Goal: Communication & Community: Answer question/provide support

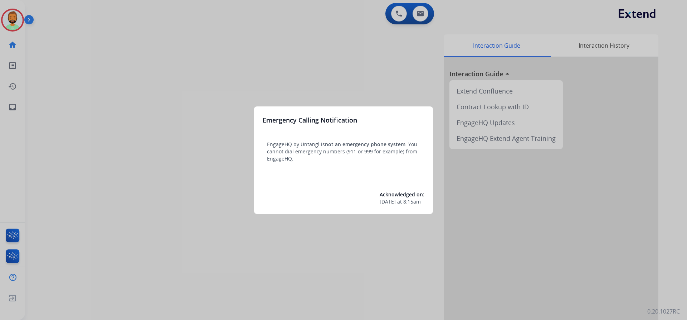
click at [50, 53] on div at bounding box center [343, 160] width 687 height 320
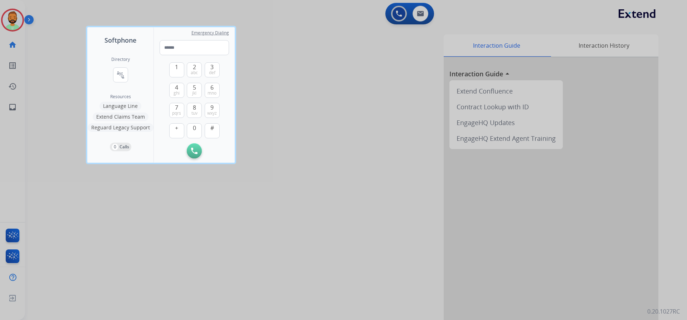
click at [48, 43] on div at bounding box center [343, 160] width 687 height 320
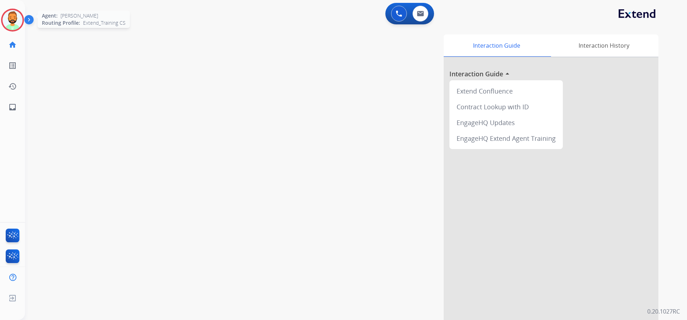
click at [13, 19] on img at bounding box center [13, 20] width 20 height 20
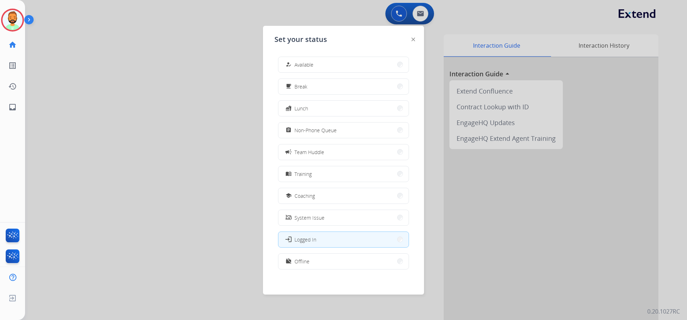
click at [307, 55] on div "how_to_reg Available free_breakfast Break fastfood Lunch assignment Non-Phone Q…" at bounding box center [343, 163] width 138 height 225
click at [307, 63] on span "Available" at bounding box center [304, 65] width 19 height 8
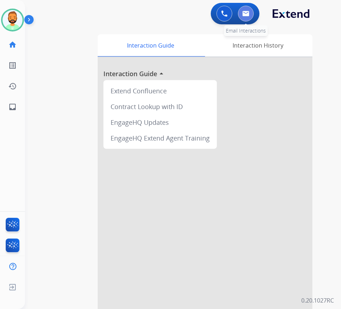
click at [244, 16] on img at bounding box center [245, 14] width 7 height 6
select select "**********"
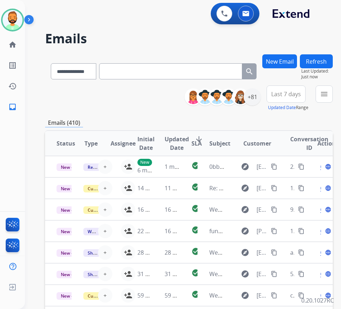
click at [285, 89] on button "Last 7 days" at bounding box center [286, 94] width 39 height 17
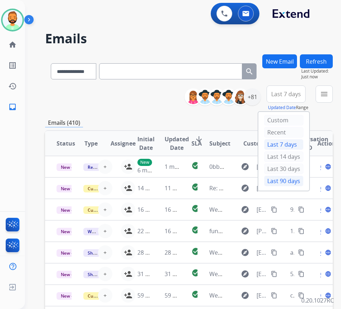
click at [288, 181] on div "Last 90 days" at bounding box center [283, 181] width 39 height 11
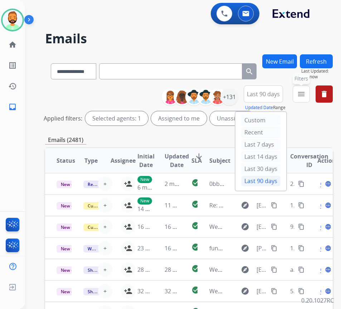
click at [306, 96] on mat-icon "menu" at bounding box center [301, 94] width 9 height 9
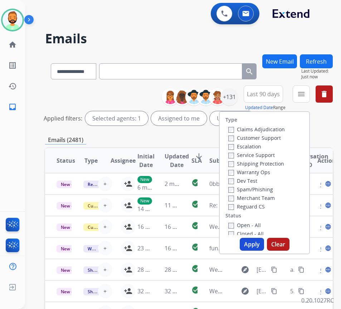
click at [264, 137] on label "Customer Support" at bounding box center [254, 138] width 53 height 7
click at [265, 164] on label "Shipping Protection" at bounding box center [256, 163] width 56 height 7
click at [252, 205] on label "Reguard CS" at bounding box center [246, 206] width 37 height 7
click at [254, 226] on label "Open - All" at bounding box center [244, 225] width 33 height 7
click at [259, 247] on button "Apply" at bounding box center [252, 244] width 24 height 13
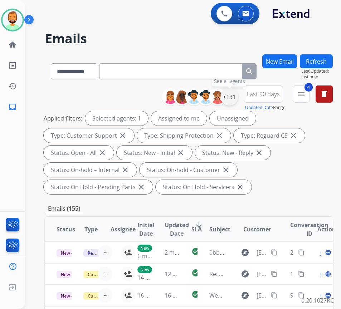
click at [235, 101] on div "+131" at bounding box center [229, 96] width 17 height 17
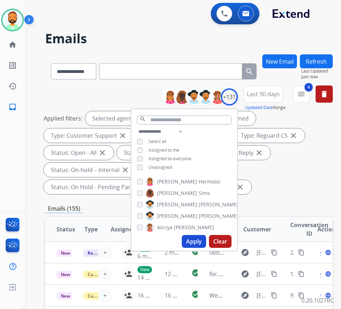
click at [165, 165] on span "Unassigned" at bounding box center [161, 167] width 24 height 6
click at [206, 241] on button "Apply" at bounding box center [194, 241] width 24 height 13
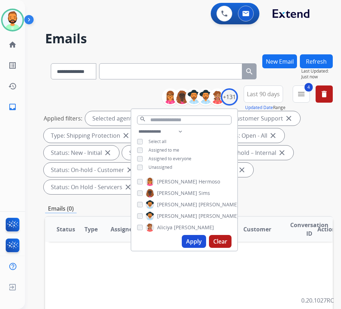
click at [295, 172] on div "Applied filters: Selected agents: 1 Assigned to me Type: Customer Support close…" at bounding box center [188, 152] width 288 height 83
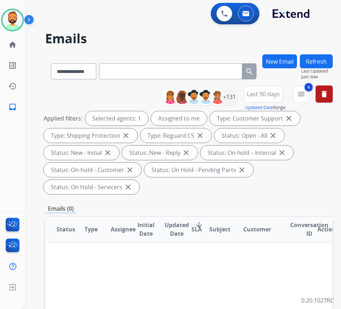
drag, startPoint x: 265, startPoint y: 91, endPoint x: 271, endPoint y: 93, distance: 6.1
click at [265, 93] on span "Last 90 days" at bounding box center [263, 94] width 33 height 3
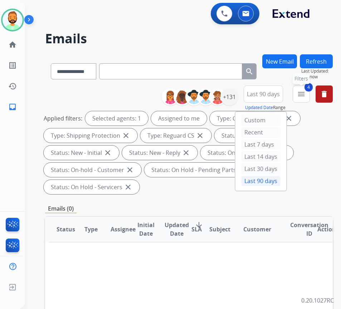
click at [306, 92] on mat-icon "menu" at bounding box center [301, 94] width 9 height 9
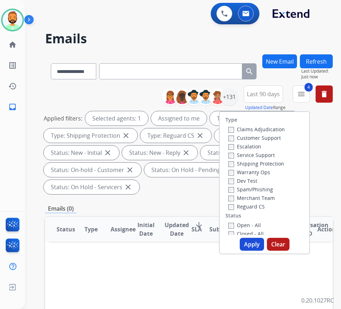
click at [256, 246] on button "Apply" at bounding box center [252, 244] width 24 height 13
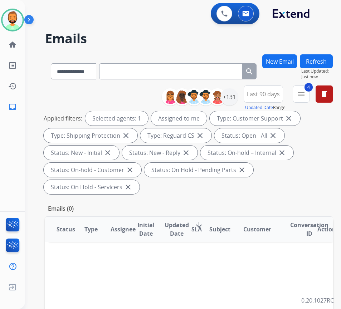
click at [280, 96] on span "Last 90 days" at bounding box center [263, 94] width 33 height 3
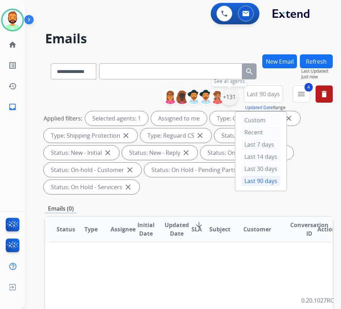
click at [238, 97] on div "+131" at bounding box center [229, 96] width 17 height 17
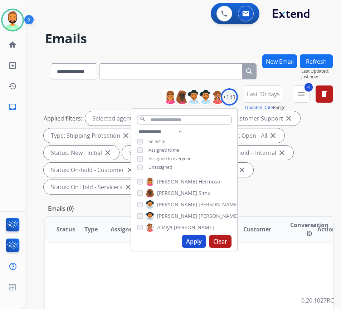
click at [287, 196] on div "**********" at bounding box center [189, 142] width 288 height 112
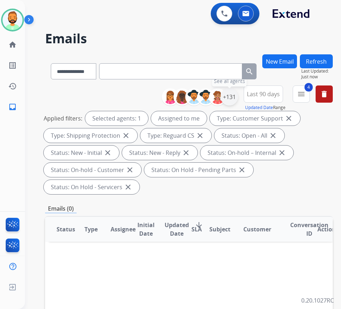
click at [238, 96] on div "+131" at bounding box center [229, 96] width 17 height 17
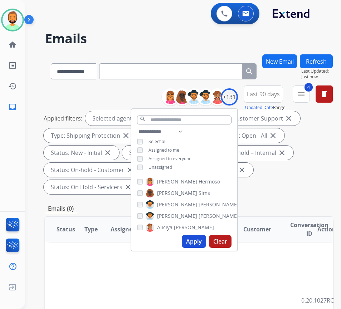
click at [170, 165] on span "Unassigned" at bounding box center [161, 167] width 24 height 6
click at [175, 148] on span "Assigned to me" at bounding box center [164, 150] width 31 height 6
click at [203, 238] on button "Apply" at bounding box center [194, 241] width 24 height 13
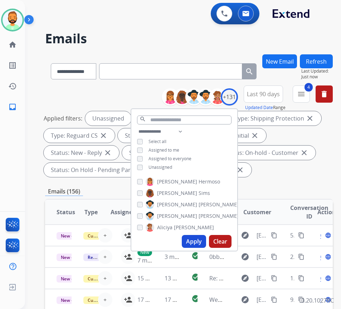
click at [292, 180] on div "**********" at bounding box center [189, 265] width 288 height 422
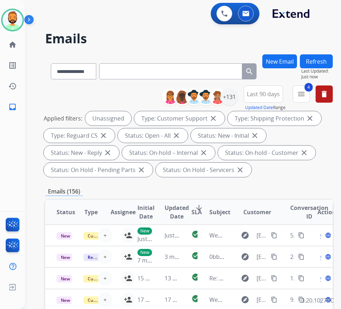
click at [197, 208] on span "SLA" at bounding box center [196, 212] width 10 height 9
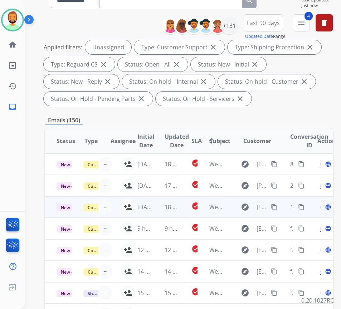
scroll to position [72, 0]
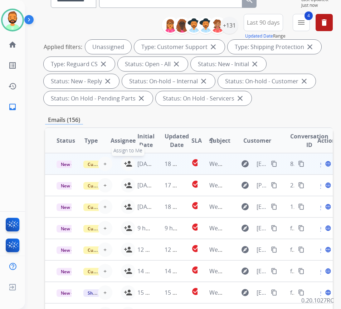
click at [126, 162] on mat-icon "person_add" at bounding box center [128, 164] width 9 height 9
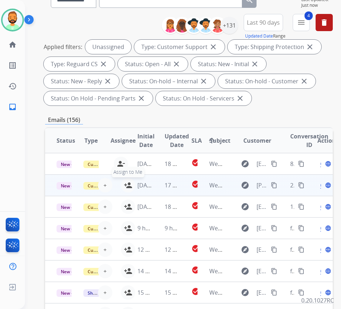
drag, startPoint x: 125, startPoint y: 183, endPoint x: 126, endPoint y: 188, distance: 4.8
click at [126, 184] on mat-icon "person_add" at bounding box center [128, 185] width 9 height 9
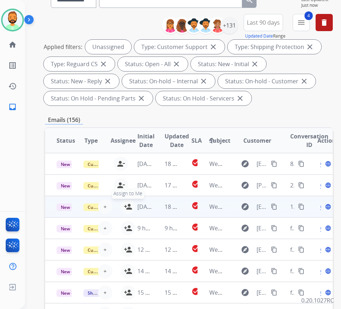
click at [125, 205] on mat-icon "person_add" at bounding box center [128, 207] width 9 height 9
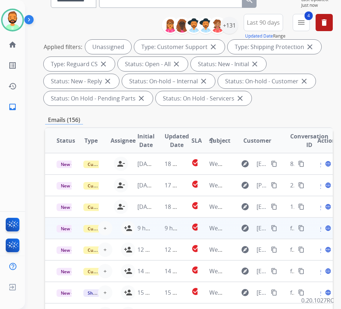
click at [127, 227] on td "9 hours ago" at bounding box center [139, 228] width 27 height 21
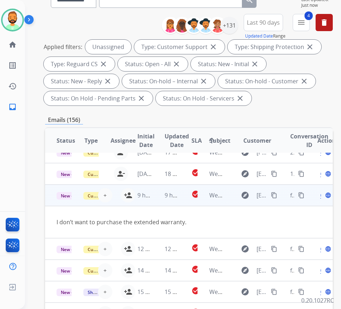
click at [153, 195] on td "9 hours ago" at bounding box center [139, 195] width 27 height 21
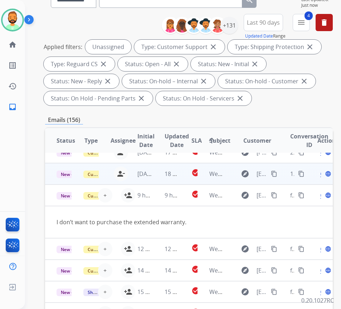
scroll to position [6, 0]
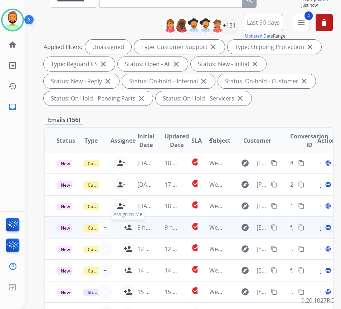
click at [125, 223] on mat-icon "person_add" at bounding box center [128, 227] width 9 height 9
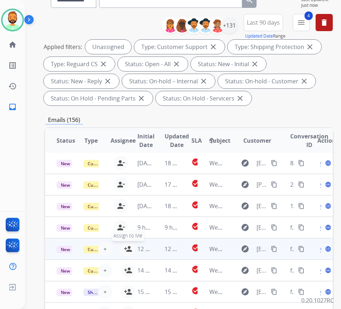
click at [124, 242] on button "person_add Assign to Me" at bounding box center [128, 249] width 14 height 14
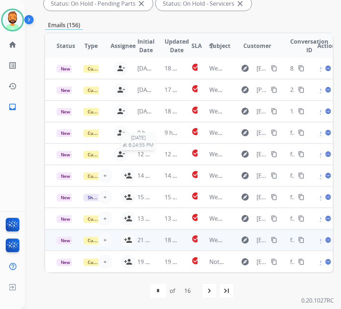
scroll to position [167, 0]
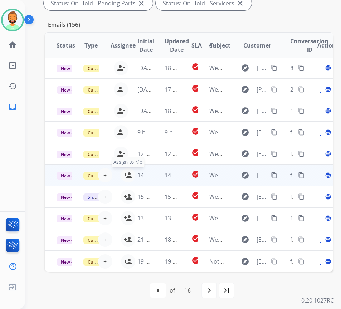
click at [125, 171] on mat-icon "person_add" at bounding box center [128, 175] width 9 height 9
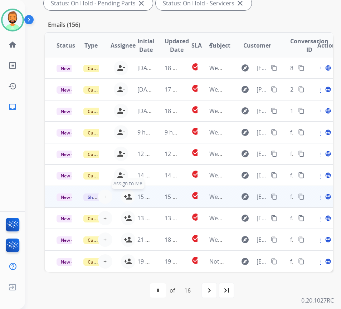
click at [126, 193] on mat-icon "person_add" at bounding box center [128, 197] width 9 height 9
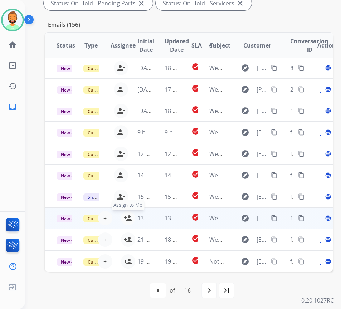
click at [125, 214] on mat-icon "person_add" at bounding box center [128, 218] width 9 height 9
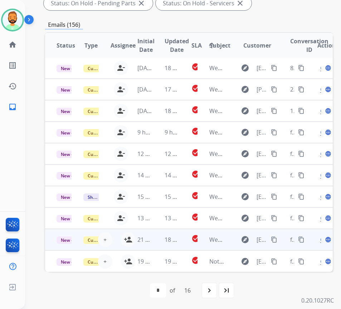
click at [128, 233] on td "21 hours ago" at bounding box center [139, 239] width 27 height 21
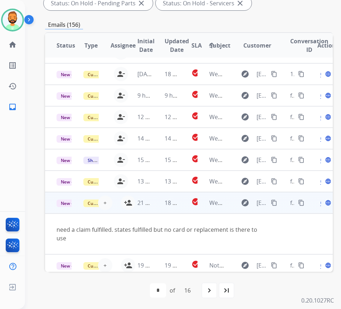
scroll to position [39, 0]
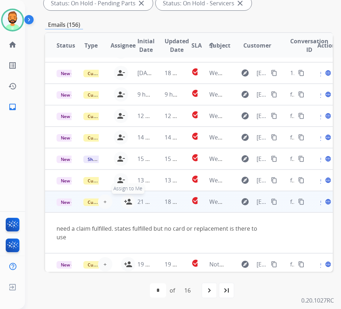
click at [125, 202] on mat-icon "person_add" at bounding box center [128, 202] width 9 height 9
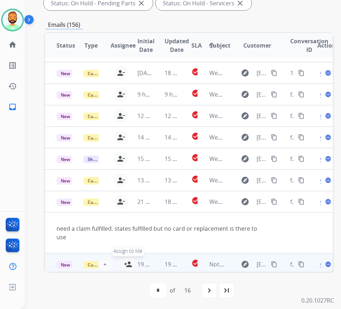
click at [125, 260] on mat-icon "person_add" at bounding box center [128, 264] width 9 height 9
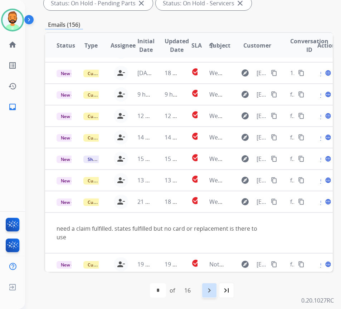
click at [214, 291] on mat-icon "navigate_next" at bounding box center [209, 290] width 9 height 9
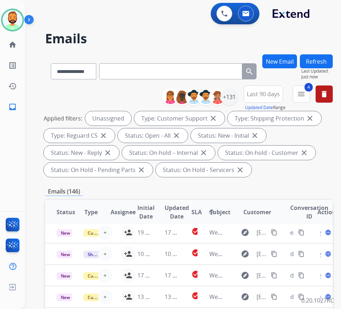
scroll to position [30, 0]
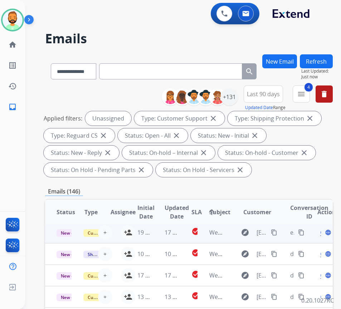
drag, startPoint x: 126, startPoint y: 227, endPoint x: 126, endPoint y: 233, distance: 5.7
click at [126, 228] on mat-icon "person_add" at bounding box center [128, 232] width 9 height 9
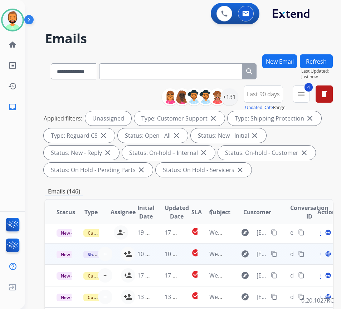
drag, startPoint x: 124, startPoint y: 247, endPoint x: 128, endPoint y: 256, distance: 10.0
click at [124, 247] on button "person_add Assign to Me" at bounding box center [128, 254] width 14 height 14
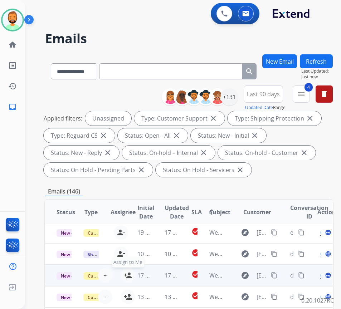
click at [125, 271] on mat-icon "person_add" at bounding box center [128, 275] width 9 height 9
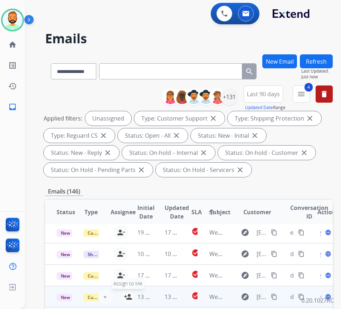
click at [125, 293] on mat-icon "person_add" at bounding box center [128, 297] width 9 height 9
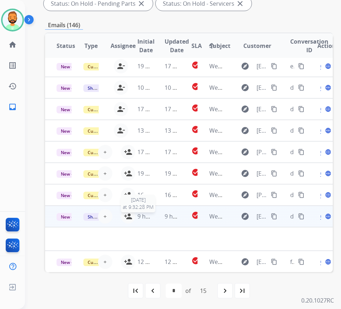
scroll to position [167, 0]
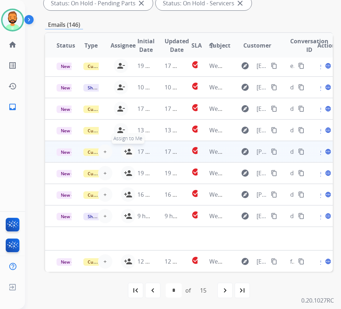
click at [124, 146] on button "person_add Assign to Me" at bounding box center [128, 152] width 14 height 14
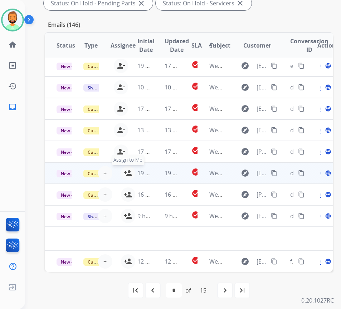
click at [125, 169] on mat-icon "person_add" at bounding box center [128, 173] width 9 height 9
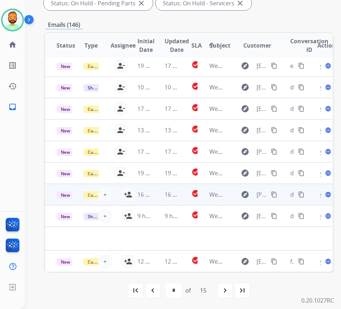
drag, startPoint x: 125, startPoint y: 185, endPoint x: 127, endPoint y: 193, distance: 8.5
click at [125, 190] on mat-icon "person_add" at bounding box center [128, 194] width 9 height 9
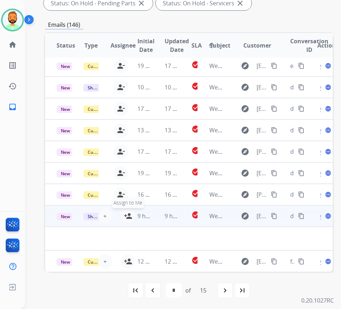
click at [124, 209] on button "person_add Assign to Me" at bounding box center [128, 216] width 14 height 14
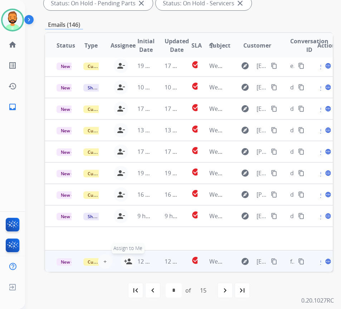
click at [125, 257] on mat-icon "person_add" at bounding box center [128, 261] width 9 height 9
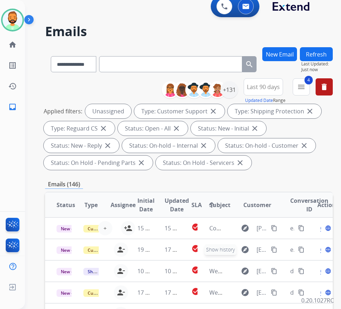
scroll to position [0, 0]
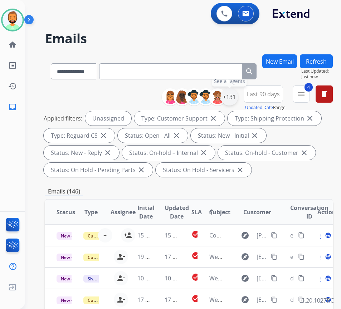
click at [238, 99] on div "+131" at bounding box center [229, 96] width 17 height 17
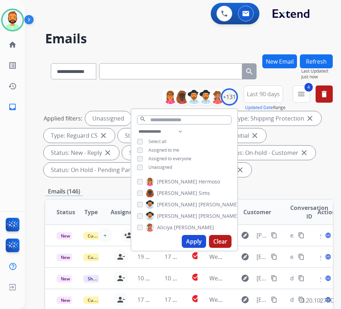
click at [175, 149] on span "Assigned to me" at bounding box center [164, 150] width 31 height 6
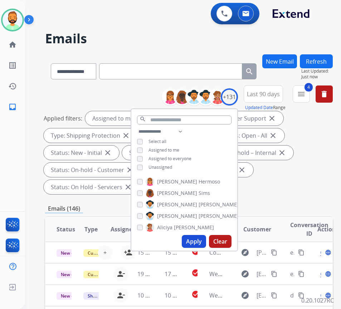
click at [172, 165] on span "Unassigned" at bounding box center [161, 167] width 24 height 6
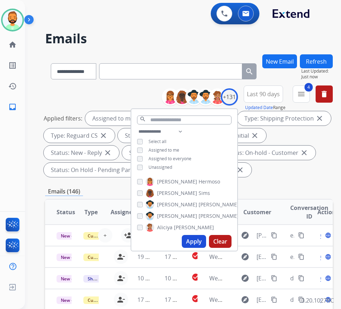
click at [205, 241] on button "Apply" at bounding box center [194, 241] width 24 height 13
select select "*"
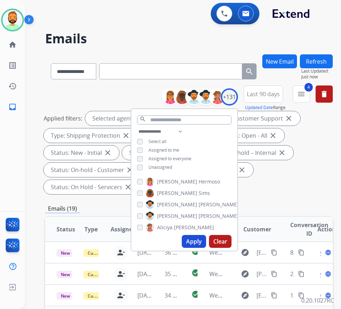
drag, startPoint x: 289, startPoint y: 193, endPoint x: 270, endPoint y: 194, distance: 19.0
click at [289, 192] on div "Applied filters: Selected agents: 1 Assigned to me Type: Customer Support close…" at bounding box center [188, 152] width 288 height 83
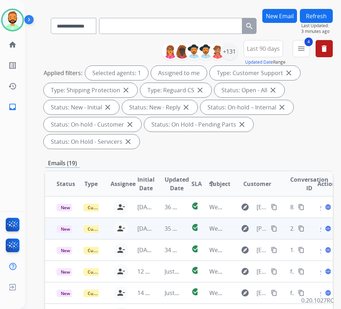
scroll to position [72, 0]
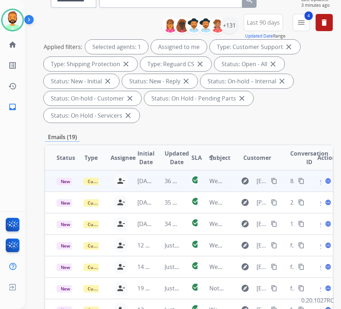
click at [162, 179] on td "36 seconds ago" at bounding box center [166, 180] width 27 height 21
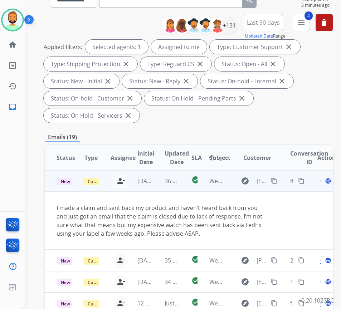
click at [277, 183] on mat-icon "content_copy" at bounding box center [274, 181] width 6 height 6
click at [323, 182] on span "Open" at bounding box center [327, 181] width 15 height 9
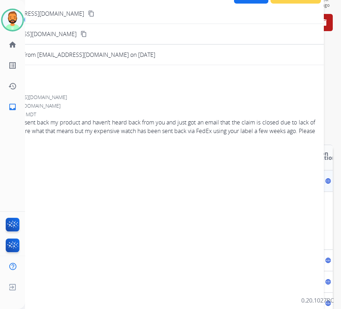
scroll to position [0, 0]
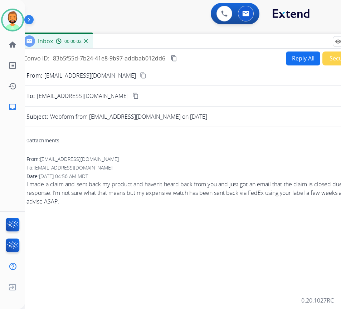
drag, startPoint x: 104, startPoint y: 56, endPoint x: 155, endPoint y: 46, distance: 51.9
click at [155, 46] on div "Inbox 00:00:02" at bounding box center [197, 41] width 358 height 15
click at [296, 57] on button "Reply All" at bounding box center [303, 58] width 34 height 14
select select "**********"
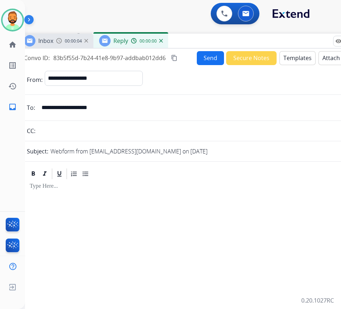
click at [82, 198] on div at bounding box center [197, 250] width 341 height 141
click at [282, 54] on button "Templates" at bounding box center [297, 58] width 36 height 14
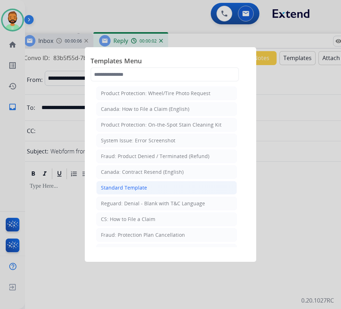
click at [178, 186] on li "Standard Template" at bounding box center [166, 188] width 141 height 14
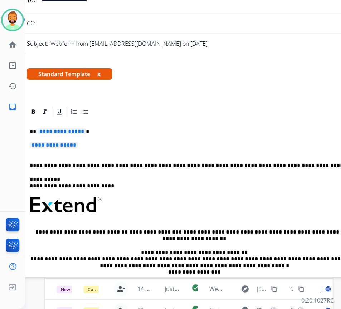
click at [160, 132] on p "**********" at bounding box center [194, 131] width 329 height 6
click at [143, 141] on div "**********" at bounding box center [197, 221] width 341 height 207
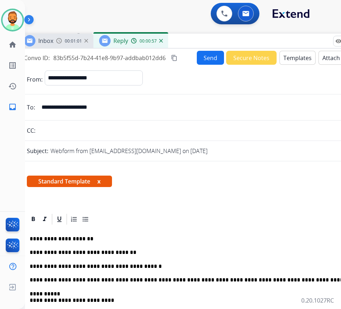
click at [204, 61] on button "Send" at bounding box center [210, 58] width 27 height 14
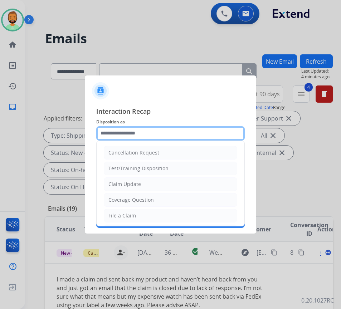
click at [157, 135] on input "text" at bounding box center [170, 133] width 149 height 14
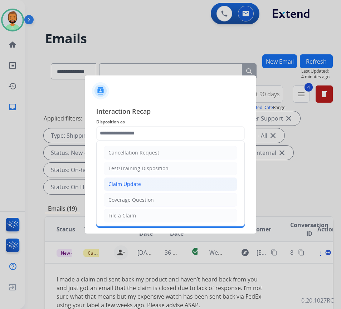
click at [162, 183] on li "Claim Update" at bounding box center [170, 184] width 133 height 14
type input "**********"
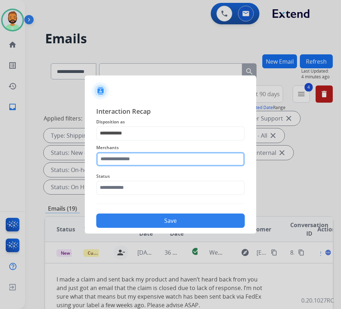
click at [165, 160] on input "text" at bounding box center [170, 159] width 149 height 14
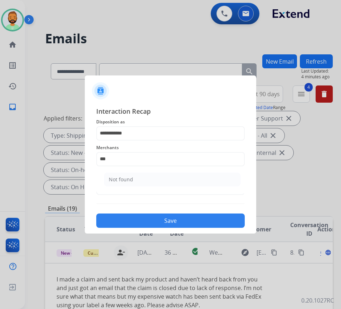
click at [157, 175] on li "Not found" at bounding box center [172, 180] width 136 height 14
type input "*********"
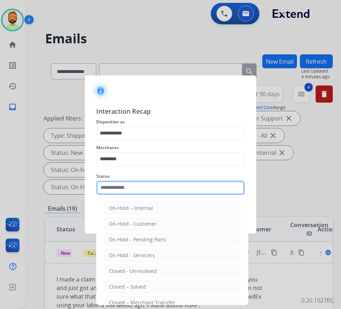
click at [163, 190] on input "text" at bounding box center [170, 188] width 149 height 14
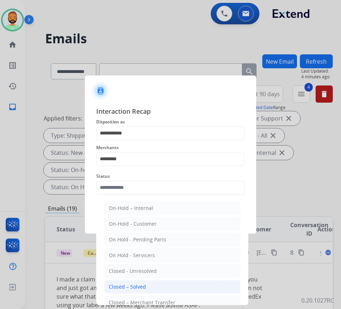
click at [158, 283] on li "Closed – Solved" at bounding box center [172, 287] width 136 height 14
type input "**********"
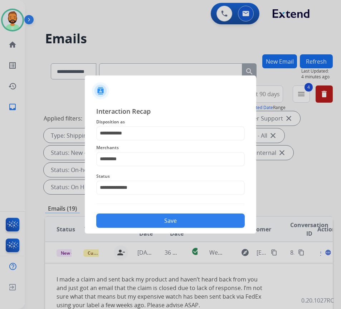
click at [164, 222] on button "Save" at bounding box center [170, 221] width 149 height 14
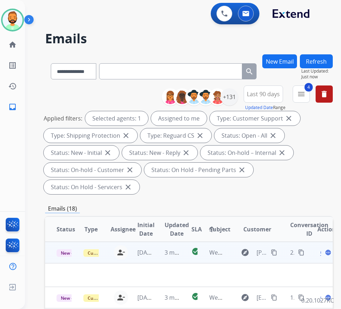
click at [162, 252] on td "3 minutes ago" at bounding box center [166, 252] width 27 height 21
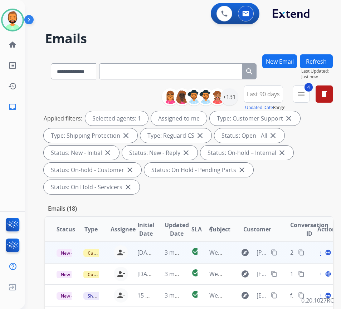
click at [162, 252] on td "3 minutes ago" at bounding box center [166, 252] width 27 height 21
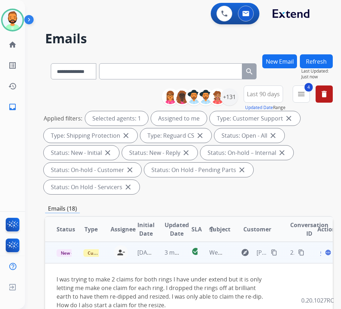
click at [323, 255] on span "Open" at bounding box center [327, 252] width 15 height 9
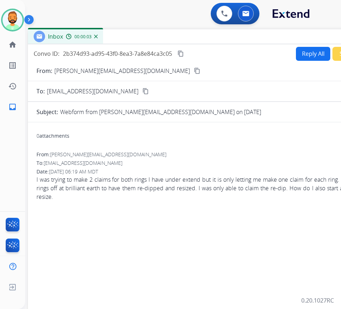
drag, startPoint x: 144, startPoint y: 51, endPoint x: 203, endPoint y: 35, distance: 61.5
click at [203, 35] on div "Inbox 00:00:03" at bounding box center [207, 36] width 358 height 15
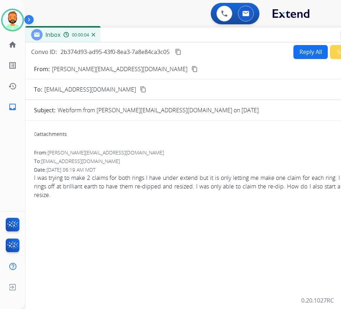
click at [307, 56] on button "Reply All" at bounding box center [310, 52] width 34 height 14
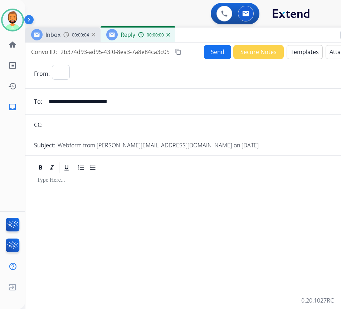
select select "**********"
click at [293, 51] on button "Templates" at bounding box center [305, 52] width 36 height 14
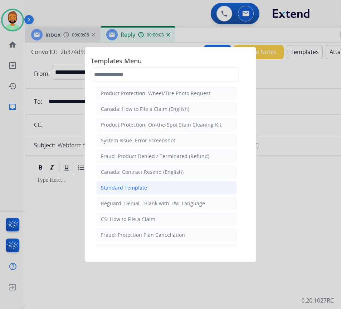
click at [140, 185] on div "Standard Template" at bounding box center [124, 187] width 46 height 7
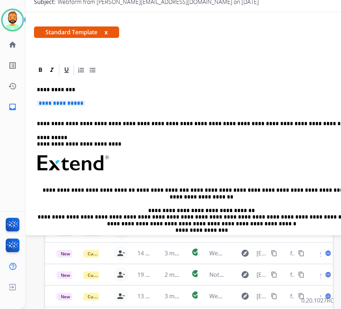
click at [149, 105] on p "**********" at bounding box center [204, 106] width 335 height 13
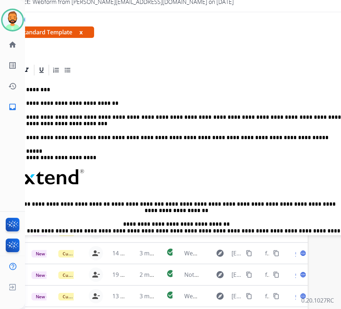
scroll to position [143, 15]
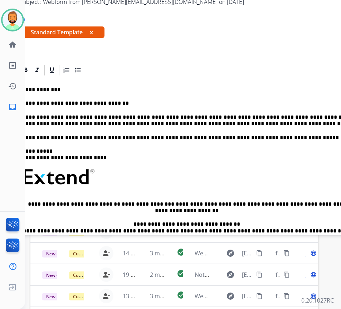
drag, startPoint x: 189, startPoint y: 117, endPoint x: 295, endPoint y: 151, distance: 111.2
click at [295, 151] on p "**********" at bounding box center [186, 154] width 329 height 13
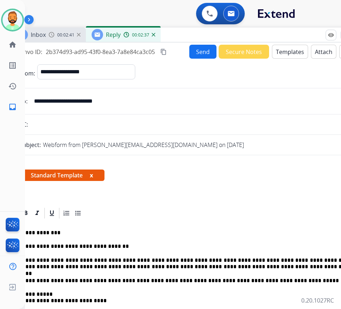
click at [204, 53] on button "Send" at bounding box center [202, 52] width 27 height 14
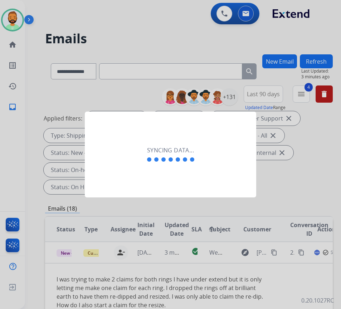
scroll to position [0, 1]
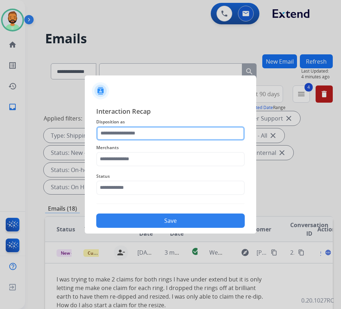
click at [178, 131] on input "text" at bounding box center [170, 133] width 149 height 14
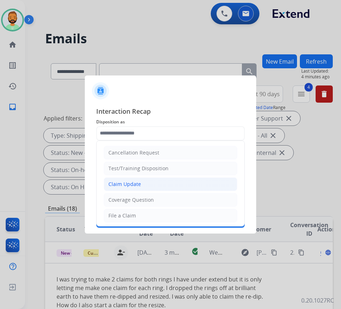
click at [151, 182] on li "Claim Update" at bounding box center [170, 184] width 133 height 14
type input "**********"
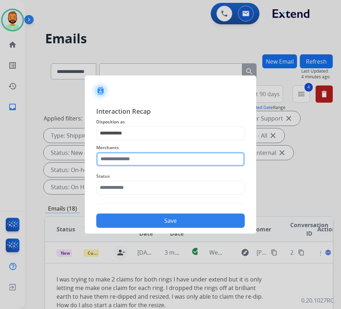
click at [158, 160] on input "text" at bounding box center [170, 159] width 149 height 14
drag, startPoint x: 146, startPoint y: 157, endPoint x: 142, endPoint y: 158, distance: 4.5
click at [146, 157] on input "text" at bounding box center [170, 159] width 149 height 14
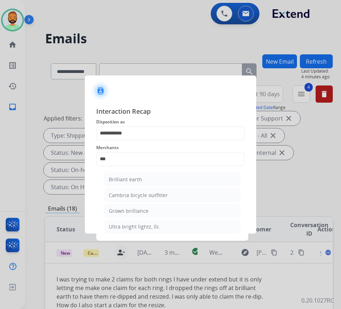
drag, startPoint x: 116, startPoint y: 180, endPoint x: 120, endPoint y: 183, distance: 4.9
click at [118, 182] on div "Brilliant earth" at bounding box center [125, 179] width 33 height 7
type input "**********"
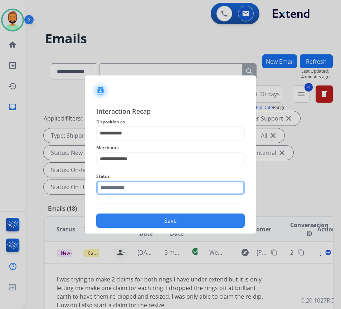
click at [144, 184] on input "text" at bounding box center [170, 188] width 149 height 14
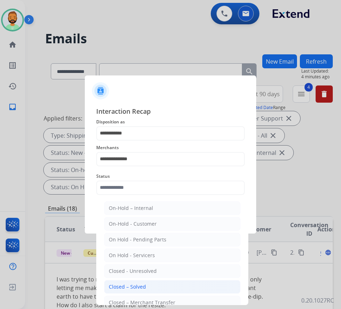
click at [156, 289] on li "Closed – Solved" at bounding box center [172, 287] width 136 height 14
type input "**********"
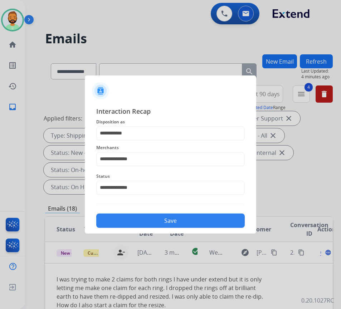
click at [203, 222] on button "Save" at bounding box center [170, 221] width 149 height 14
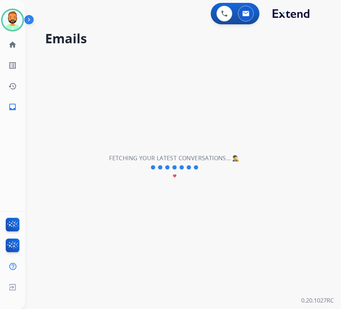
scroll to position [0, 0]
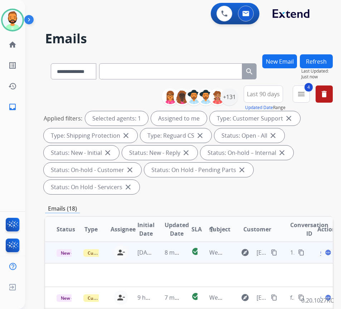
click at [160, 251] on td "8 minutes ago" at bounding box center [166, 252] width 27 height 21
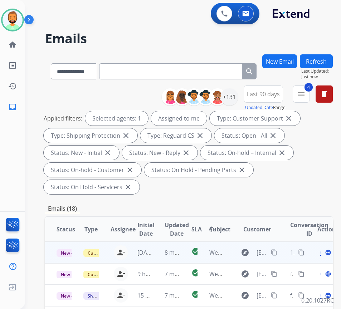
click at [160, 251] on td "8 minutes ago" at bounding box center [166, 252] width 27 height 21
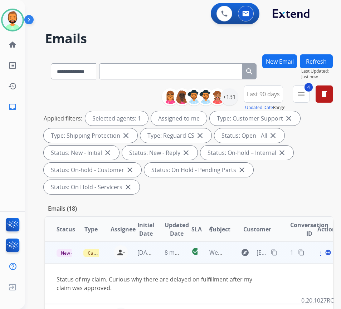
click at [276, 251] on mat-icon "content_copy" at bounding box center [274, 252] width 6 height 6
click at [156, 281] on div "Status of my claim. Curious why there are delayed on fulfillment after my claim…" at bounding box center [162, 283] width 211 height 17
click at [322, 253] on div "Open language" at bounding box center [324, 252] width 15 height 9
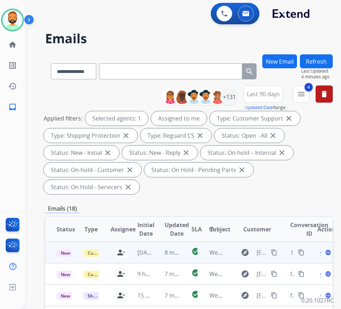
click at [323, 253] on span "Open" at bounding box center [327, 252] width 15 height 9
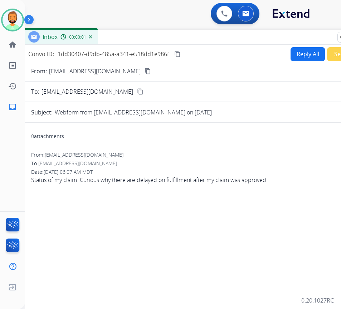
drag, startPoint x: 164, startPoint y: 50, endPoint x: 220, endPoint y: 37, distance: 58.2
click at [220, 37] on div "Inbox 00:00:01" at bounding box center [202, 37] width 358 height 15
click at [294, 55] on button "Reply All" at bounding box center [308, 54] width 34 height 14
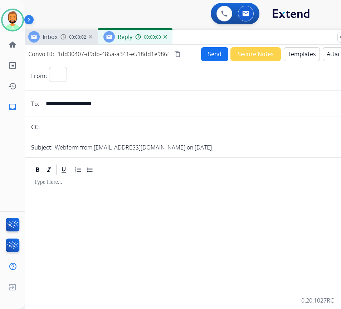
select select "**********"
click at [294, 55] on button "Templates" at bounding box center [302, 54] width 36 height 14
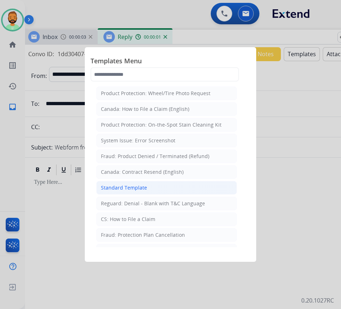
click at [185, 184] on li "Standard Template" at bounding box center [166, 188] width 141 height 14
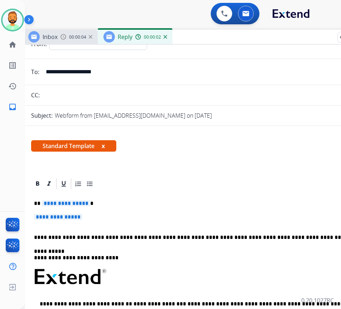
scroll to position [72, 0]
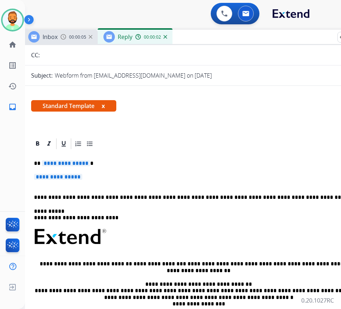
click at [137, 169] on div "**********" at bounding box center [201, 253] width 341 height 207
click at [139, 163] on p "**********" at bounding box center [198, 163] width 329 height 6
click at [167, 179] on p "**********" at bounding box center [201, 180] width 335 height 13
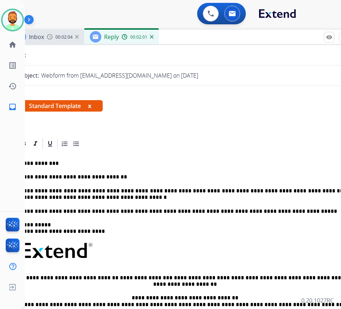
scroll to position [0, 0]
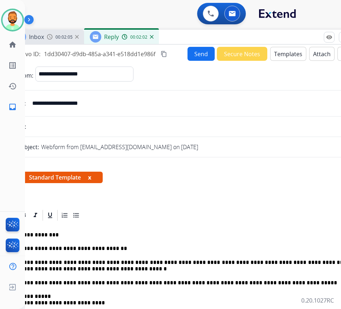
click at [191, 51] on button "Send" at bounding box center [201, 54] width 27 height 14
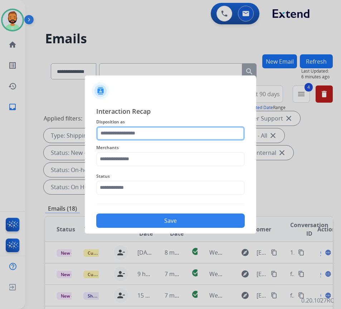
click at [164, 135] on input "text" at bounding box center [170, 133] width 149 height 14
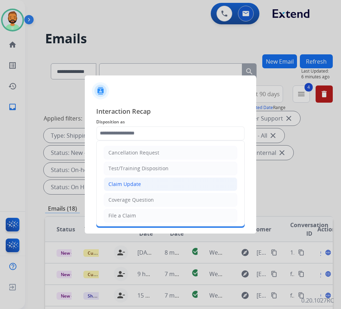
click at [153, 187] on li "Claim Update" at bounding box center [170, 184] width 133 height 14
type input "**********"
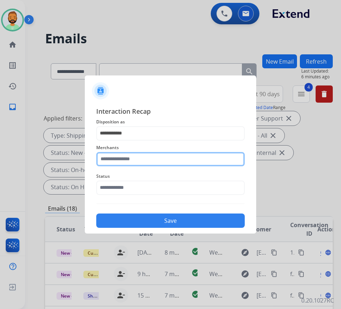
click at [156, 153] on input "text" at bounding box center [170, 159] width 149 height 14
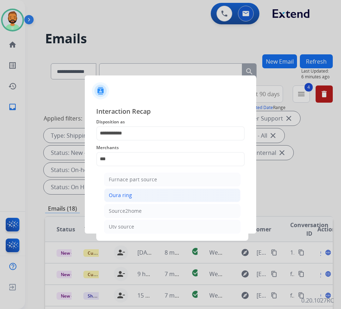
click at [174, 196] on li "Oura ring" at bounding box center [172, 196] width 136 height 14
type input "*********"
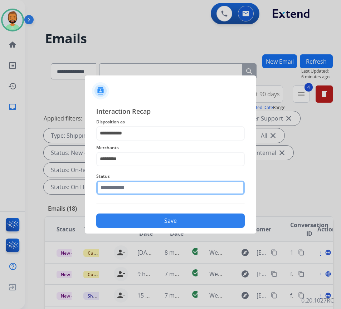
click at [174, 194] on input "text" at bounding box center [170, 188] width 149 height 14
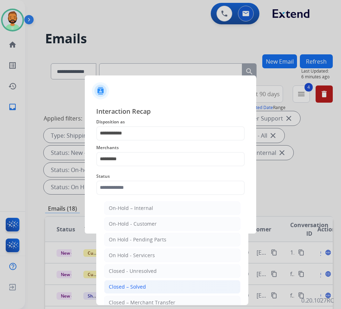
click at [159, 287] on li "Closed – Solved" at bounding box center [172, 287] width 136 height 14
type input "**********"
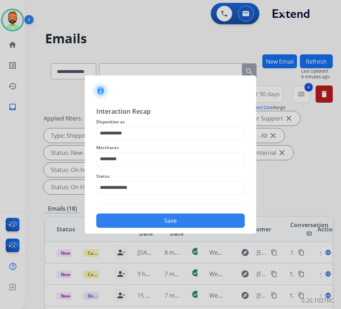
click at [172, 219] on button "Save" at bounding box center [170, 221] width 149 height 14
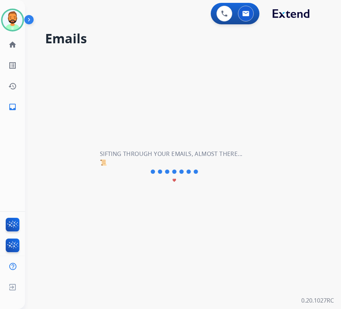
scroll to position [0, 0]
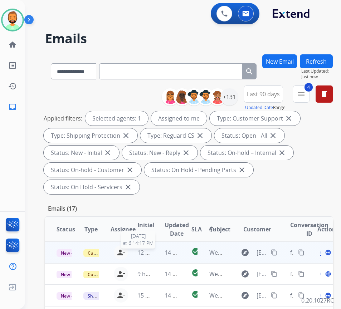
click at [152, 254] on span "12 hours ago" at bounding box center [154, 253] width 35 height 8
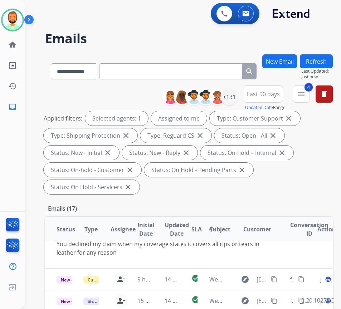
scroll to position [36, 0]
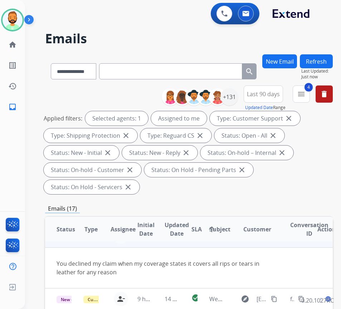
scroll to position [0, 0]
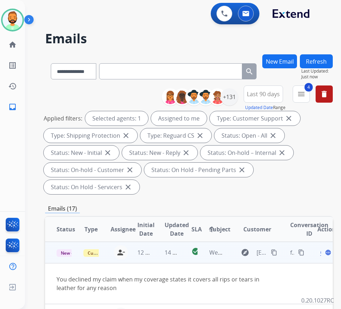
click at [323, 253] on span "Open" at bounding box center [327, 252] width 15 height 9
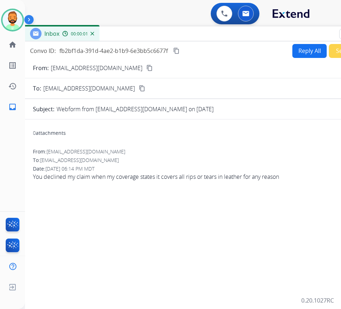
drag, startPoint x: 147, startPoint y: 58, endPoint x: 206, endPoint y: 40, distance: 61.2
click at [206, 40] on div "Inbox 00:00:01" at bounding box center [203, 33] width 358 height 15
click at [146, 68] on button "content_copy" at bounding box center [150, 68] width 9 height 9
click at [299, 44] on button "Reply All" at bounding box center [310, 51] width 34 height 14
select select "**********"
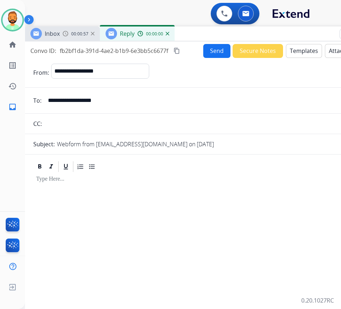
click at [301, 45] on button "Templates" at bounding box center [304, 51] width 36 height 14
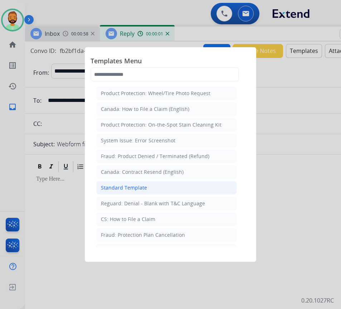
click at [157, 186] on li "Standard Template" at bounding box center [166, 188] width 141 height 14
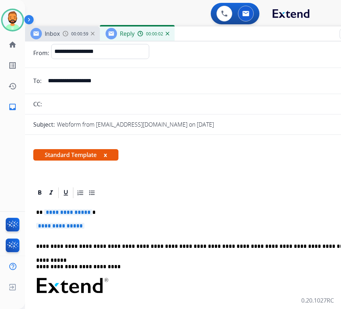
scroll to position [36, 0]
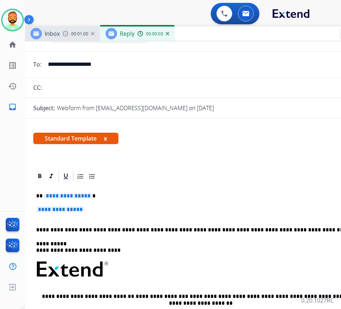
click at [135, 189] on div "**********" at bounding box center [203, 286] width 341 height 207
click at [152, 204] on div "**********" at bounding box center [203, 286] width 341 height 207
click at [150, 204] on div "**********" at bounding box center [203, 286] width 341 height 207
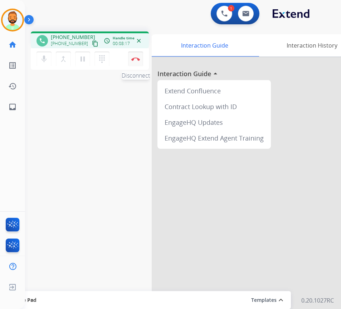
click at [128, 58] on button "Disconnect" at bounding box center [135, 59] width 15 height 15
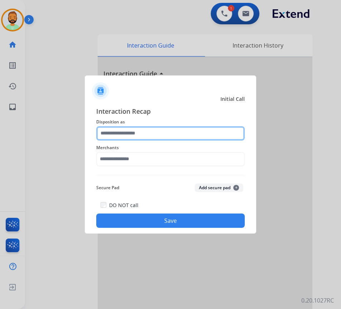
click at [176, 135] on input "text" at bounding box center [170, 133] width 149 height 14
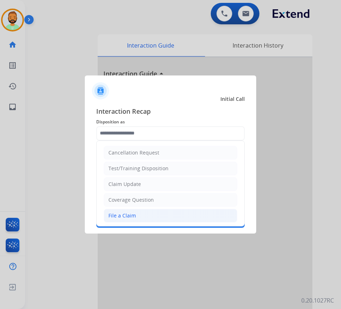
click at [160, 211] on li "File a Claim" at bounding box center [170, 216] width 133 height 14
type input "**********"
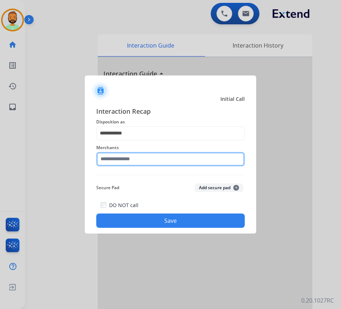
click at [165, 158] on input "text" at bounding box center [170, 159] width 149 height 14
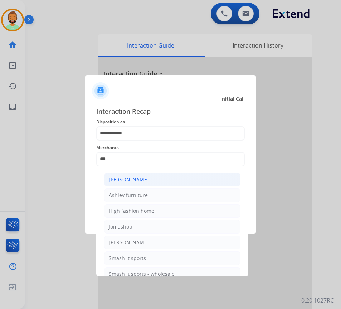
click at [169, 185] on li "[PERSON_NAME]" at bounding box center [172, 180] width 136 height 14
type input "**********"
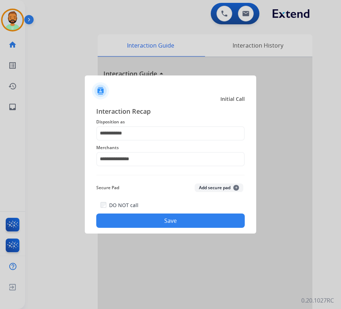
click at [189, 224] on button "Save" at bounding box center [170, 221] width 149 height 14
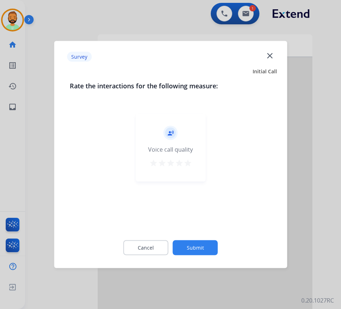
click at [196, 247] on button "Submit" at bounding box center [195, 247] width 45 height 15
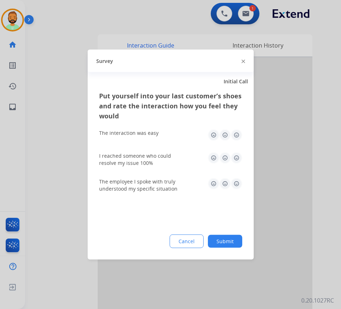
click at [223, 241] on button "Submit" at bounding box center [225, 241] width 34 height 13
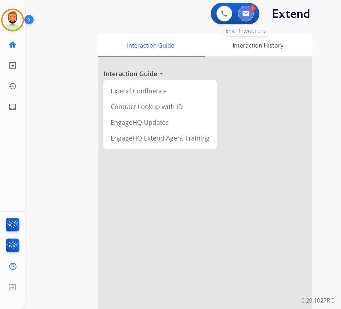
click at [250, 18] on button at bounding box center [246, 14] width 16 height 16
select select "**********"
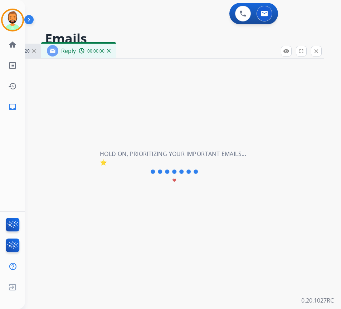
select select "**********"
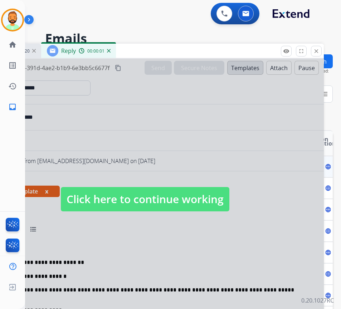
click at [202, 204] on span "Click here to continue working" at bounding box center [145, 199] width 169 height 24
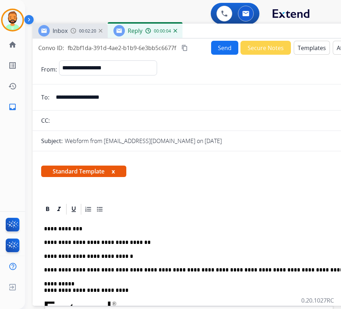
drag, startPoint x: 153, startPoint y: 53, endPoint x: 220, endPoint y: 33, distance: 69.5
click at [220, 33] on div "Inbox 00:02:20 Reply 00:00:04" at bounding box center [212, 31] width 358 height 15
click at [230, 256] on p "**********" at bounding box center [208, 256] width 329 height 6
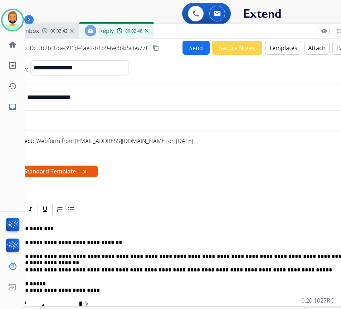
scroll to position [0, 31]
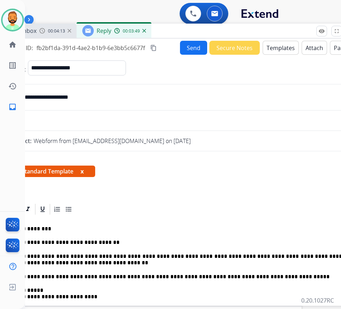
click at [113, 262] on p "**********" at bounding box center [177, 259] width 329 height 13
click at [195, 47] on button "Send" at bounding box center [193, 48] width 27 height 14
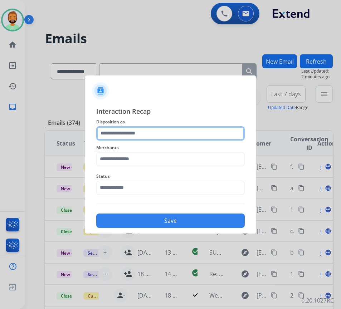
click at [168, 135] on input "text" at bounding box center [170, 133] width 149 height 14
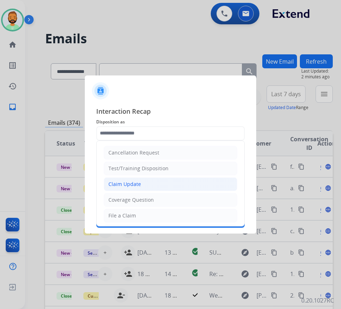
click at [169, 187] on li "Claim Update" at bounding box center [170, 184] width 133 height 14
type input "**********"
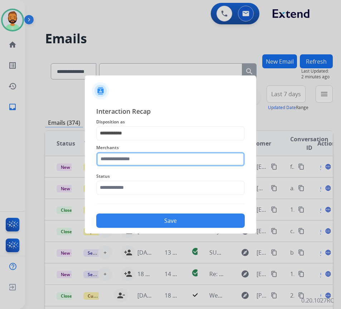
click at [159, 160] on input "text" at bounding box center [170, 159] width 149 height 14
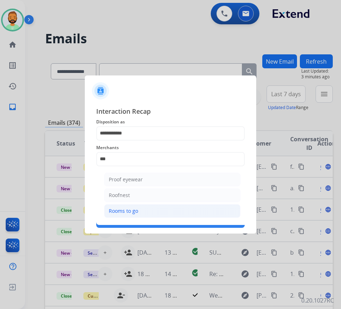
click at [167, 212] on li "Rooms to go" at bounding box center [172, 211] width 136 height 14
type input "**********"
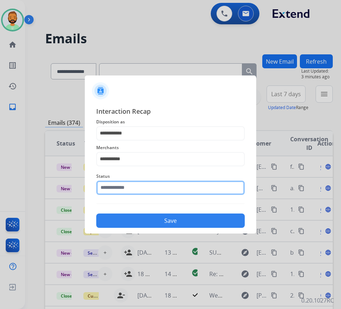
click at [188, 185] on input "text" at bounding box center [170, 188] width 149 height 14
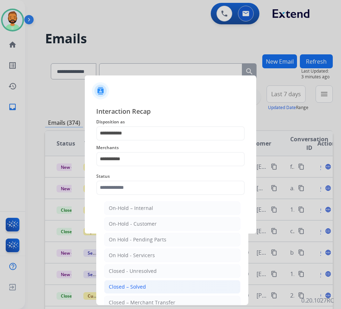
drag, startPoint x: 164, startPoint y: 283, endPoint x: 170, endPoint y: 279, distance: 7.2
click at [165, 284] on li "Closed – Solved" at bounding box center [172, 287] width 136 height 14
type input "**********"
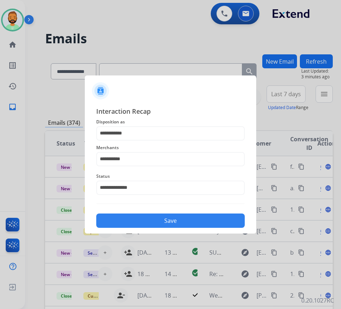
click at [179, 217] on button "Save" at bounding box center [170, 221] width 149 height 14
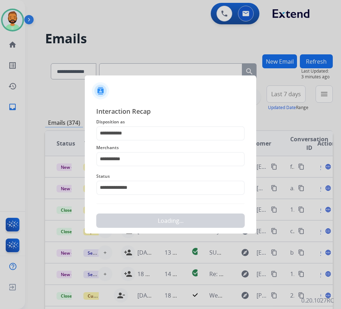
scroll to position [0, 0]
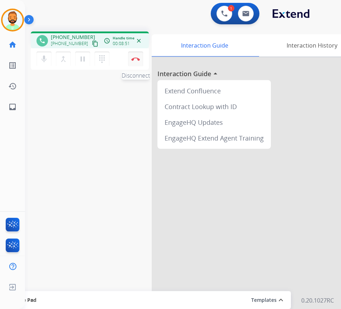
click at [135, 58] on img at bounding box center [135, 59] width 9 height 4
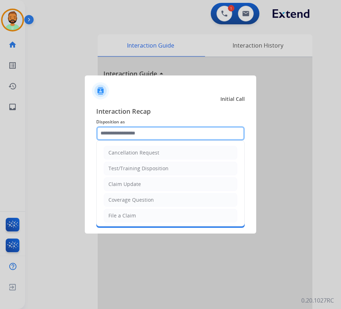
click at [170, 127] on input "text" at bounding box center [170, 133] width 149 height 14
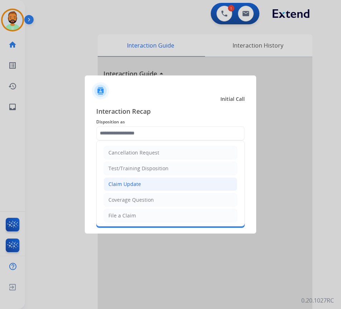
click at [163, 184] on li "Claim Update" at bounding box center [170, 184] width 133 height 14
type input "**********"
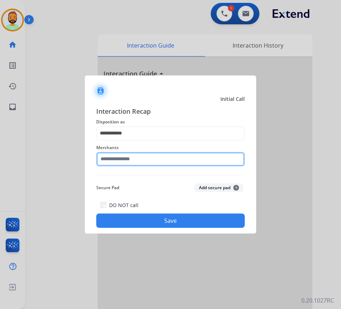
click at [155, 160] on input "text" at bounding box center [170, 159] width 149 height 14
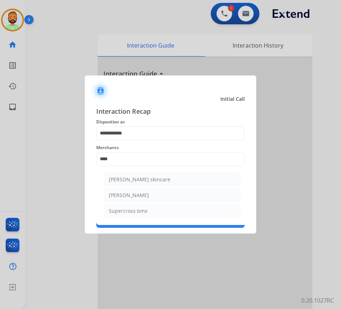
click at [176, 191] on li "[PERSON_NAME]" at bounding box center [172, 196] width 136 height 14
type input "**********"
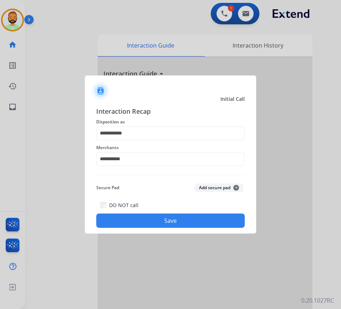
click at [185, 225] on button "Save" at bounding box center [170, 221] width 149 height 14
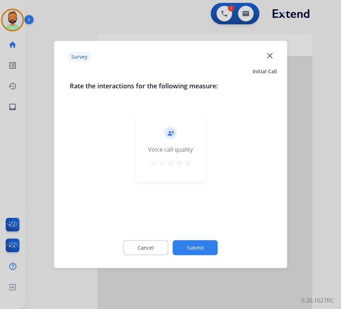
click at [215, 247] on button "Submit" at bounding box center [195, 247] width 45 height 15
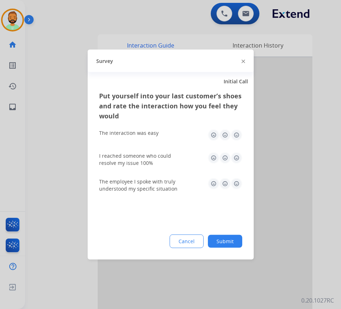
click at [225, 244] on button "Submit" at bounding box center [225, 241] width 34 height 13
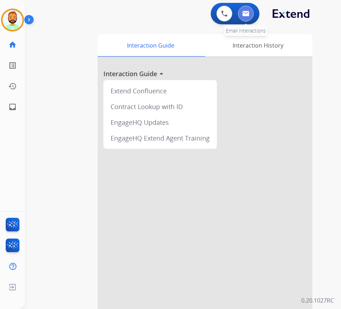
click at [249, 17] on button at bounding box center [246, 14] width 16 height 16
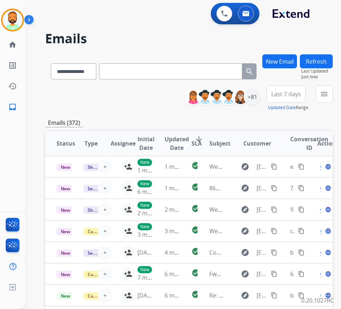
click at [295, 93] on span "Last 7 days" at bounding box center [286, 94] width 30 height 3
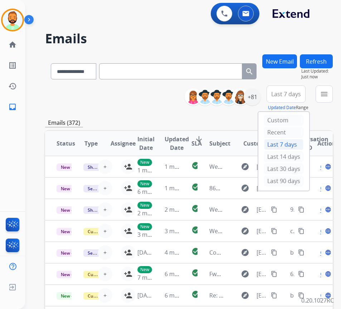
click at [288, 184] on div "Last 90 days" at bounding box center [283, 181] width 39 height 11
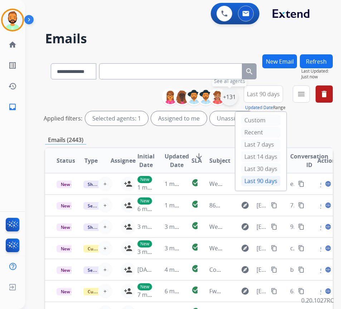
click at [238, 99] on div "+131" at bounding box center [229, 96] width 17 height 17
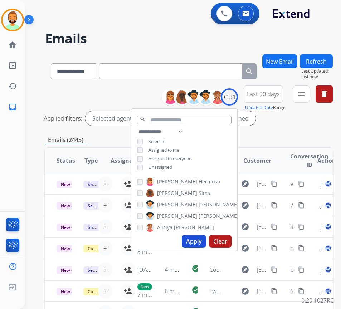
click at [172, 167] on span "Unassigned" at bounding box center [161, 167] width 24 height 6
click at [199, 239] on button "Apply" at bounding box center [194, 241] width 24 height 13
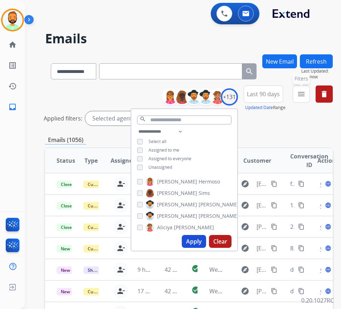
click at [302, 92] on button "menu Filters" at bounding box center [301, 94] width 17 height 17
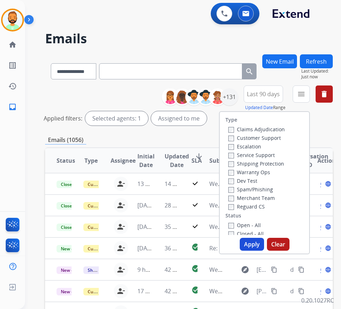
click at [279, 137] on label "Customer Support" at bounding box center [254, 138] width 53 height 7
click at [276, 164] on label "Shipping Protection" at bounding box center [256, 163] width 56 height 7
click at [265, 208] on label "Reguard CS" at bounding box center [246, 206] width 37 height 7
click at [261, 224] on label "Open - All" at bounding box center [244, 225] width 33 height 7
click at [262, 243] on button "Apply" at bounding box center [252, 244] width 24 height 13
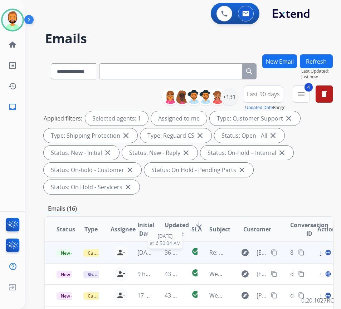
click at [167, 252] on span "36 minutes ago" at bounding box center [186, 253] width 42 height 8
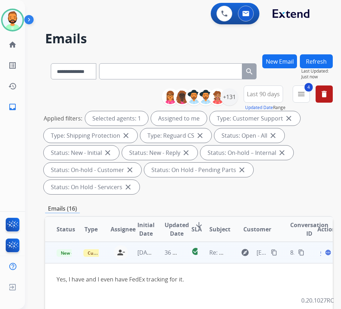
click at [325, 254] on div "Open language" at bounding box center [324, 252] width 15 height 9
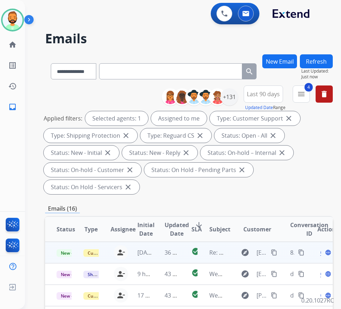
click at [323, 252] on span "Open" at bounding box center [327, 252] width 15 height 9
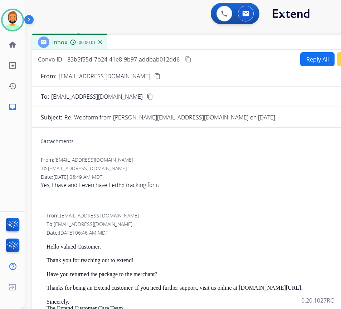
drag, startPoint x: 177, startPoint y: 52, endPoint x: 244, endPoint y: 44, distance: 66.8
click at [244, 44] on div "Inbox 00:00:01" at bounding box center [211, 42] width 358 height 15
click at [312, 52] on button "Reply All" at bounding box center [317, 59] width 34 height 14
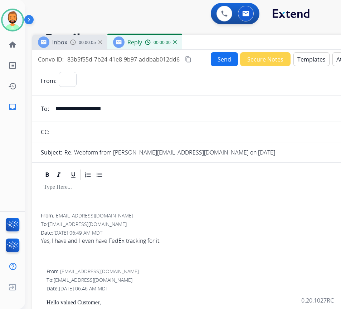
select select "**********"
click at [309, 62] on button "Templates" at bounding box center [311, 59] width 36 height 14
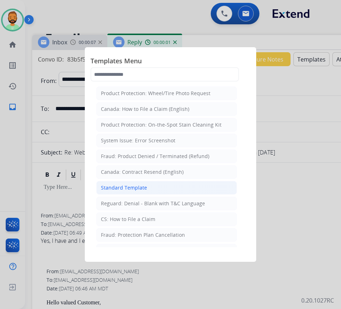
click at [151, 186] on li "Standard Template" at bounding box center [166, 188] width 141 height 14
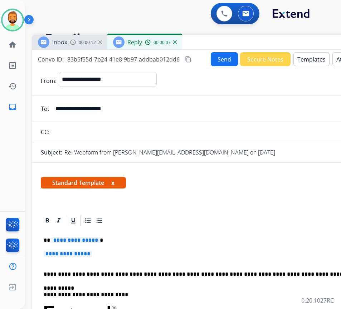
click at [192, 253] on p "**********" at bounding box center [211, 257] width 335 height 13
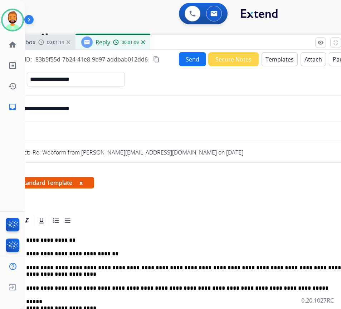
scroll to position [0, 20]
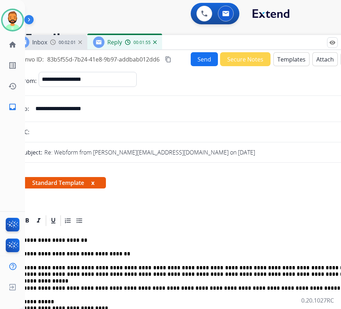
click at [199, 62] on button "Send" at bounding box center [204, 59] width 27 height 14
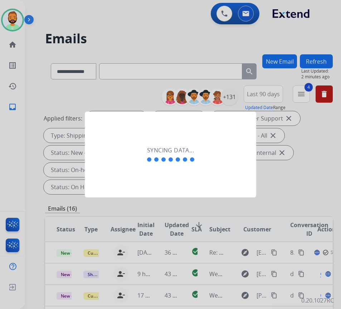
scroll to position [0, 1]
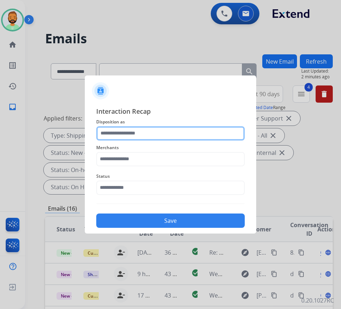
click at [176, 133] on input "text" at bounding box center [170, 133] width 149 height 14
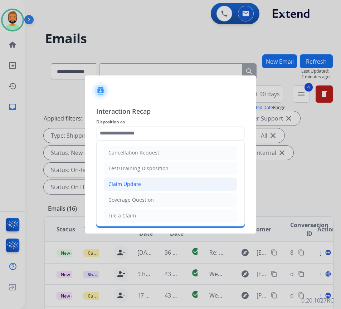
click at [156, 188] on li "Claim Update" at bounding box center [170, 184] width 133 height 14
type input "**********"
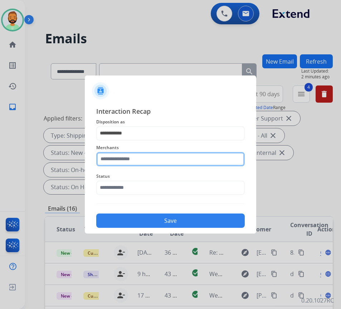
click at [175, 158] on input "text" at bounding box center [170, 159] width 149 height 14
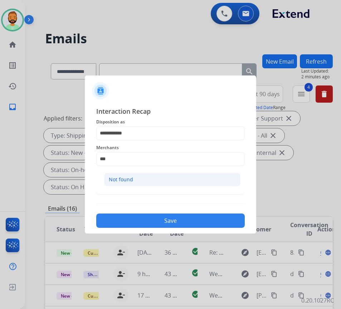
click at [181, 179] on li "Not found" at bounding box center [172, 180] width 136 height 14
type input "*********"
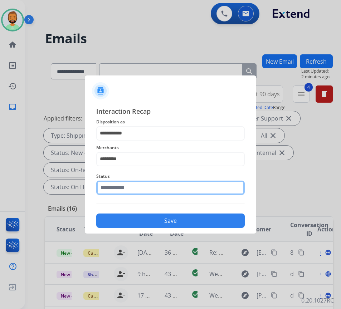
click at [179, 186] on input "text" at bounding box center [170, 188] width 149 height 14
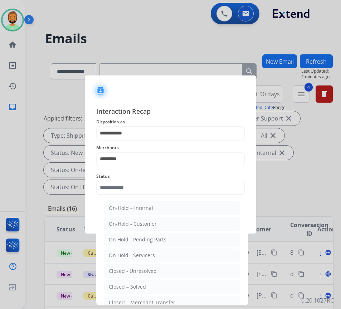
drag, startPoint x: 178, startPoint y: 283, endPoint x: 178, endPoint y: 278, distance: 5.0
click at [178, 284] on li "Closed – Solved" at bounding box center [172, 287] width 136 height 14
type input "**********"
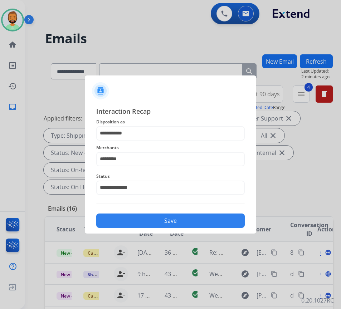
click at [186, 225] on button "Save" at bounding box center [170, 221] width 149 height 14
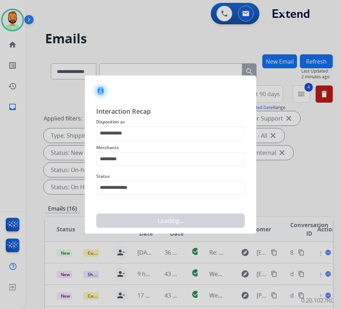
scroll to position [0, 0]
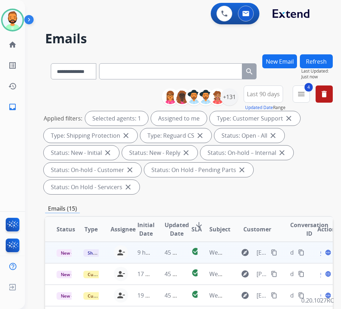
click at [163, 250] on td "45 minutes ago" at bounding box center [166, 252] width 27 height 21
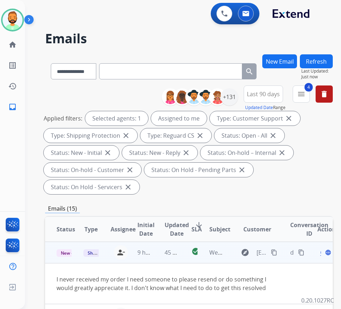
click at [277, 251] on mat-icon "content_copy" at bounding box center [274, 252] width 6 height 6
click at [155, 253] on td "45 minutes ago" at bounding box center [166, 252] width 27 height 21
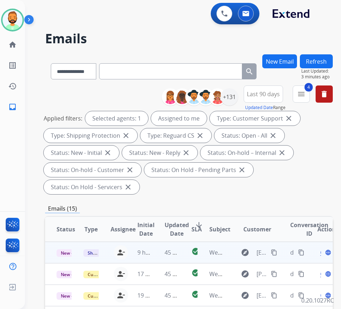
click at [165, 254] on td "45 minutes ago" at bounding box center [166, 252] width 27 height 21
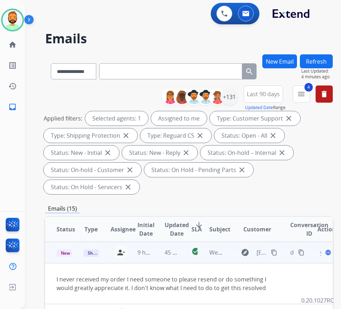
click at [274, 253] on mat-icon "content_copy" at bounding box center [274, 252] width 6 height 6
click at [324, 254] on span "Open" at bounding box center [327, 252] width 15 height 9
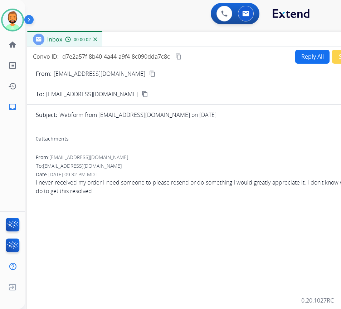
drag, startPoint x: 174, startPoint y: 54, endPoint x: 234, endPoint y: 43, distance: 60.8
click at [234, 43] on div "Inbox 00:00:02" at bounding box center [206, 39] width 358 height 15
click at [310, 55] on button "Reply All" at bounding box center [311, 57] width 34 height 14
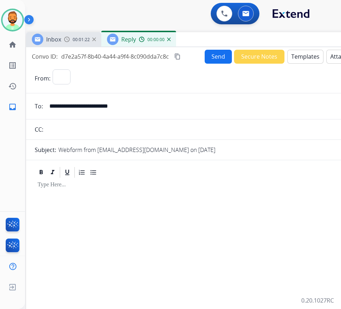
click at [310, 55] on button "Templates" at bounding box center [305, 57] width 36 height 14
select select "**********"
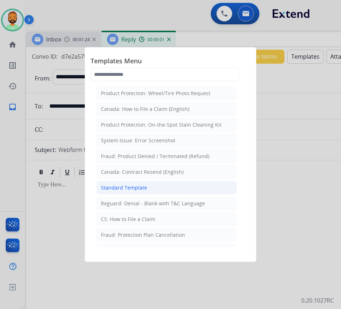
click at [175, 189] on li "Standard Template" at bounding box center [166, 188] width 141 height 14
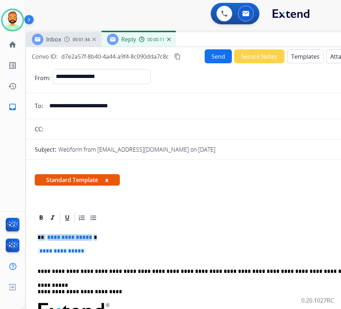
drag, startPoint x: 99, startPoint y: 252, endPoint x: 38, endPoint y: 238, distance: 62.8
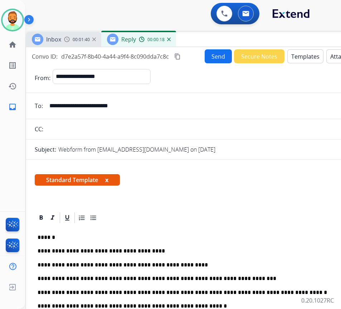
drag, startPoint x: 51, startPoint y: 237, endPoint x: 54, endPoint y: 240, distance: 4.6
click at [51, 238] on p "******" at bounding box center [202, 237] width 329 height 6
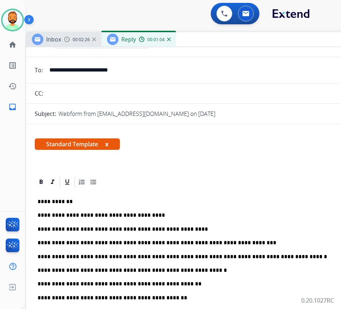
click at [160, 284] on p "**********" at bounding box center [202, 284] width 329 height 6
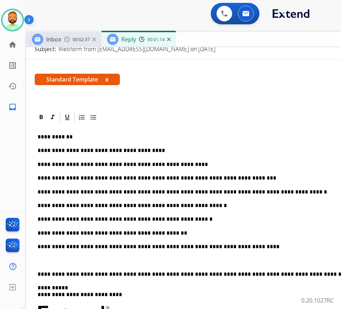
scroll to position [107, 0]
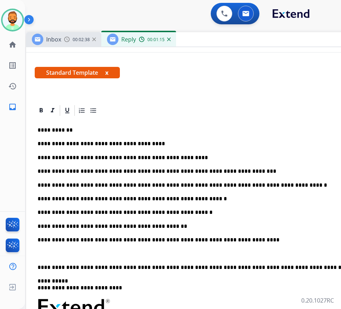
click at [108, 224] on p "**********" at bounding box center [202, 226] width 329 height 6
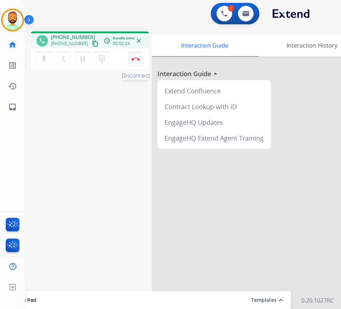
click at [134, 56] on button "Disconnect" at bounding box center [135, 59] width 15 height 15
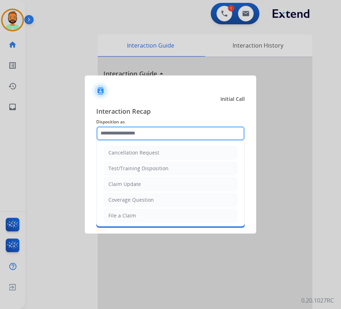
click at [144, 133] on input "text" at bounding box center [170, 133] width 149 height 14
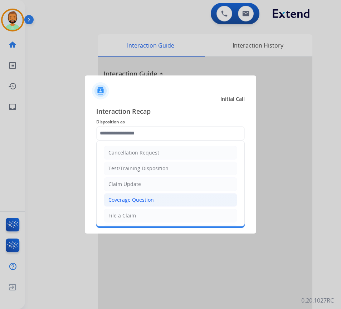
click at [145, 203] on div "Coverage Question" at bounding box center [130, 199] width 45 height 7
type input "**********"
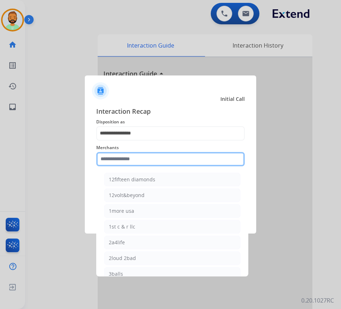
click at [150, 152] on input "text" at bounding box center [170, 159] width 149 height 14
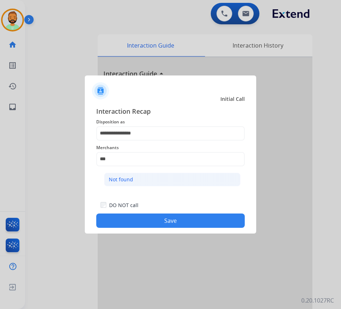
click at [146, 179] on li "Not found" at bounding box center [172, 180] width 136 height 14
type input "*********"
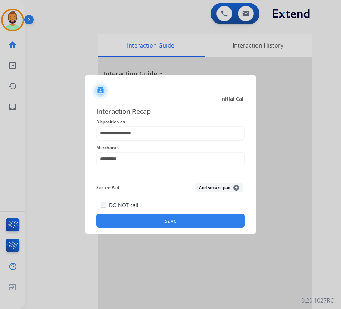
click at [161, 223] on button "Save" at bounding box center [170, 221] width 149 height 14
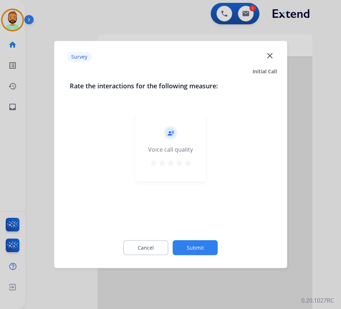
click at [195, 247] on button "Submit" at bounding box center [195, 247] width 45 height 15
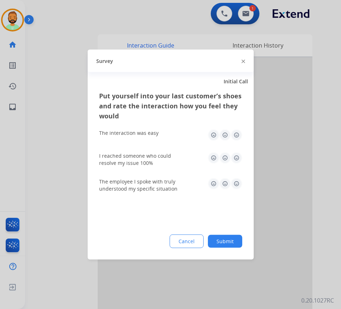
click at [231, 235] on button "Submit" at bounding box center [225, 241] width 34 height 13
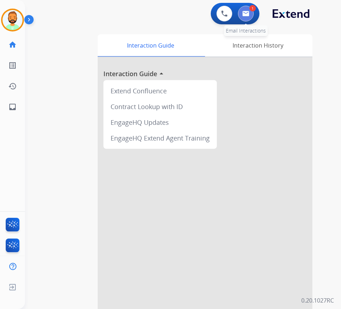
click at [251, 14] on button at bounding box center [246, 14] width 16 height 16
select select "**********"
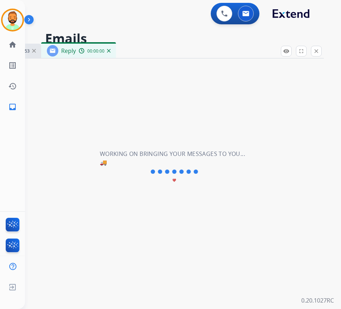
select select "**********"
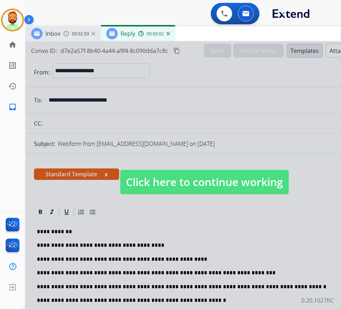
drag, startPoint x: 174, startPoint y: 50, endPoint x: 227, endPoint y: 70, distance: 56.0
click at [233, 33] on div "Inbox 00:02:53 Reply 00:00:02" at bounding box center [204, 33] width 358 height 15
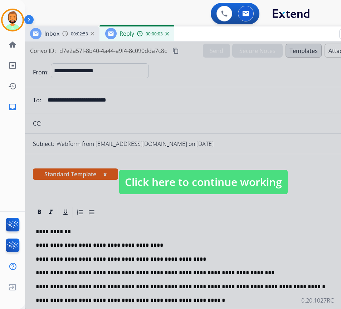
click at [203, 182] on span "Click here to continue working" at bounding box center [203, 182] width 169 height 24
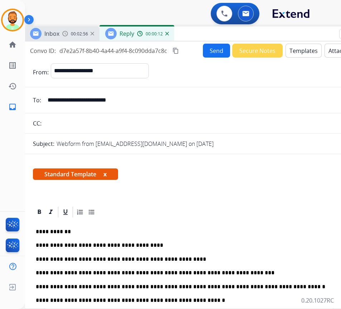
click at [210, 54] on button "Send" at bounding box center [216, 51] width 27 height 14
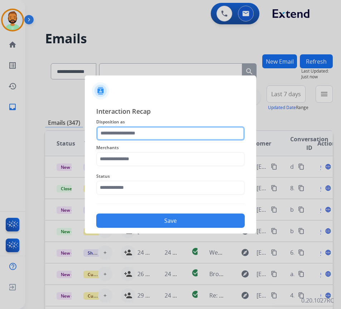
click at [151, 134] on input "text" at bounding box center [170, 133] width 149 height 14
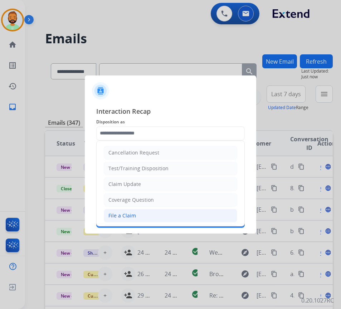
click at [152, 214] on li "File a Claim" at bounding box center [170, 216] width 133 height 14
type input "**********"
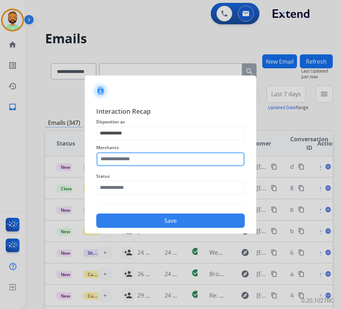
click at [167, 156] on input "text" at bounding box center [170, 159] width 149 height 14
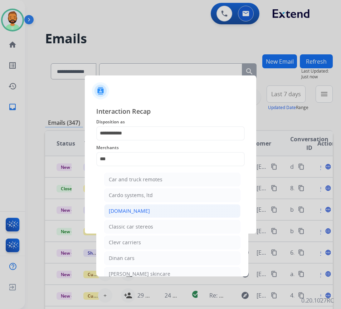
click at [164, 214] on li "[DOMAIN_NAME]" at bounding box center [172, 211] width 136 height 14
type input "**********"
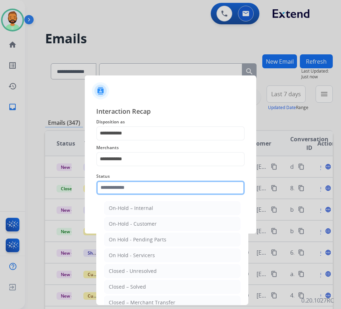
click at [168, 185] on input "text" at bounding box center [170, 188] width 149 height 14
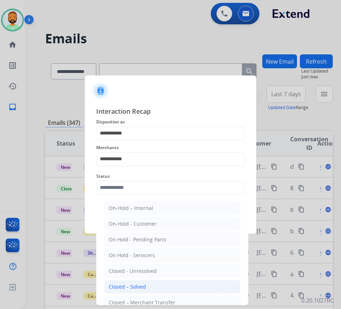
click at [155, 293] on li "Closed – Solved" at bounding box center [172, 287] width 136 height 14
type input "**********"
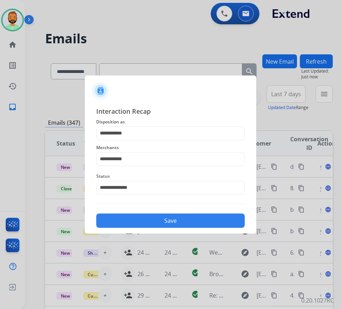
click at [180, 222] on button "Save" at bounding box center [170, 221] width 149 height 14
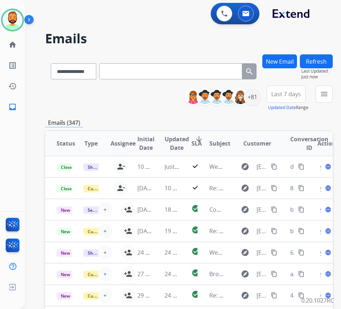
click at [292, 93] on span "Last 7 days" at bounding box center [286, 94] width 30 height 3
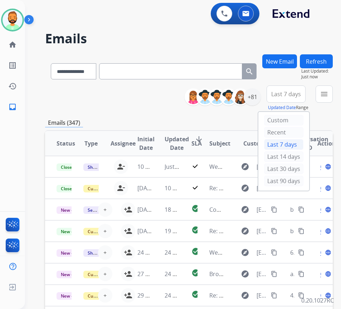
click at [292, 187] on div "Last 90 days" at bounding box center [283, 182] width 39 height 12
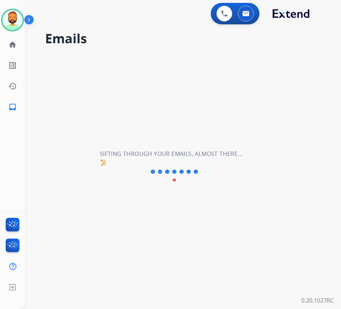
click at [292, 180] on div "**********" at bounding box center [174, 167] width 299 height 283
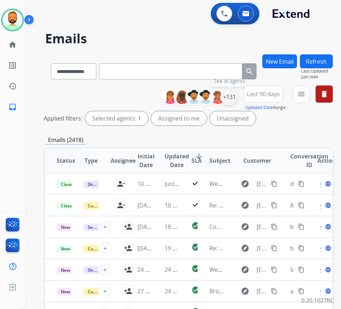
click at [237, 92] on div "+131" at bounding box center [229, 96] width 17 height 17
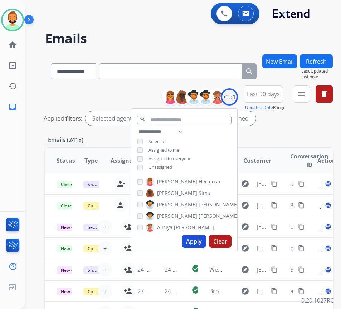
click at [172, 165] on span "Unassigned" at bounding box center [161, 167] width 24 height 6
click at [197, 236] on button "Apply" at bounding box center [194, 241] width 24 height 13
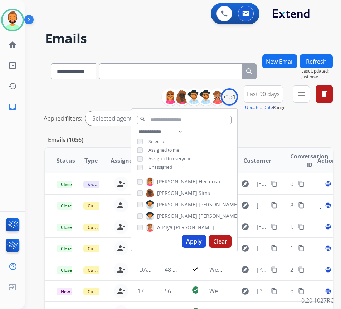
click at [314, 84] on div "New Email Refresh Last Updated: Just now" at bounding box center [297, 69] width 70 height 31
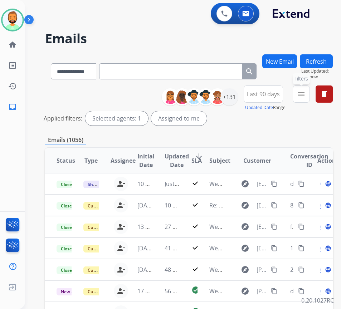
click at [306, 94] on mat-icon "menu" at bounding box center [301, 94] width 9 height 9
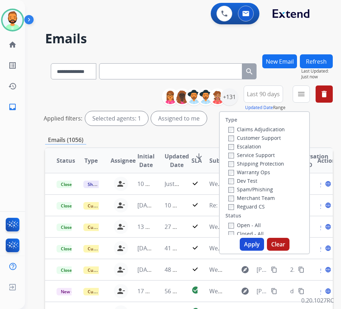
click at [270, 135] on label "Customer Support" at bounding box center [254, 138] width 53 height 7
click at [266, 166] on label "Shipping Protection" at bounding box center [256, 163] width 56 height 7
click at [250, 211] on div "Type Claims Adjudication Customer Support Escalation Service Support Shipping P…" at bounding box center [264, 173] width 89 height 123
click at [258, 209] on label "Reguard CS" at bounding box center [246, 206] width 37 height 7
click at [260, 226] on label "Open - All" at bounding box center [244, 225] width 33 height 7
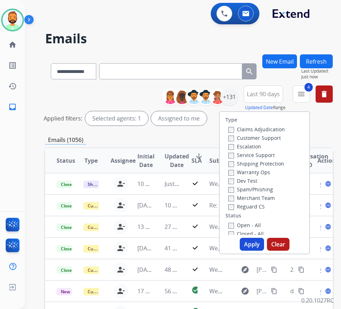
click at [259, 248] on button "Apply" at bounding box center [252, 244] width 24 height 13
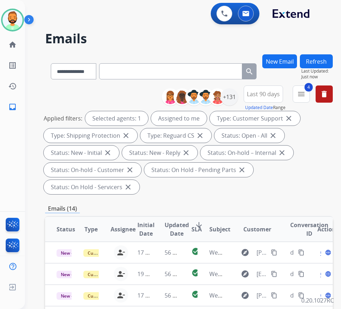
click at [290, 177] on div "Applied filters: Selected agents: 1 Assigned to me Type: Customer Support close…" at bounding box center [188, 152] width 288 height 83
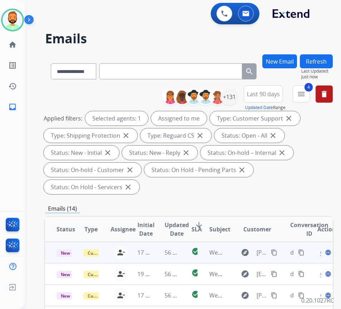
click at [161, 250] on td "56 minutes ago" at bounding box center [166, 252] width 27 height 21
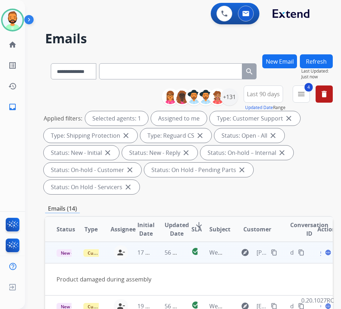
click at [324, 252] on span "Open" at bounding box center [327, 252] width 15 height 9
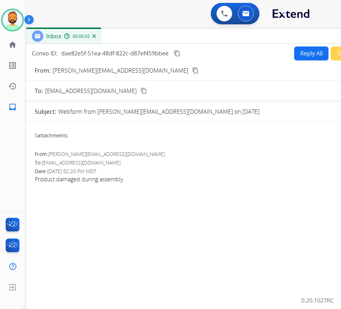
drag, startPoint x: 198, startPoint y: 50, endPoint x: 258, endPoint y: 36, distance: 61.9
click at [258, 36] on div "Inbox 00:00:02" at bounding box center [205, 36] width 358 height 15
click at [192, 69] on mat-icon "content_copy" at bounding box center [195, 70] width 6 height 6
click at [310, 54] on button "Reply All" at bounding box center [311, 54] width 34 height 14
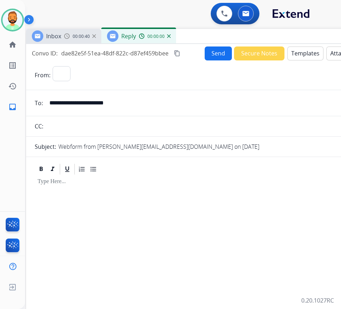
select select "**********"
click at [308, 54] on button "Templates" at bounding box center [305, 54] width 36 height 14
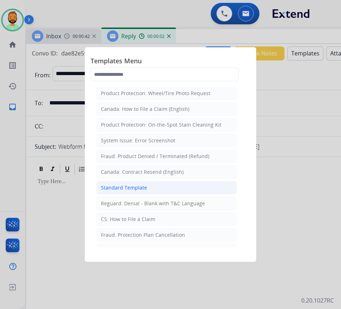
click at [157, 188] on li "Standard Template" at bounding box center [166, 188] width 141 height 14
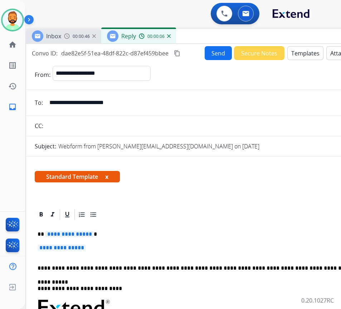
click at [114, 233] on p "**********" at bounding box center [202, 234] width 329 height 6
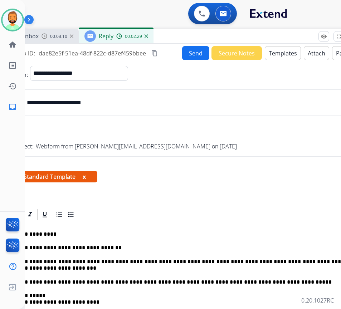
scroll to position [0, 17]
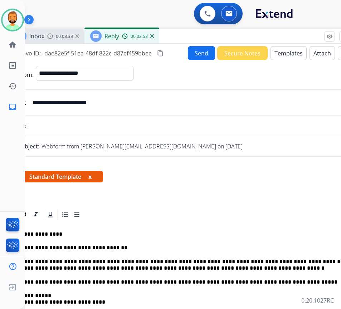
drag, startPoint x: 202, startPoint y: 269, endPoint x: 208, endPoint y: 273, distance: 7.1
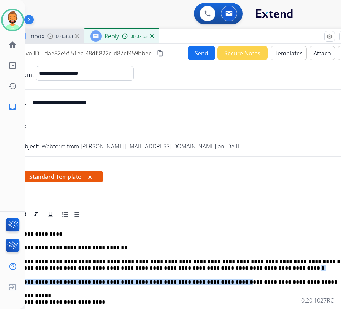
click at [222, 270] on p "**********" at bounding box center [185, 265] width 329 height 13
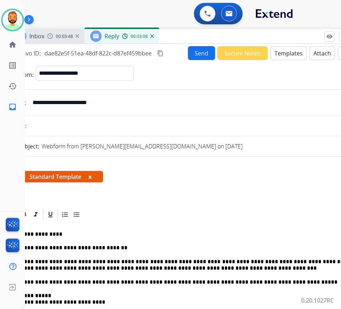
click at [204, 56] on button "Send" at bounding box center [201, 53] width 27 height 14
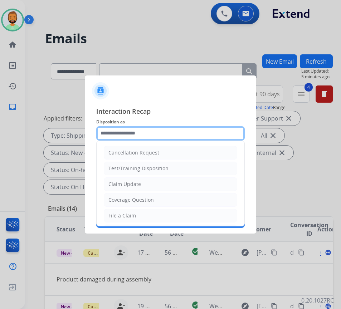
click at [162, 132] on input "text" at bounding box center [170, 133] width 149 height 14
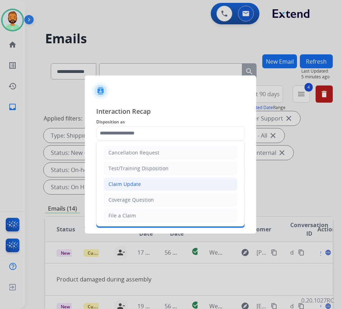
click at [167, 189] on li "Claim Update" at bounding box center [170, 184] width 133 height 14
type input "**********"
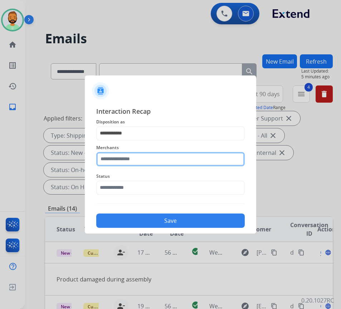
click at [154, 158] on input "text" at bounding box center [170, 159] width 149 height 14
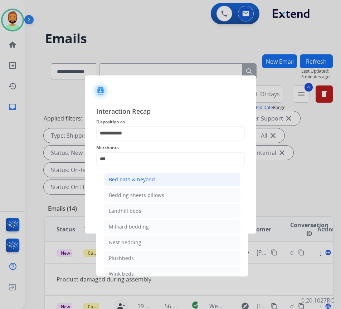
click at [173, 185] on li "Bed bath & beyond" at bounding box center [172, 180] width 136 height 14
type input "**********"
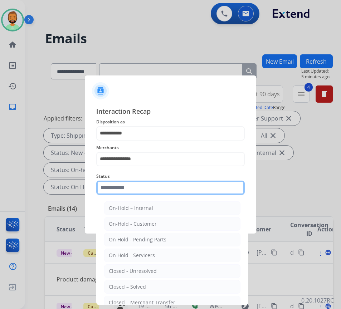
click at [169, 185] on input "text" at bounding box center [170, 188] width 149 height 14
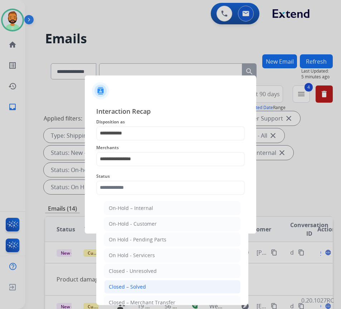
click at [152, 281] on li "Closed – Solved" at bounding box center [172, 287] width 136 height 14
type input "**********"
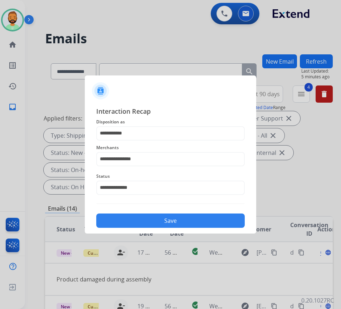
click at [176, 218] on button "Save" at bounding box center [170, 221] width 149 height 14
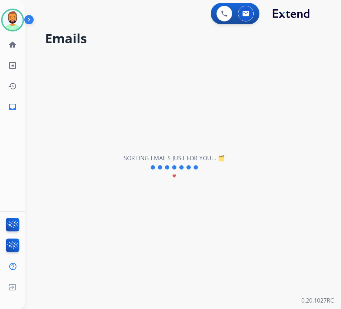
scroll to position [0, 0]
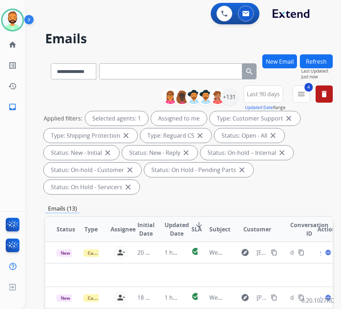
click at [219, 199] on div "**********" at bounding box center [189, 273] width 288 height 439
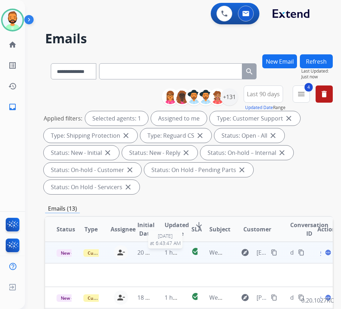
click at [176, 253] on span "1 hour ago" at bounding box center [179, 253] width 29 height 8
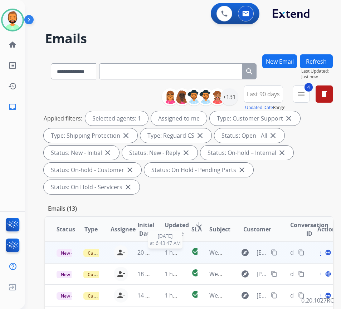
click at [176, 251] on span "1 hour ago" at bounding box center [179, 253] width 29 height 8
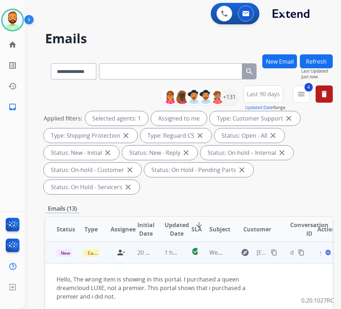
click at [324, 253] on span "Open" at bounding box center [327, 252] width 15 height 9
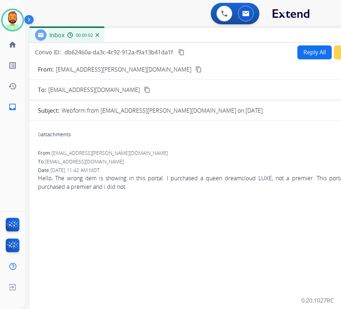
drag, startPoint x: 101, startPoint y: 53, endPoint x: 164, endPoint y: 38, distance: 64.6
click at [164, 38] on div "Inbox 00:00:02" at bounding box center [208, 35] width 358 height 15
click at [308, 50] on button "Reply All" at bounding box center [314, 52] width 34 height 14
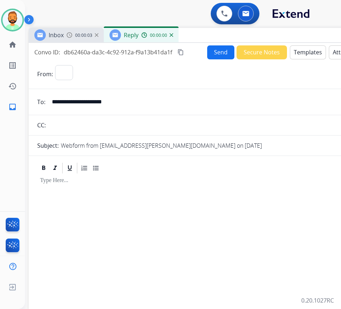
select select "**********"
drag, startPoint x: 170, startPoint y: 178, endPoint x: 201, endPoint y: 171, distance: 32.6
click at [170, 178] on p at bounding box center [207, 180] width 335 height 6
click at [305, 53] on button "Templates" at bounding box center [308, 52] width 36 height 14
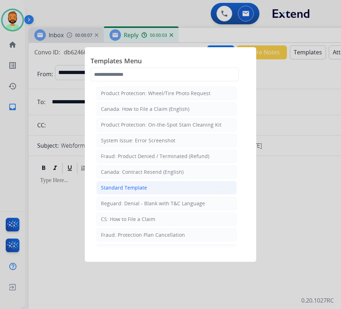
click at [149, 186] on li "Standard Template" at bounding box center [166, 188] width 141 height 14
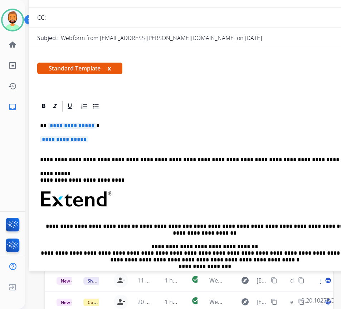
click at [154, 118] on div "**********" at bounding box center [207, 216] width 341 height 207
click at [178, 137] on p "**********" at bounding box center [207, 142] width 335 height 13
click at [177, 137] on p "**********" at bounding box center [207, 142] width 335 height 13
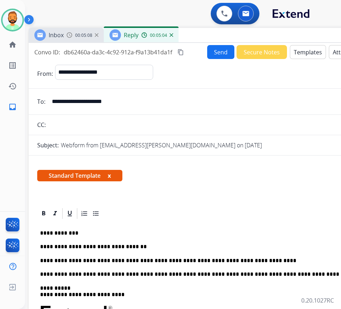
click at [211, 49] on button "Send" at bounding box center [220, 52] width 27 height 14
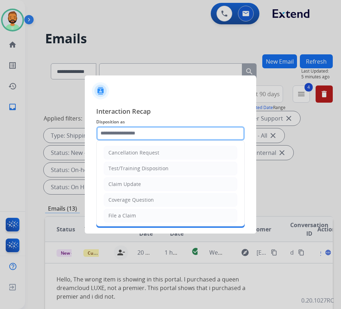
click at [170, 138] on input "text" at bounding box center [170, 133] width 149 height 14
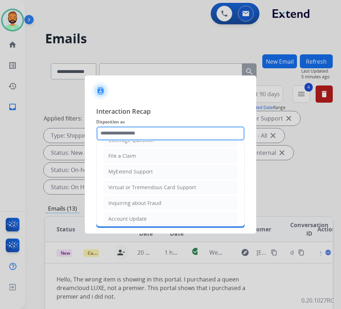
scroll to position [72, 0]
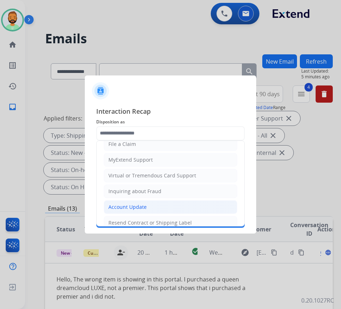
click at [143, 203] on li "Account Update" at bounding box center [170, 207] width 133 height 14
type input "**********"
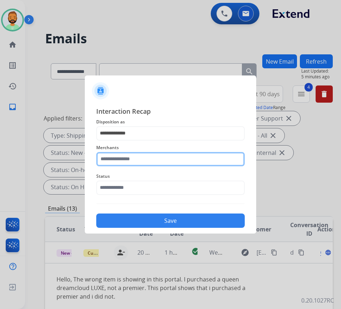
click at [145, 159] on input "text" at bounding box center [170, 159] width 149 height 14
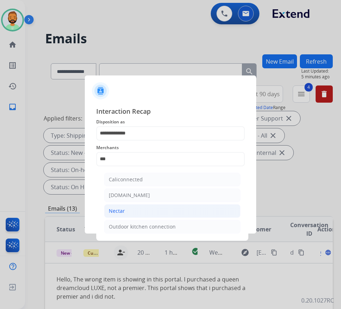
click at [163, 210] on li "Nectar" at bounding box center [172, 211] width 136 height 14
type input "******"
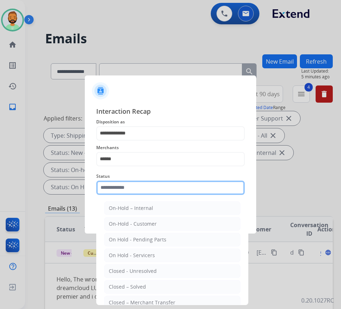
click at [125, 189] on input "text" at bounding box center [170, 188] width 149 height 14
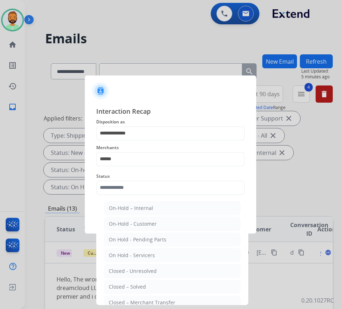
click at [185, 286] on li "Closed – Solved" at bounding box center [172, 287] width 136 height 14
type input "**********"
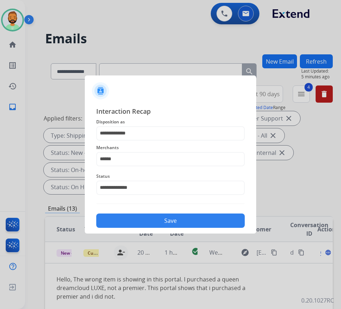
click at [190, 218] on button "Save" at bounding box center [170, 221] width 149 height 14
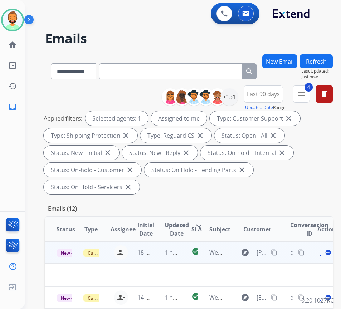
click at [159, 254] on td "1 hour ago" at bounding box center [166, 252] width 27 height 21
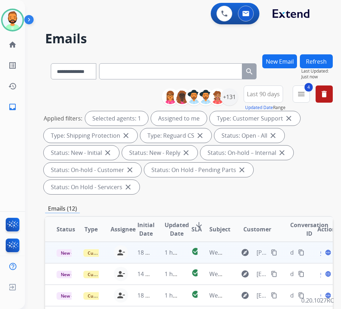
click at [159, 255] on td "1 hour ago" at bounding box center [166, 252] width 27 height 21
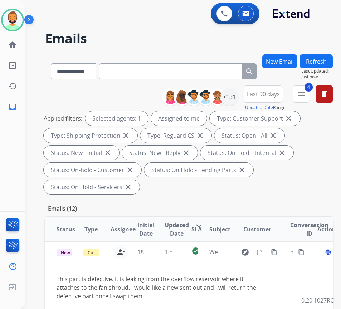
scroll to position [0, 0]
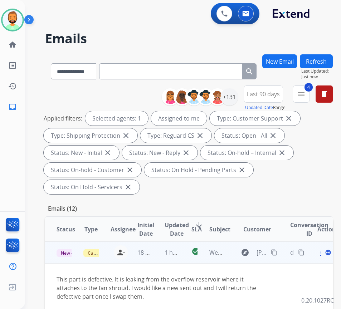
click at [274, 252] on mat-icon "content_copy" at bounding box center [274, 252] width 6 height 6
click at [323, 254] on span "Open" at bounding box center [327, 252] width 15 height 9
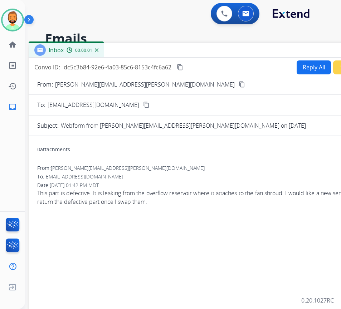
drag, startPoint x: 135, startPoint y: 52, endPoint x: 197, endPoint y: 52, distance: 62.6
click at [197, 52] on div "Inbox 00:00:01" at bounding box center [208, 50] width 358 height 15
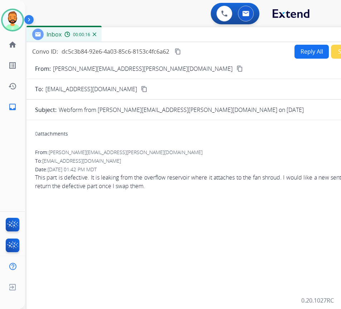
drag, startPoint x: 160, startPoint y: 46, endPoint x: 143, endPoint y: 34, distance: 20.8
click at [143, 34] on div "Inbox 00:00:16" at bounding box center [205, 34] width 358 height 15
click at [121, 208] on div "0 attachments From: [PERSON_NAME][EMAIL_ADDRESS][PERSON_NAME][DOMAIN_NAME] To: …" at bounding box center [205, 248] width 358 height 244
click at [316, 50] on button "Reply All" at bounding box center [312, 52] width 34 height 14
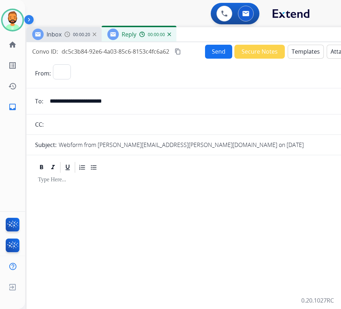
select select "**********"
click at [316, 50] on button "Templates" at bounding box center [306, 52] width 36 height 14
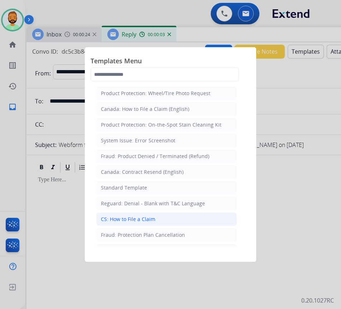
click at [145, 215] on li "CS: How to File a Claim" at bounding box center [166, 220] width 141 height 14
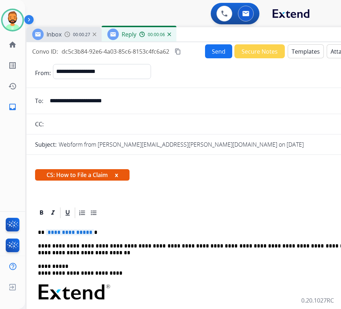
click at [115, 236] on p "**********" at bounding box center [202, 232] width 329 height 6
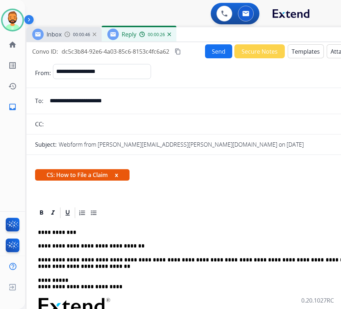
click at [122, 269] on p "**********" at bounding box center [202, 263] width 329 height 13
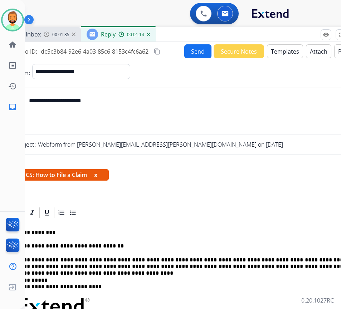
scroll to position [0, 22]
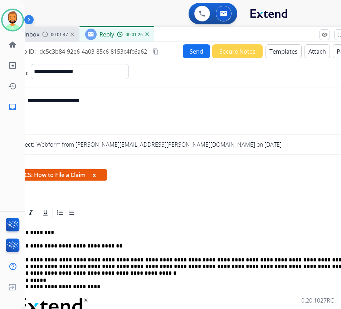
click at [194, 47] on button "Send" at bounding box center [196, 51] width 27 height 14
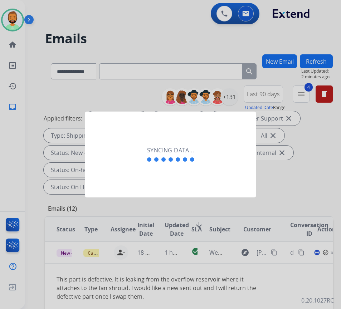
scroll to position [0, 1]
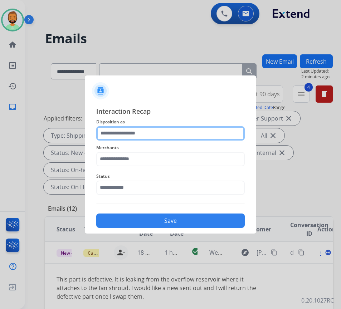
click at [179, 129] on input "text" at bounding box center [170, 133] width 149 height 14
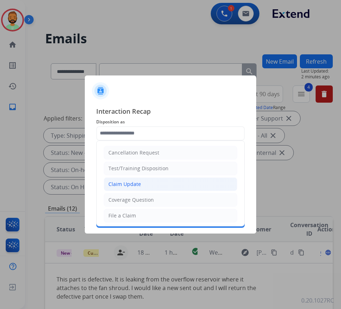
click at [175, 188] on li "Claim Update" at bounding box center [170, 184] width 133 height 14
type input "**********"
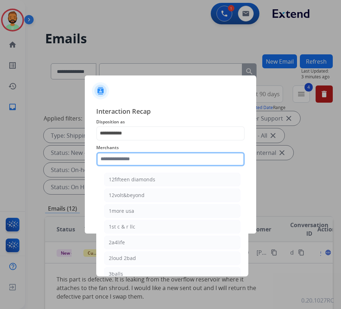
click at [160, 160] on input "text" at bounding box center [170, 159] width 149 height 14
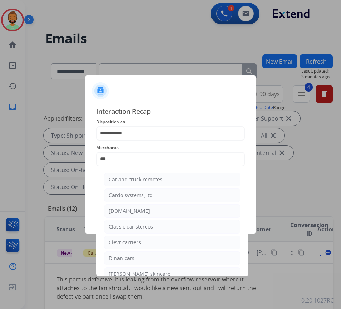
drag, startPoint x: 157, startPoint y: 209, endPoint x: 159, endPoint y: 213, distance: 4.7
click at [159, 212] on li "[DOMAIN_NAME]" at bounding box center [172, 211] width 136 height 14
type input "**********"
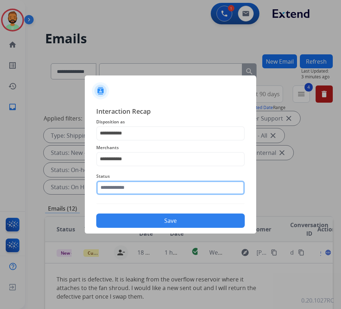
click at [169, 191] on input "text" at bounding box center [170, 188] width 149 height 14
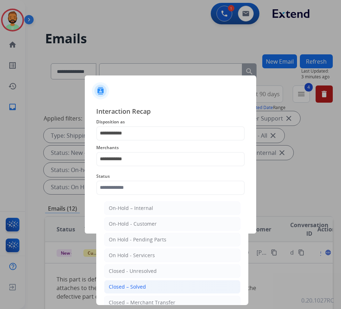
click at [169, 282] on li "Closed – Solved" at bounding box center [172, 287] width 136 height 14
type input "**********"
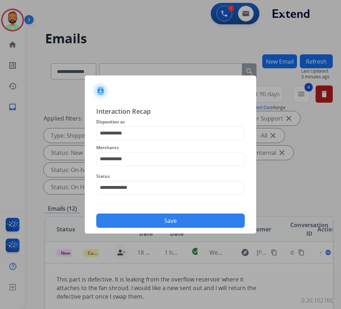
click at [199, 217] on button "Save" at bounding box center [170, 221] width 149 height 14
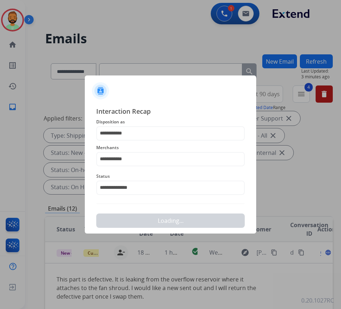
scroll to position [0, 0]
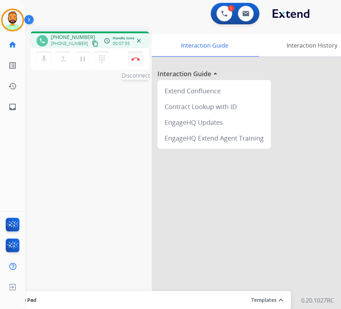
click at [135, 57] on button "Disconnect" at bounding box center [135, 59] width 15 height 15
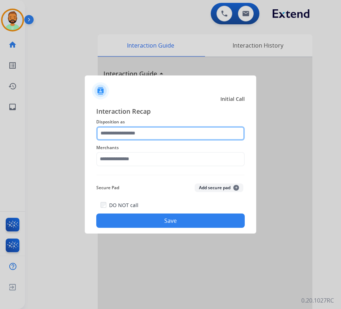
click at [169, 131] on input "text" at bounding box center [170, 133] width 149 height 14
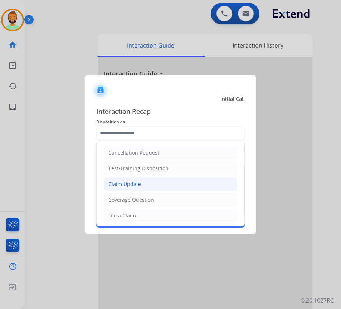
click at [169, 181] on li "Claim Update" at bounding box center [170, 184] width 133 height 14
type input "**********"
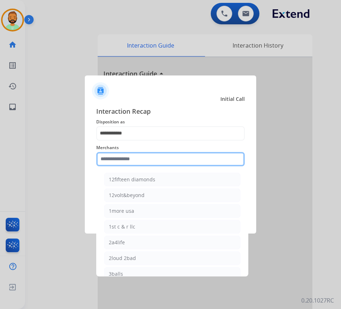
click at [164, 161] on input "text" at bounding box center [170, 159] width 149 height 14
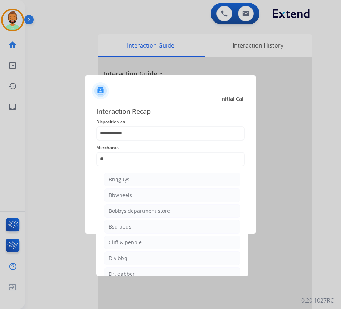
click at [131, 182] on li "Bbqguys" at bounding box center [172, 180] width 136 height 14
type input "*******"
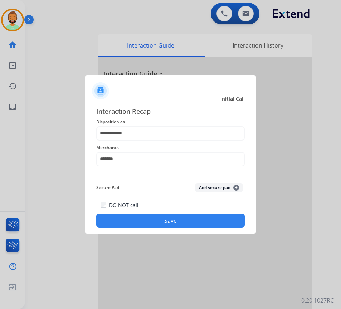
click at [177, 219] on button "Save" at bounding box center [170, 221] width 149 height 14
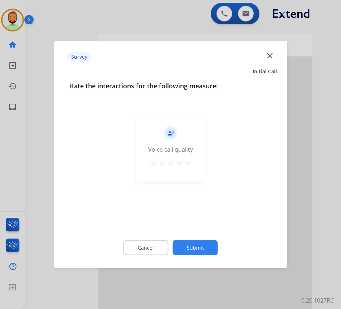
click at [208, 249] on button "Submit" at bounding box center [195, 247] width 45 height 15
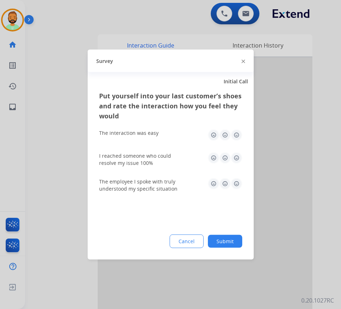
click at [226, 247] on div "Put yourself into your last customer’s shoes and rate the interaction how you f…" at bounding box center [171, 175] width 166 height 169
click at [231, 243] on button "Submit" at bounding box center [225, 241] width 34 height 13
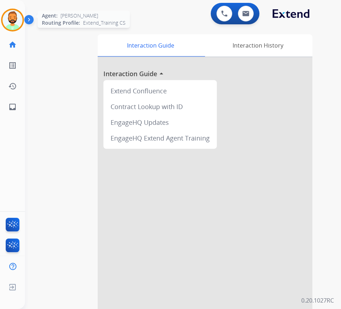
click at [17, 20] on img at bounding box center [13, 20] width 20 height 20
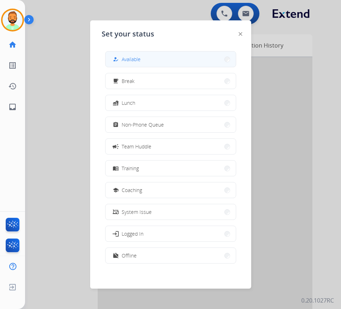
click at [127, 58] on span "Available" at bounding box center [131, 59] width 19 height 8
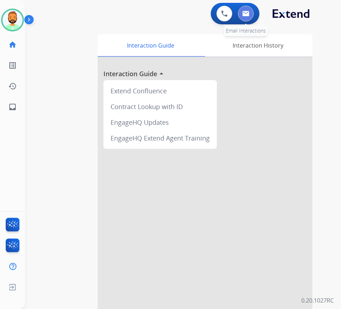
click at [248, 14] on img at bounding box center [245, 14] width 7 height 6
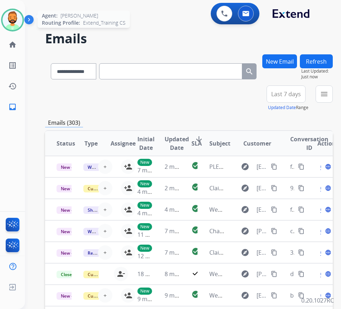
drag, startPoint x: 4, startPoint y: 19, endPoint x: 8, endPoint y: 19, distance: 3.6
click at [4, 19] on img at bounding box center [13, 20] width 20 height 20
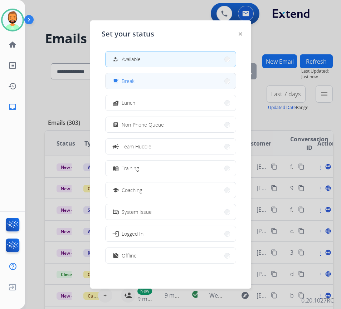
click at [152, 81] on button "free_breakfast Break" at bounding box center [171, 80] width 130 height 15
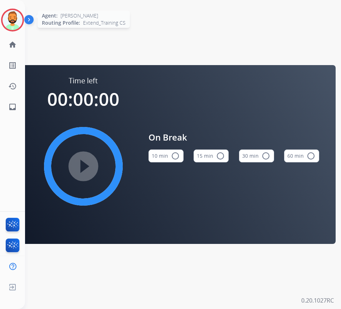
click at [14, 15] on img at bounding box center [13, 20] width 20 height 20
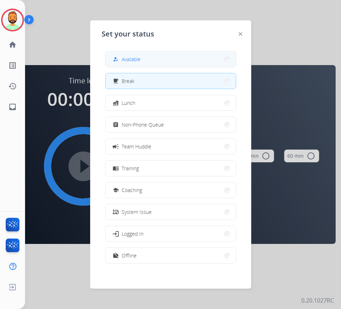
click at [125, 62] on span "Available" at bounding box center [131, 59] width 19 height 8
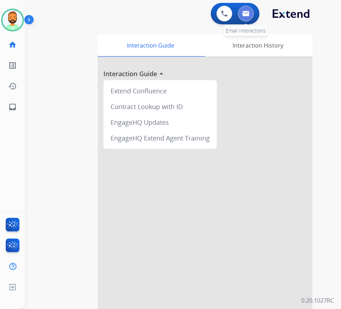
click at [249, 14] on img at bounding box center [245, 14] width 7 height 6
select select "**********"
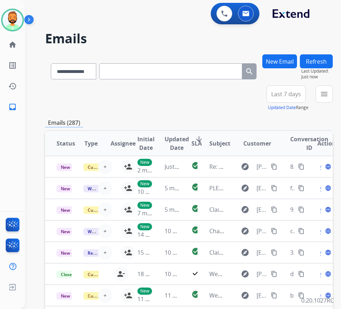
click at [297, 93] on span "Last 7 days" at bounding box center [286, 94] width 30 height 3
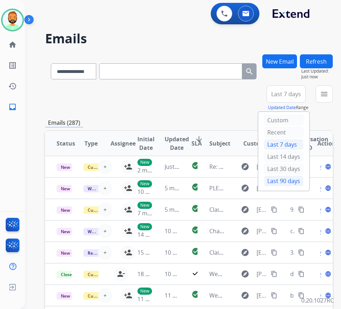
click at [291, 183] on div "Last 90 days" at bounding box center [283, 181] width 39 height 11
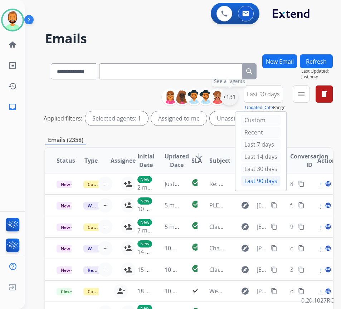
click at [238, 95] on div "+131" at bounding box center [229, 96] width 17 height 17
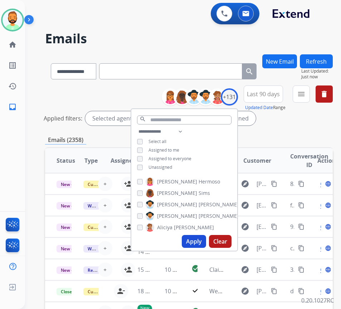
click at [172, 164] on span "Unassigned" at bounding box center [161, 167] width 24 height 6
click at [306, 98] on mat-icon "menu" at bounding box center [301, 94] width 9 height 9
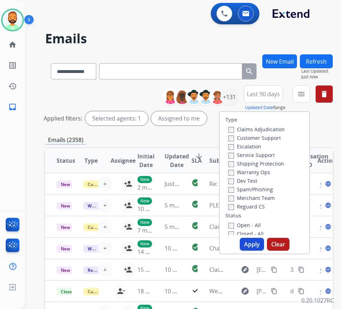
click at [277, 137] on label "Customer Support" at bounding box center [254, 138] width 53 height 7
click at [268, 165] on label "Shipping Protection" at bounding box center [256, 163] width 56 height 7
drag, startPoint x: 259, startPoint y: 204, endPoint x: 257, endPoint y: 208, distance: 4.8
click at [259, 204] on label "Reguard CS" at bounding box center [246, 206] width 37 height 7
drag, startPoint x: 249, startPoint y: 221, endPoint x: 249, endPoint y: 226, distance: 5.4
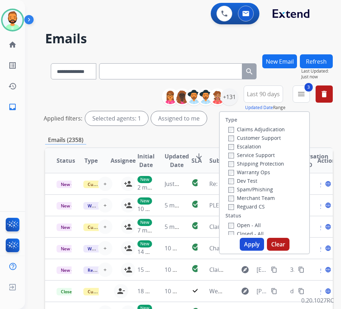
click at [249, 221] on div "Open - All" at bounding box center [265, 225] width 75 height 9
click at [249, 226] on label "Open - All" at bounding box center [244, 225] width 33 height 7
click at [251, 244] on button "Apply" at bounding box center [252, 244] width 24 height 13
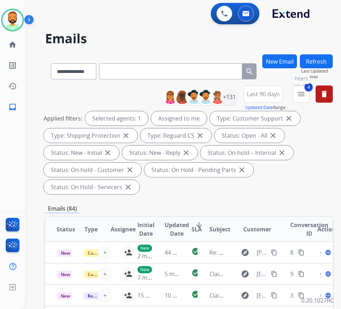
click at [306, 92] on mat-icon "menu" at bounding box center [301, 94] width 9 height 9
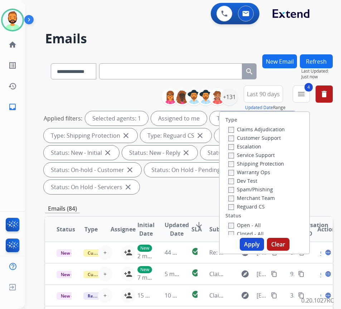
click at [266, 100] on button "Last 90 days" at bounding box center [263, 94] width 39 height 17
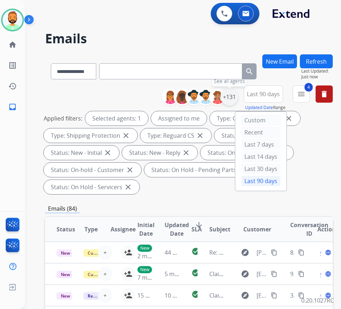
click at [238, 101] on div "+131" at bounding box center [229, 96] width 17 height 17
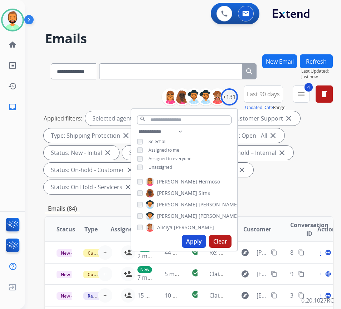
click at [291, 162] on div "Applied filters: Selected agents: 1 Assigned to me Type: Customer Support close…" at bounding box center [188, 152] width 288 height 83
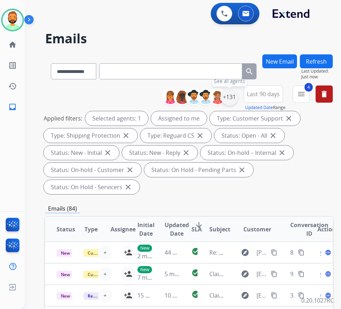
click at [238, 97] on div "+131" at bounding box center [229, 96] width 17 height 17
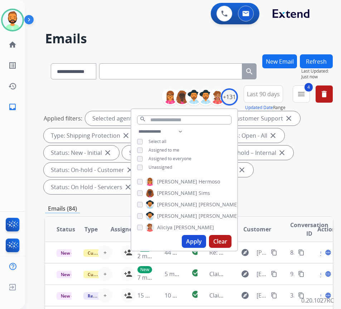
click at [198, 240] on button "Apply" at bounding box center [194, 241] width 24 height 13
click at [302, 179] on div "Applied filters: Selected agents: 1 Assigned to me Type: Customer Support close…" at bounding box center [188, 152] width 288 height 83
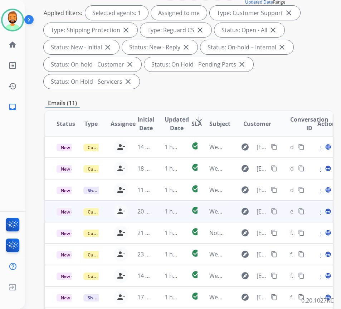
scroll to position [107, 0]
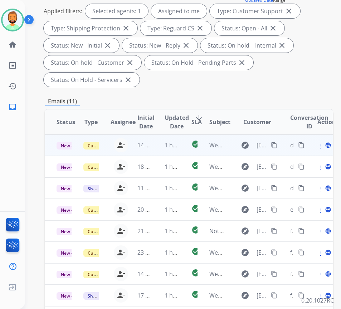
click at [155, 151] on td "1 hour ago" at bounding box center [166, 145] width 27 height 21
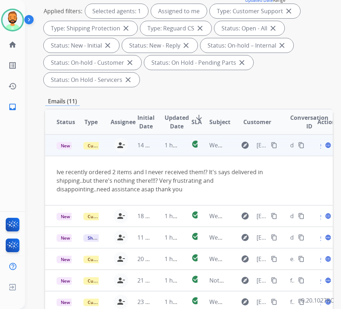
click at [276, 145] on mat-icon "content_copy" at bounding box center [274, 145] width 6 height 6
click at [324, 146] on span "Open" at bounding box center [327, 145] width 15 height 9
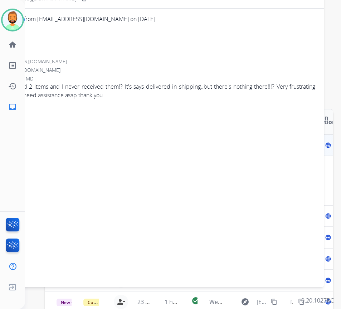
scroll to position [36, 0]
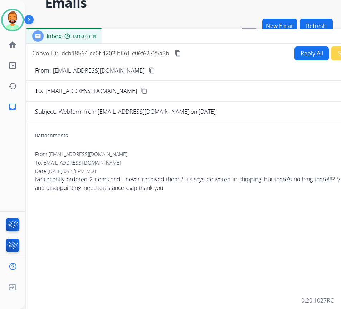
drag, startPoint x: 103, startPoint y: 17, endPoint x: 162, endPoint y: 38, distance: 63.5
click at [162, 38] on div "Inbox 00:00:03" at bounding box center [205, 36] width 358 height 15
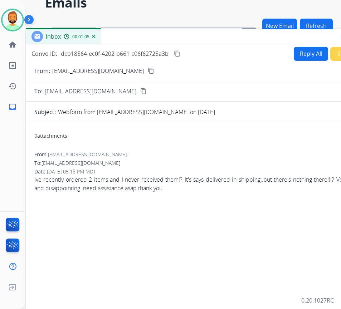
click at [313, 54] on button "Reply All" at bounding box center [311, 54] width 34 height 14
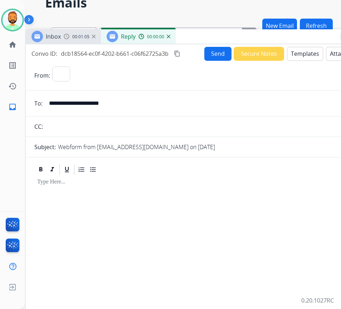
select select "**********"
click at [311, 58] on button "Templates" at bounding box center [305, 54] width 36 height 14
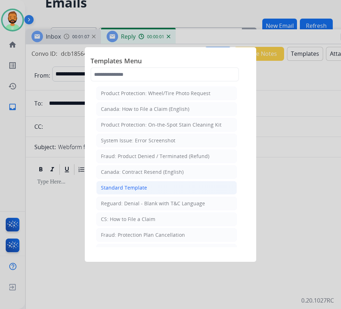
click at [189, 187] on li "Standard Template" at bounding box center [166, 188] width 141 height 14
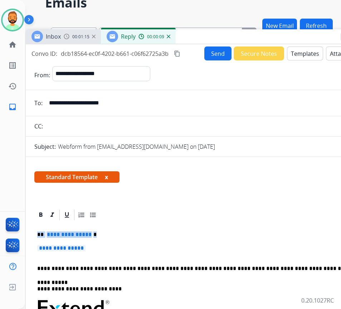
drag, startPoint x: 104, startPoint y: 247, endPoint x: 52, endPoint y: 226, distance: 56.4
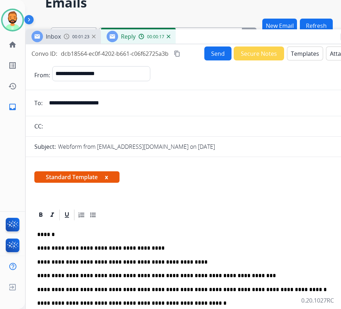
click at [50, 234] on p "******" at bounding box center [201, 235] width 329 height 6
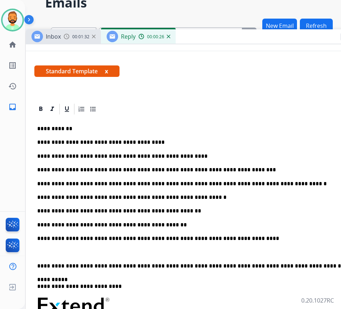
scroll to position [107, 0]
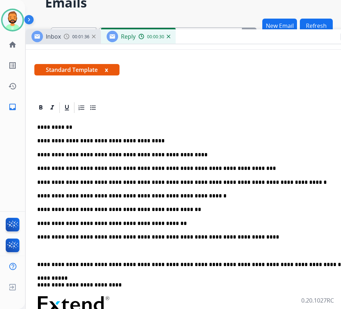
click at [159, 209] on p "**********" at bounding box center [201, 209] width 329 height 6
click at [166, 211] on p "**********" at bounding box center [201, 209] width 329 height 6
click at [109, 220] on p "**********" at bounding box center [201, 223] width 329 height 6
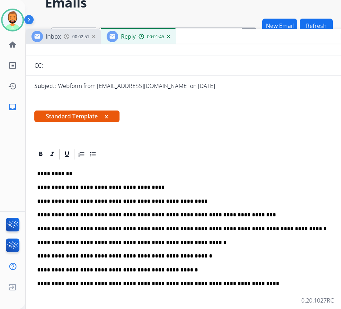
scroll to position [0, 0]
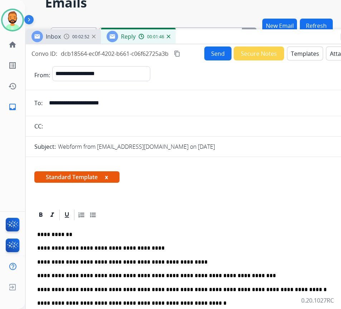
click at [219, 55] on button "Send" at bounding box center [217, 54] width 27 height 14
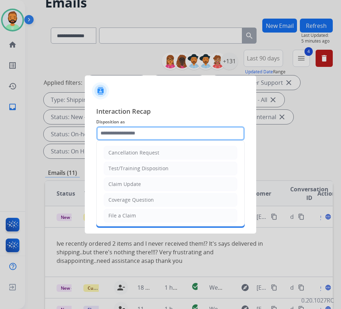
click at [151, 133] on input "text" at bounding box center [170, 133] width 149 height 14
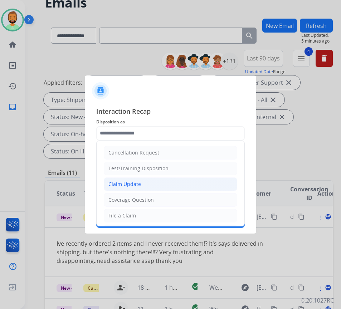
click at [142, 181] on li "Claim Update" at bounding box center [170, 184] width 133 height 14
type input "**********"
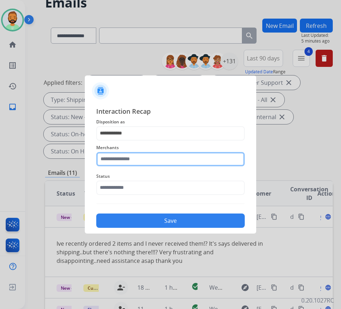
click at [151, 162] on input "text" at bounding box center [170, 159] width 149 height 14
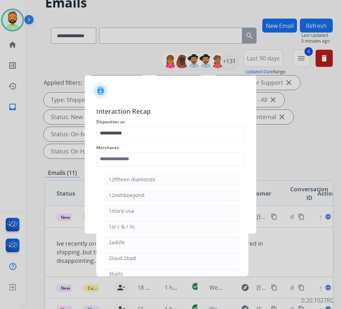
click at [176, 112] on span "Interaction Recap" at bounding box center [170, 111] width 149 height 11
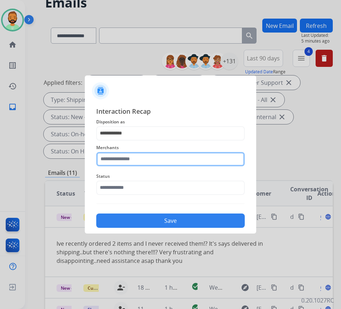
click at [151, 156] on input "text" at bounding box center [170, 159] width 149 height 14
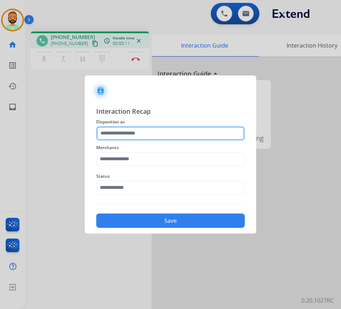
click at [158, 133] on input "text" at bounding box center [170, 133] width 149 height 14
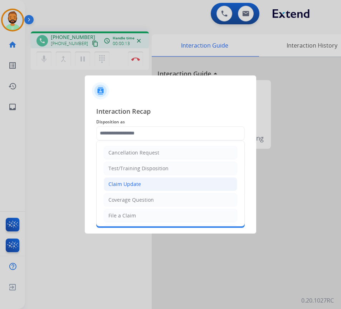
click at [160, 183] on li "Claim Update" at bounding box center [170, 184] width 133 height 14
type input "**********"
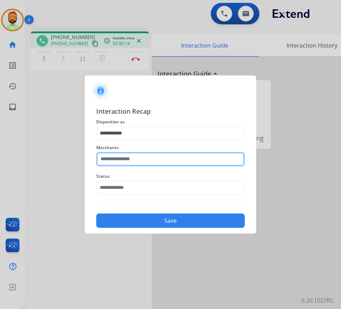
click at [157, 161] on input "text" at bounding box center [170, 159] width 149 height 14
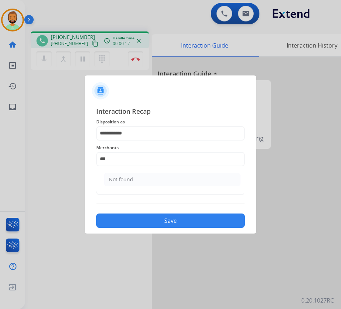
click at [151, 180] on li "Not found" at bounding box center [172, 180] width 136 height 14
type input "*********"
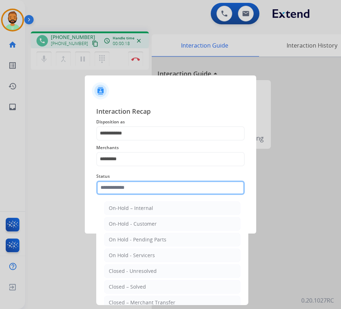
drag, startPoint x: 149, startPoint y: 184, endPoint x: 146, endPoint y: 193, distance: 9.2
click at [149, 184] on input "text" at bounding box center [170, 188] width 149 height 14
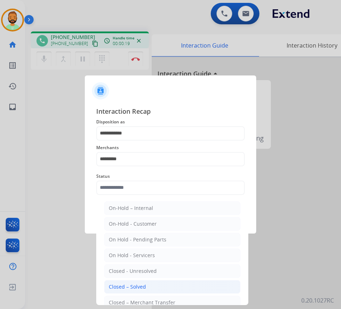
click at [158, 288] on li "Closed – Solved" at bounding box center [172, 287] width 136 height 14
type input "**********"
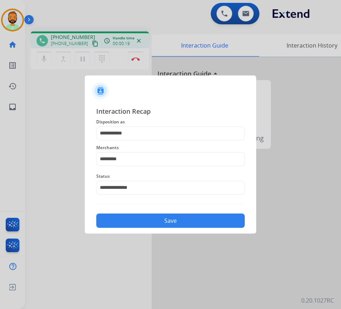
click at [161, 225] on button "Save" at bounding box center [170, 221] width 149 height 14
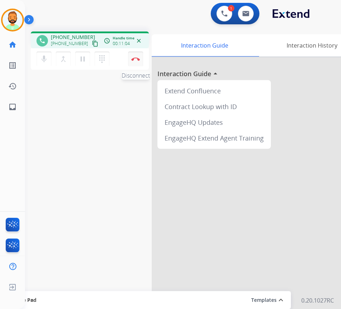
click at [135, 59] on img at bounding box center [135, 59] width 9 height 4
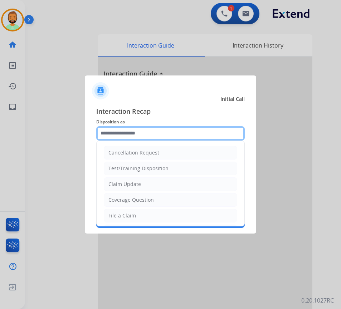
click at [166, 137] on input "text" at bounding box center [170, 133] width 149 height 14
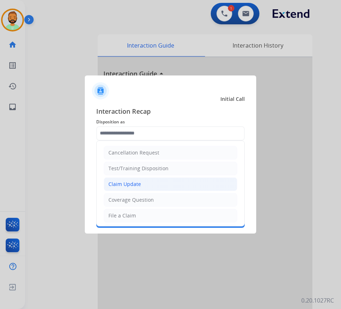
click at [139, 183] on div "Claim Update" at bounding box center [124, 184] width 33 height 7
type input "**********"
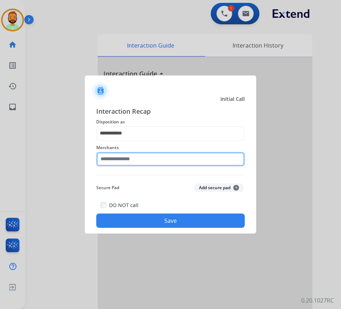
click at [140, 157] on input "text" at bounding box center [170, 159] width 149 height 14
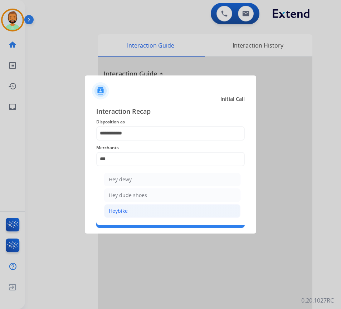
click at [132, 216] on li "Heybike" at bounding box center [172, 211] width 136 height 14
type input "*******"
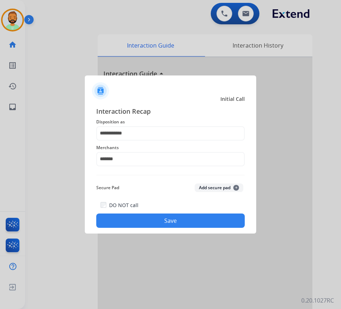
click at [186, 220] on button "Save" at bounding box center [170, 221] width 149 height 14
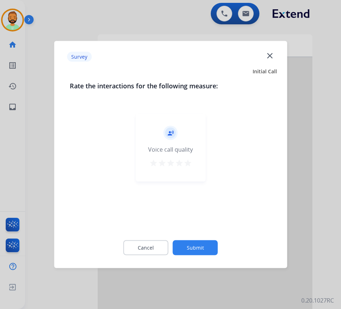
click at [203, 246] on button "Submit" at bounding box center [195, 247] width 45 height 15
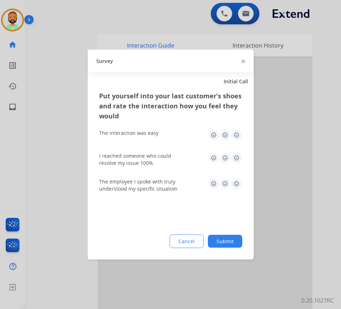
click at [230, 240] on button "Submit" at bounding box center [225, 241] width 34 height 13
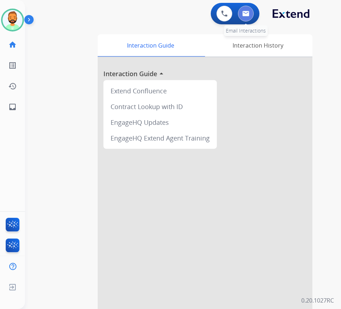
click at [248, 14] on img at bounding box center [245, 14] width 7 height 6
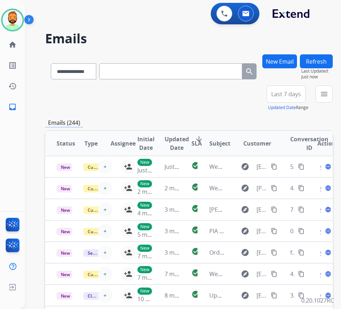
click at [301, 94] on span "Last 7 days" at bounding box center [286, 94] width 30 height 3
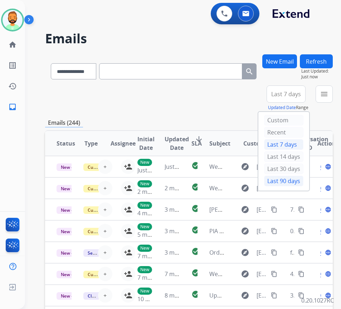
click at [293, 184] on div "Last 90 days" at bounding box center [283, 181] width 39 height 11
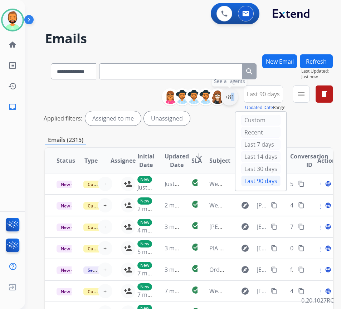
drag, startPoint x: 238, startPoint y: 98, endPoint x: 238, endPoint y: 102, distance: 4.7
click at [238, 101] on div "+81" at bounding box center [229, 96] width 17 height 17
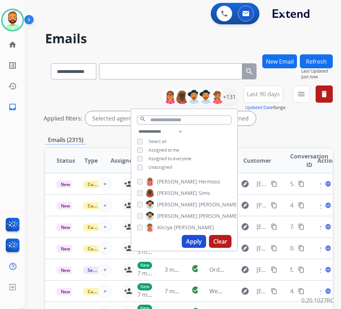
click at [171, 166] on span "Unassigned" at bounding box center [161, 167] width 24 height 6
click at [197, 240] on button "Apply" at bounding box center [194, 241] width 24 height 13
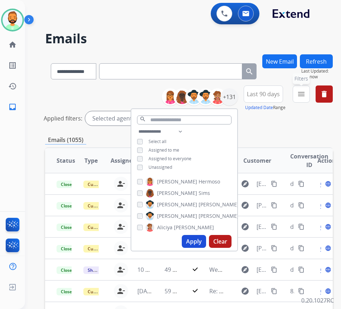
click at [303, 94] on button "menu Filters" at bounding box center [301, 94] width 17 height 17
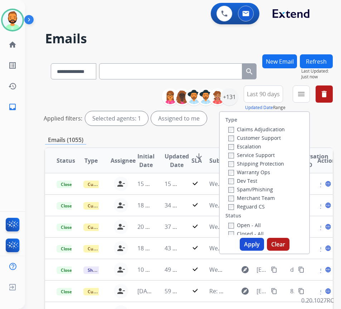
click at [256, 140] on label "Customer Support" at bounding box center [254, 138] width 53 height 7
click at [260, 168] on div "Warranty Ops" at bounding box center [256, 172] width 57 height 9
click at [264, 162] on label "Shipping Protection" at bounding box center [256, 163] width 56 height 7
drag, startPoint x: 250, startPoint y: 204, endPoint x: 250, endPoint y: 209, distance: 4.7
click at [250, 206] on label "Reguard CS" at bounding box center [246, 206] width 37 height 7
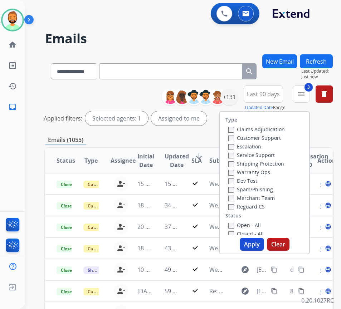
click at [251, 227] on label "Open - All" at bounding box center [244, 225] width 33 height 7
click at [256, 245] on button "Apply" at bounding box center [252, 244] width 24 height 13
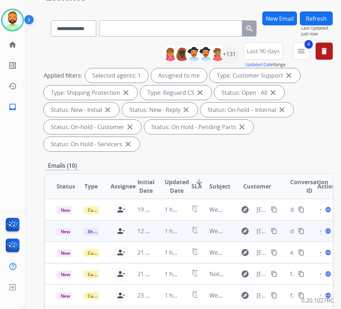
scroll to position [72, 0]
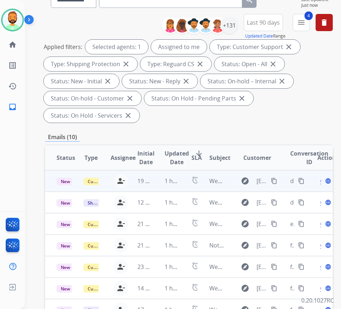
click at [165, 184] on td "1 hour ago" at bounding box center [166, 180] width 27 height 21
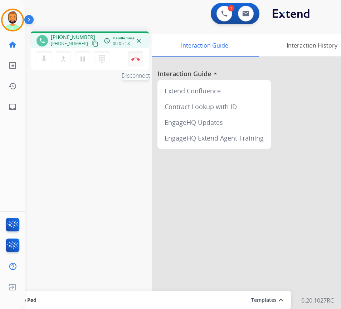
click at [133, 58] on img at bounding box center [135, 59] width 9 height 4
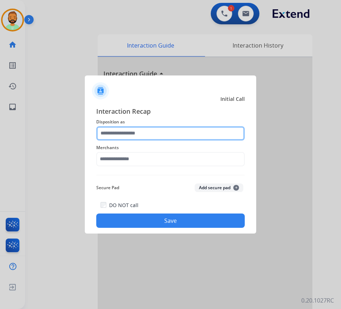
click at [168, 132] on input "text" at bounding box center [170, 133] width 149 height 14
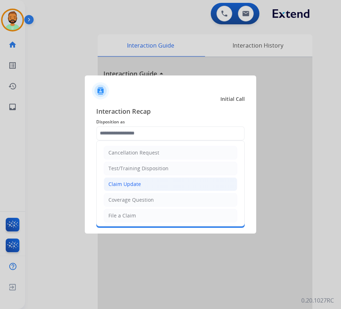
click at [164, 181] on li "Claim Update" at bounding box center [170, 184] width 133 height 14
type input "**********"
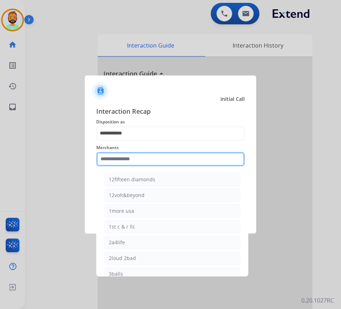
click at [155, 157] on input "text" at bounding box center [170, 159] width 149 height 14
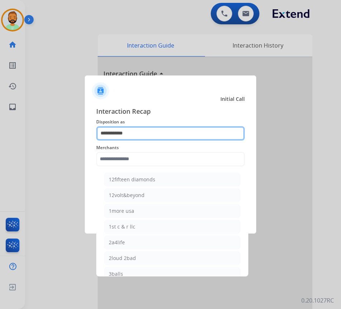
click at [167, 137] on input "**********" at bounding box center [170, 133] width 149 height 14
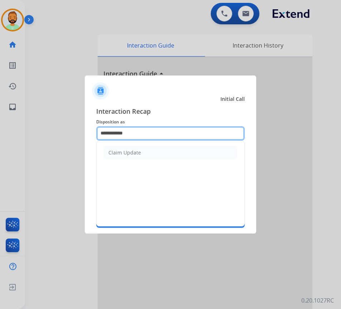
drag, startPoint x: 147, startPoint y: 135, endPoint x: 58, endPoint y: 132, distance: 88.8
click at [0, 135] on app-contact-recap-modal "**********" at bounding box center [0, 154] width 0 height 309
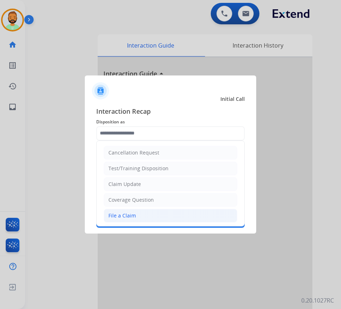
click at [196, 220] on li "File a Claim" at bounding box center [170, 216] width 133 height 14
type input "**********"
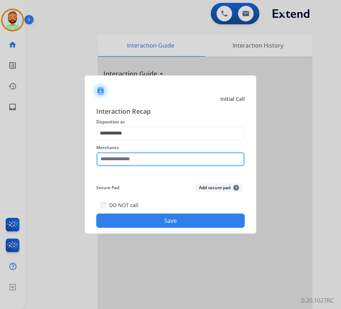
click at [199, 161] on input "text" at bounding box center [170, 159] width 149 height 14
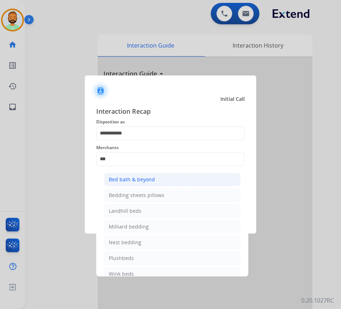
click at [180, 184] on li "Bed bath & beyond" at bounding box center [172, 180] width 136 height 14
type input "**********"
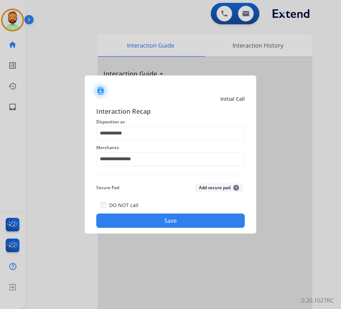
click at [188, 218] on button "Save" at bounding box center [170, 221] width 149 height 14
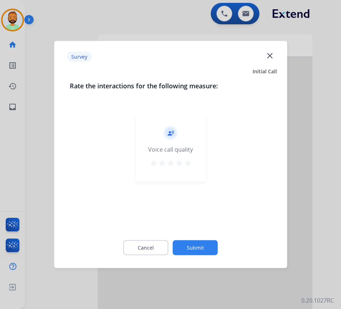
click at [203, 247] on button "Submit" at bounding box center [195, 247] width 45 height 15
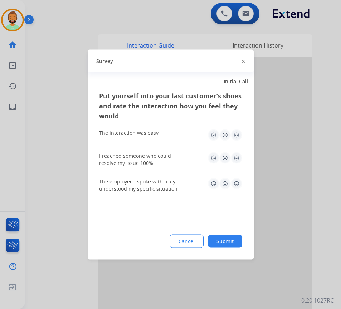
click at [235, 240] on button "Submit" at bounding box center [225, 241] width 34 height 13
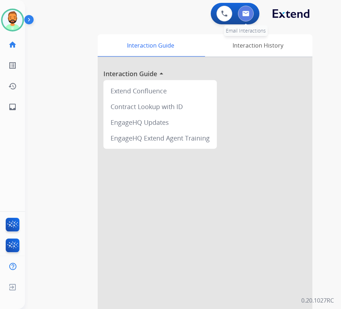
click at [244, 10] on button at bounding box center [246, 14] width 16 height 16
select select "**********"
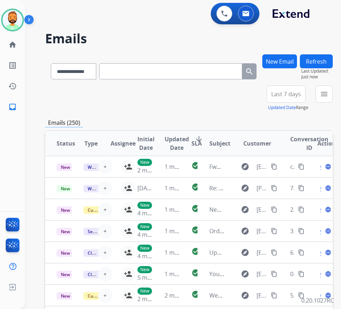
click at [301, 93] on span "Last 7 days" at bounding box center [286, 94] width 30 height 3
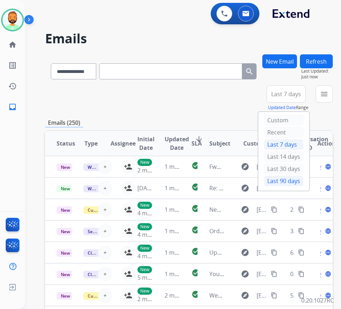
click at [290, 182] on div "Last 90 days" at bounding box center [283, 181] width 39 height 11
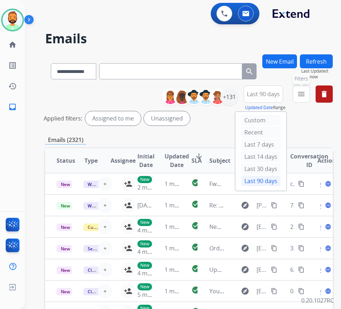
click at [306, 93] on button "menu Filters" at bounding box center [301, 94] width 17 height 17
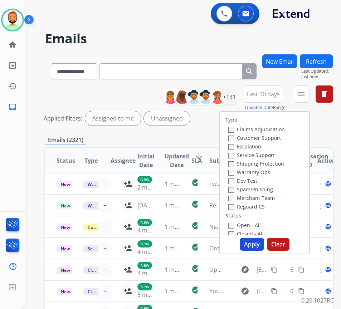
click at [269, 140] on label "Customer Support" at bounding box center [254, 138] width 53 height 7
click at [259, 165] on label "Shipping Protection" at bounding box center [256, 163] width 56 height 7
click at [259, 159] on div "Shipping Protection" at bounding box center [256, 163] width 57 height 9
click at [260, 162] on label "Shipping Protection" at bounding box center [256, 163] width 56 height 7
click at [247, 205] on label "Reguard CS" at bounding box center [246, 206] width 37 height 7
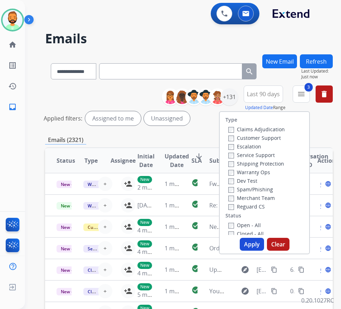
drag, startPoint x: 244, startPoint y: 226, endPoint x: 249, endPoint y: 230, distance: 6.2
click at [244, 227] on label "Open - All" at bounding box center [244, 225] width 33 height 7
click at [259, 246] on button "Apply" at bounding box center [252, 244] width 24 height 13
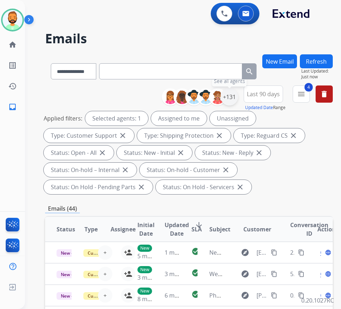
click at [238, 97] on div "+131" at bounding box center [229, 96] width 17 height 17
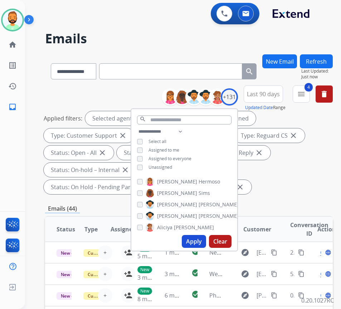
click at [172, 166] on span "Unassigned" at bounding box center [161, 167] width 24 height 6
click at [206, 242] on button "Apply" at bounding box center [194, 241] width 24 height 13
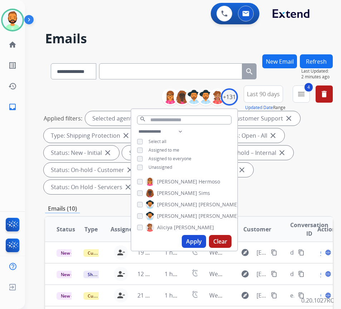
click at [283, 193] on div "Applied filters: Selected agents: 1 Assigned to me Type: Customer Support close…" at bounding box center [188, 152] width 288 height 83
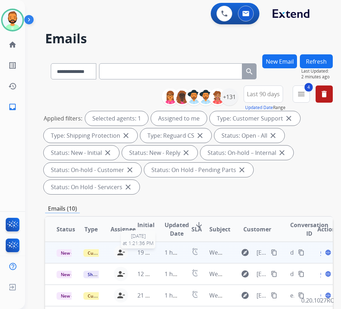
click at [153, 252] on span "19 hours ago" at bounding box center [154, 253] width 35 height 8
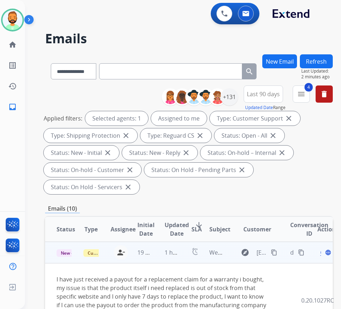
click at [323, 254] on span "Open" at bounding box center [327, 252] width 15 height 9
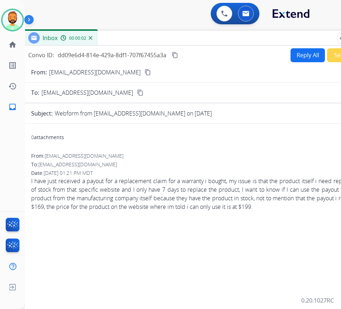
drag, startPoint x: 187, startPoint y: 52, endPoint x: 243, endPoint y: 40, distance: 57.6
click at [243, 40] on div "Inbox 00:00:02" at bounding box center [202, 38] width 358 height 15
click at [296, 51] on button "Reply All" at bounding box center [308, 55] width 34 height 14
select select "**********"
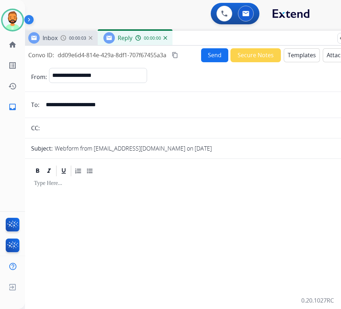
click at [297, 58] on button "Templates" at bounding box center [302, 55] width 36 height 14
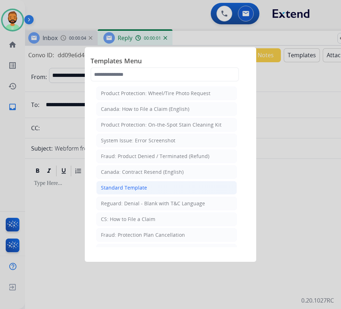
click at [156, 181] on li "Standard Template" at bounding box center [166, 188] width 141 height 14
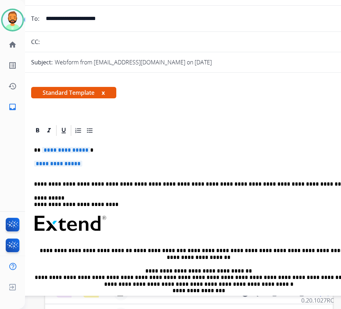
scroll to position [77, 0]
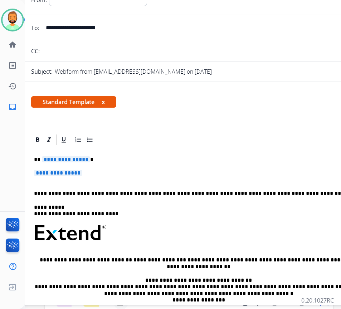
click at [141, 164] on div "**********" at bounding box center [201, 249] width 341 height 207
click at [140, 156] on div "**********" at bounding box center [201, 249] width 341 height 207
click at [141, 167] on div "**********" at bounding box center [201, 249] width 341 height 207
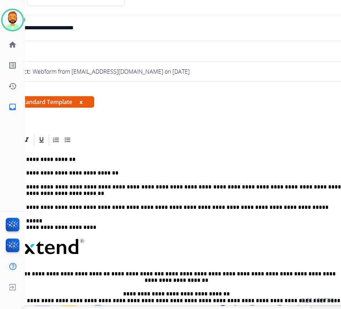
scroll to position [77, 11]
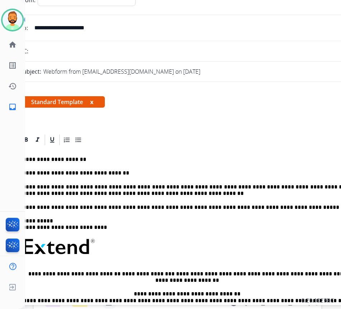
click at [167, 194] on p "**********" at bounding box center [187, 190] width 329 height 13
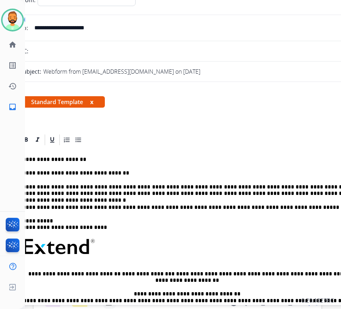
scroll to position [0, 11]
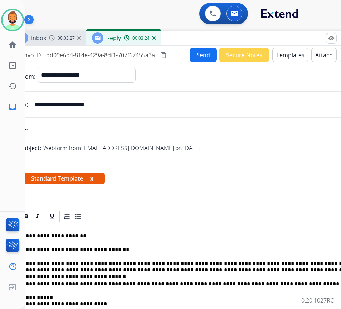
click at [199, 51] on button "Send" at bounding box center [203, 55] width 27 height 14
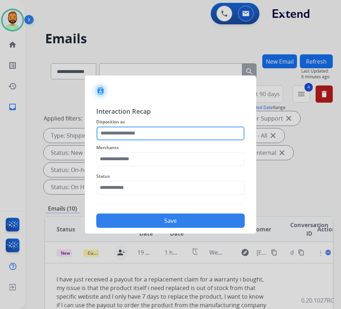
click at [164, 133] on input "text" at bounding box center [170, 133] width 149 height 14
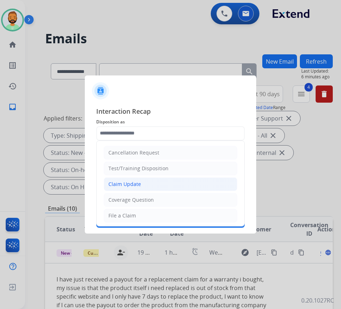
click at [163, 182] on li "Claim Update" at bounding box center [170, 184] width 133 height 14
type input "**********"
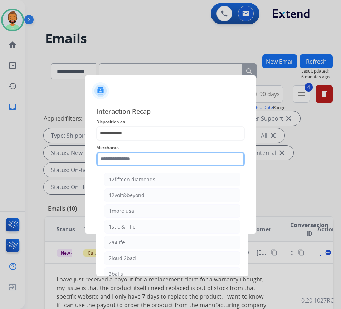
click at [156, 158] on input "text" at bounding box center [170, 159] width 149 height 14
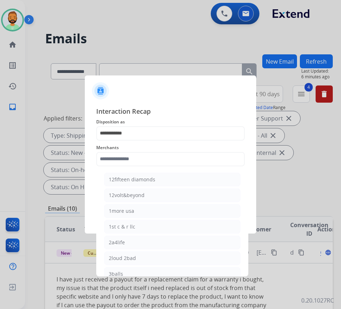
click at [186, 107] on span "Interaction Recap" at bounding box center [170, 111] width 149 height 11
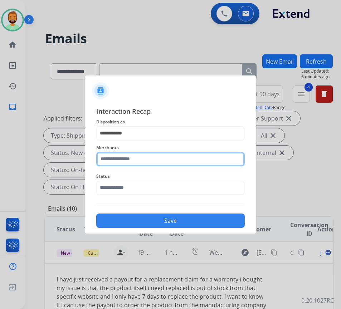
click at [167, 162] on input "text" at bounding box center [170, 159] width 149 height 14
click at [183, 157] on input "text" at bounding box center [170, 159] width 149 height 14
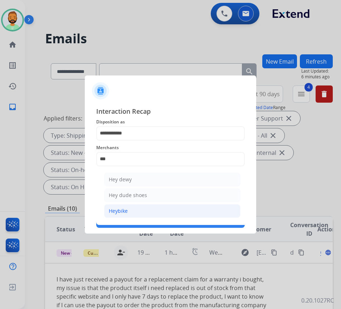
click at [151, 210] on li "Heybike" at bounding box center [172, 211] width 136 height 14
type input "*******"
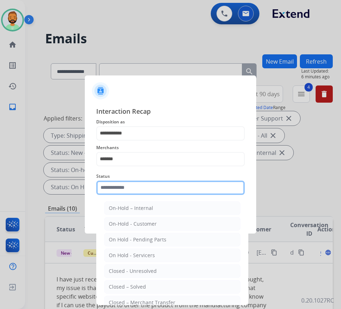
click at [127, 184] on input "text" at bounding box center [170, 188] width 149 height 14
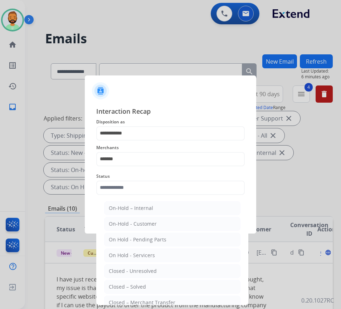
click at [316, 176] on div at bounding box center [170, 154] width 341 height 309
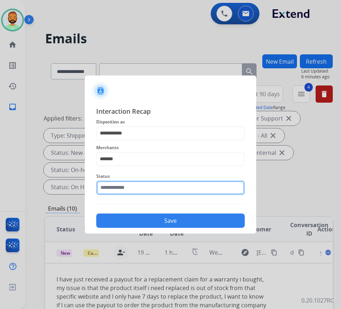
click at [193, 194] on input "text" at bounding box center [170, 188] width 149 height 14
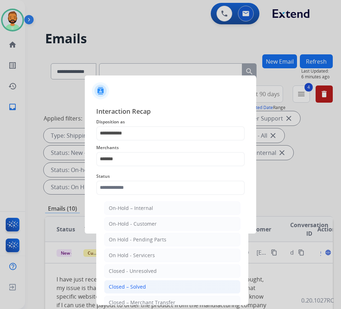
click at [155, 286] on li "Closed – Solved" at bounding box center [172, 287] width 136 height 14
type input "**********"
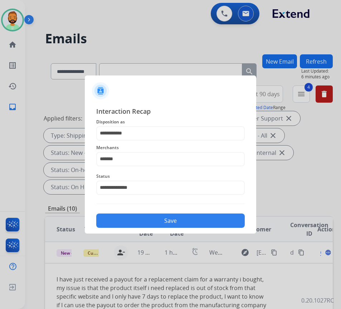
click at [278, 255] on div at bounding box center [170, 154] width 341 height 309
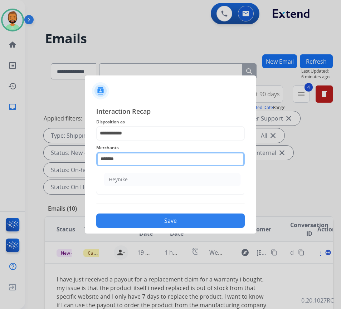
drag, startPoint x: 141, startPoint y: 161, endPoint x: 22, endPoint y: 154, distance: 119.8
click at [0, 154] on app-contact-recap-modal "**********" at bounding box center [0, 154] width 0 height 309
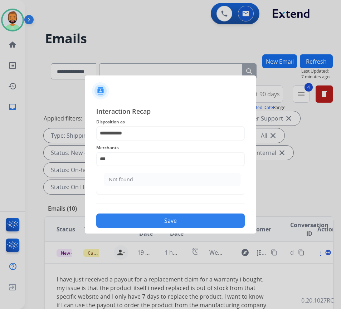
click at [137, 186] on li "Not found" at bounding box center [172, 180] width 136 height 14
type input "*********"
click at [174, 222] on button "Save" at bounding box center [170, 221] width 149 height 14
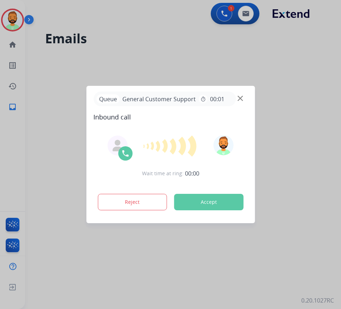
scroll to position [0, 0]
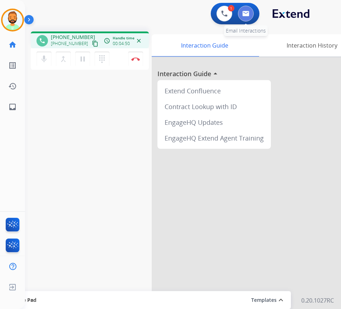
click at [247, 14] on img at bounding box center [245, 14] width 7 height 6
select select "**********"
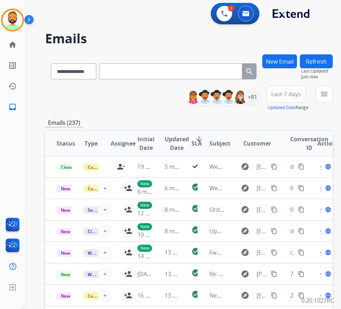
paste input "**********"
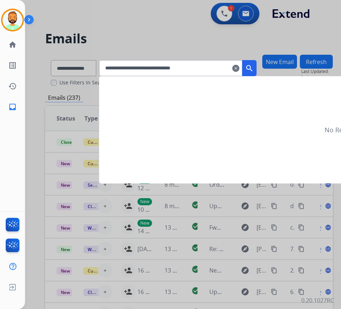
type input "**********"
click at [254, 68] on mat-icon "search" at bounding box center [249, 68] width 9 height 9
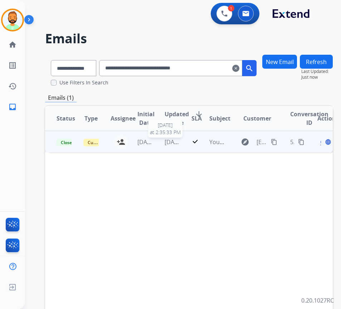
click at [180, 142] on span "[DATE]" at bounding box center [174, 142] width 18 height 8
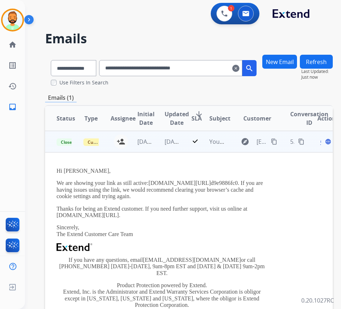
click at [323, 144] on span "Open" at bounding box center [327, 141] width 15 height 9
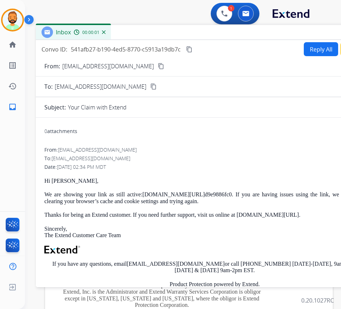
drag, startPoint x: 126, startPoint y: 55, endPoint x: 196, endPoint y: 37, distance: 72.2
click at [196, 37] on div "Inbox 00:00:01" at bounding box center [215, 32] width 358 height 15
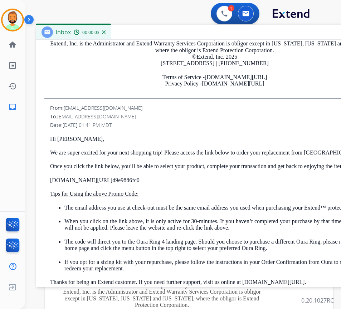
scroll to position [250, 0]
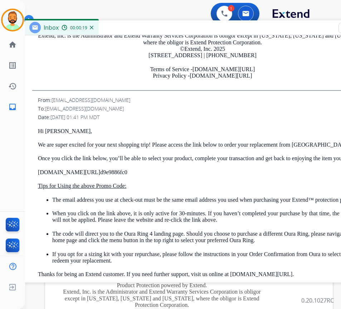
drag, startPoint x: 266, startPoint y: 31, endPoint x: 313, endPoint y: 116, distance: 96.6
click at [313, 115] on div "Date: [DATE] 01:41 PM MDT" at bounding box center [205, 117] width 335 height 7
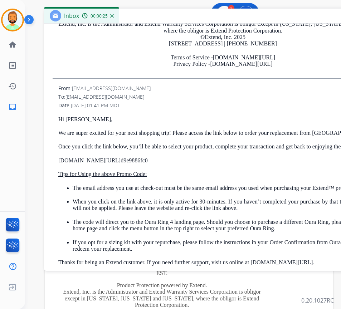
drag, startPoint x: 246, startPoint y: 20, endPoint x: 267, endPoint y: 9, distance: 23.6
click at [267, 9] on div "Inbox 00:00:25" at bounding box center [223, 16] width 358 height 15
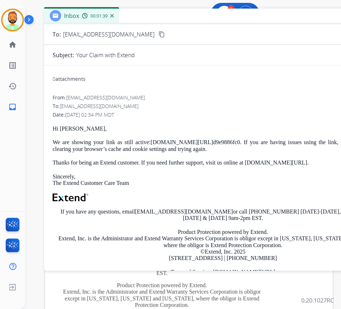
scroll to position [0, 0]
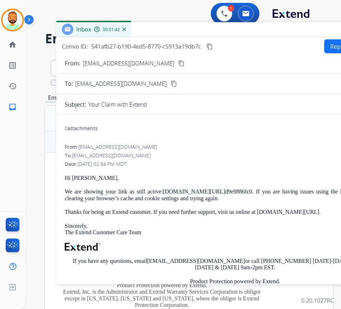
drag, startPoint x: 245, startPoint y: 19, endPoint x: 257, endPoint y: 33, distance: 18.2
click at [257, 33] on div "Inbox 00:01:42" at bounding box center [235, 29] width 358 height 15
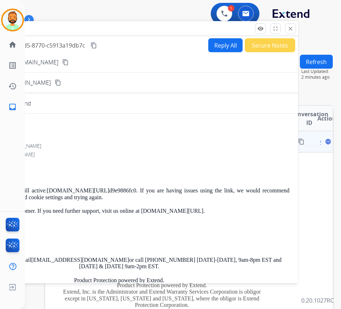
drag, startPoint x: 209, startPoint y: 30, endPoint x: 109, endPoint y: 35, distance: 100.3
click at [103, 36] on div "Inbox 00:01:51" at bounding box center [119, 28] width 358 height 15
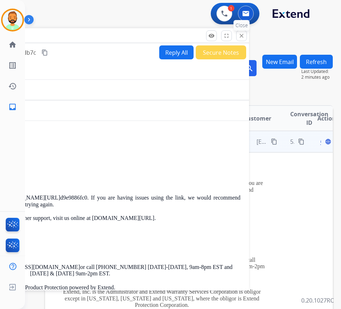
click at [240, 34] on mat-icon "close" at bounding box center [241, 36] width 6 height 6
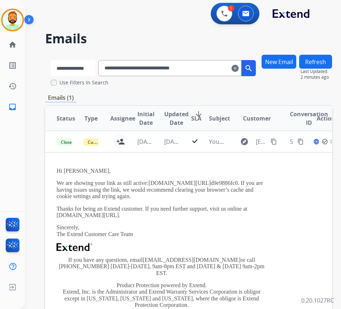
click at [71, 66] on select "**********" at bounding box center [73, 68] width 45 height 16
click at [51, 60] on select "**********" at bounding box center [73, 68] width 45 height 16
click at [239, 70] on mat-icon "clear" at bounding box center [235, 68] width 7 height 9
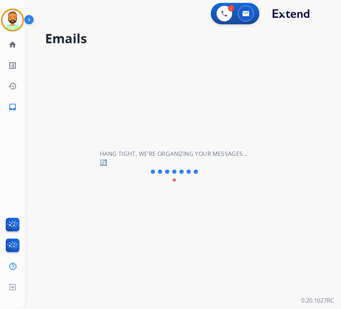
select select "**********"
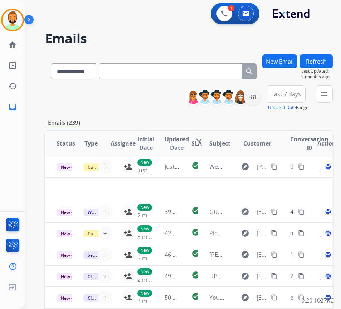
paste input "**********"
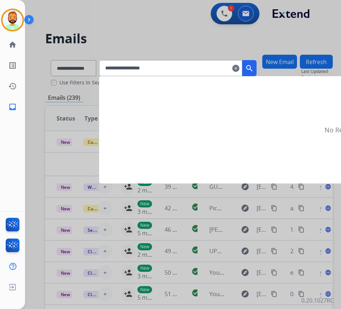
type input "**********"
click at [254, 68] on mat-icon "search" at bounding box center [249, 68] width 9 height 9
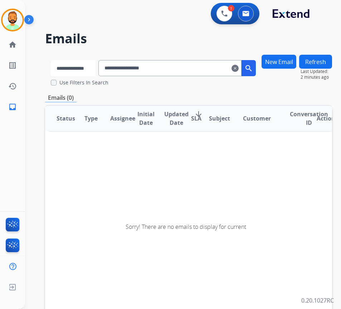
click at [74, 69] on select "**********" at bounding box center [73, 68] width 45 height 16
select select "**********"
click at [51, 60] on select "**********" at bounding box center [73, 68] width 45 height 16
click at [254, 70] on mat-icon "search" at bounding box center [249, 68] width 9 height 9
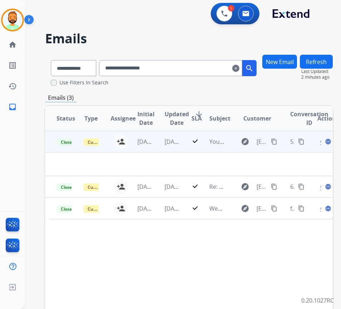
click at [162, 145] on td "[DATE]" at bounding box center [166, 141] width 27 height 21
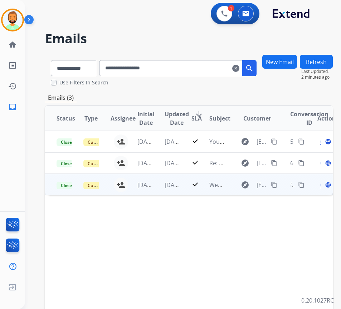
click at [158, 191] on td "[DATE]" at bounding box center [166, 184] width 27 height 21
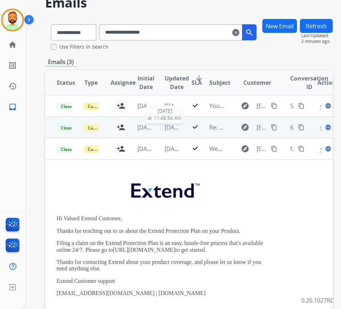
click at [168, 129] on span "[DATE]" at bounding box center [174, 127] width 18 height 8
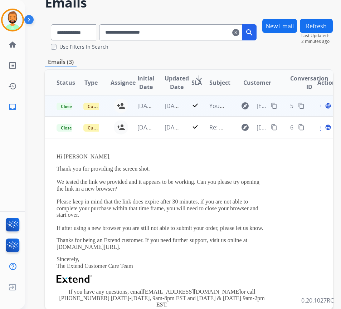
drag, startPoint x: 161, startPoint y: 111, endPoint x: 157, endPoint y: 112, distance: 4.3
click at [159, 111] on td "[DATE]" at bounding box center [166, 105] width 27 height 21
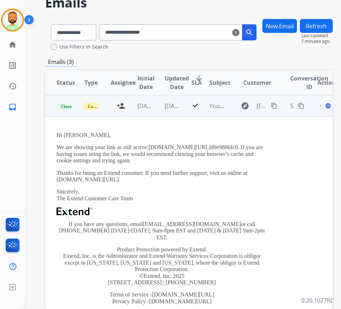
click at [150, 147] on link "[DOMAIN_NAME][URL]" at bounding box center [180, 147] width 62 height 6
drag, startPoint x: 149, startPoint y: 146, endPoint x: 238, endPoint y: 147, distance: 88.8
click at [238, 147] on p "We are showing your link as still active: [DOMAIN_NAME][URL] d9e9886fc0. If you…" at bounding box center [162, 154] width 211 height 20
copy p "[DOMAIN_NAME][URL] d9e9886fc0"
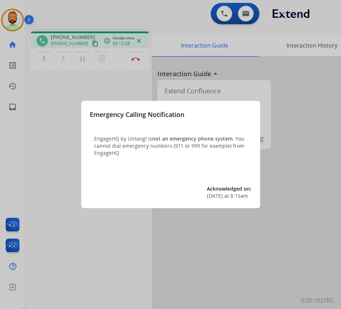
click at [120, 236] on div at bounding box center [170, 154] width 341 height 309
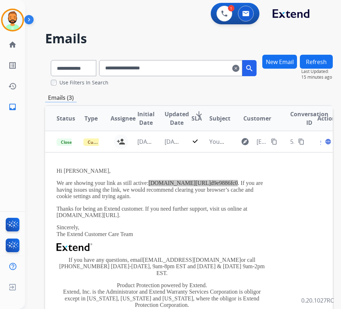
scroll to position [36, 0]
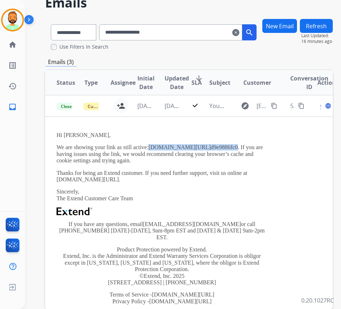
click at [239, 32] on mat-icon "clear" at bounding box center [235, 32] width 7 height 9
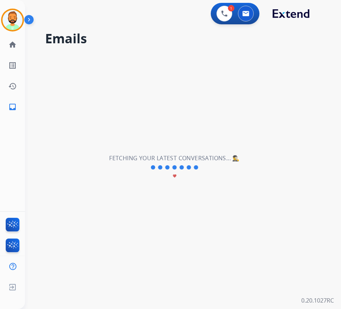
select select "**********"
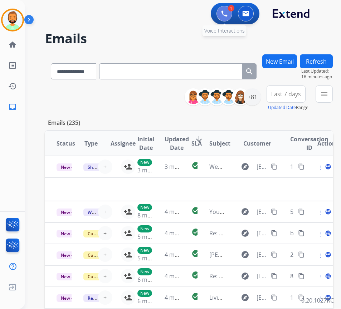
click at [225, 14] on img at bounding box center [224, 13] width 6 height 6
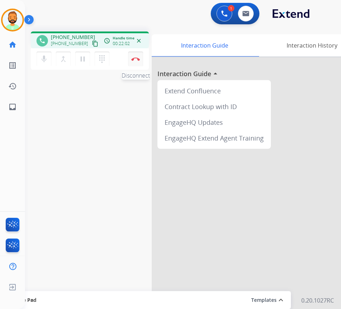
click at [135, 57] on button "Disconnect" at bounding box center [135, 59] width 15 height 15
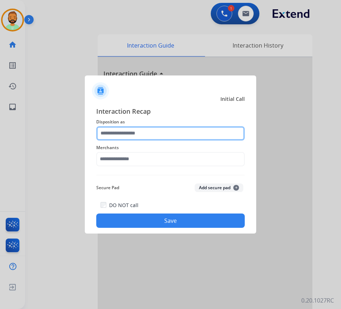
click at [173, 132] on input "text" at bounding box center [170, 133] width 149 height 14
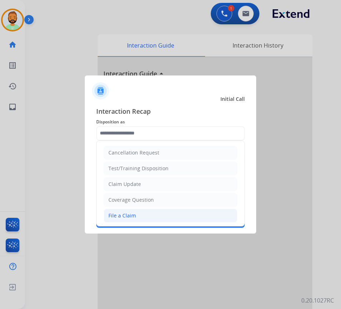
click at [159, 212] on li "File a Claim" at bounding box center [170, 216] width 133 height 14
type input "**********"
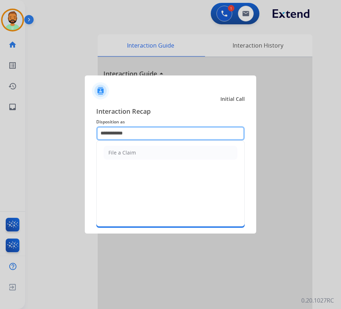
drag, startPoint x: 166, startPoint y: 128, endPoint x: 59, endPoint y: 135, distance: 107.2
click at [0, 135] on app-contact-recap-modal "**********" at bounding box center [0, 154] width 0 height 309
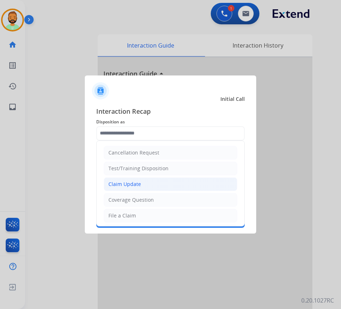
click at [146, 184] on li "Claim Update" at bounding box center [170, 184] width 133 height 14
type input "**********"
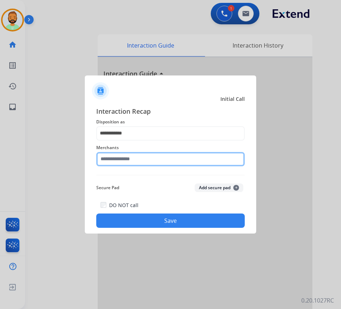
click at [157, 156] on input "text" at bounding box center [170, 159] width 149 height 14
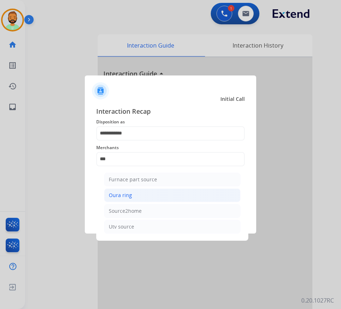
click at [181, 194] on li "Oura ring" at bounding box center [172, 196] width 136 height 14
type input "*********"
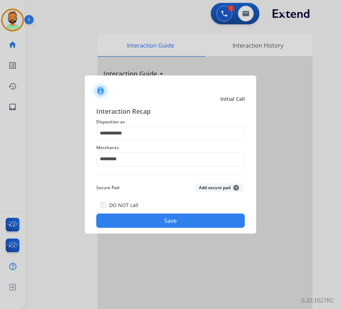
click at [195, 222] on button "Save" at bounding box center [170, 221] width 149 height 14
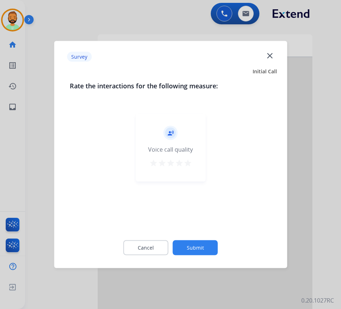
click at [202, 247] on button "Submit" at bounding box center [195, 247] width 45 height 15
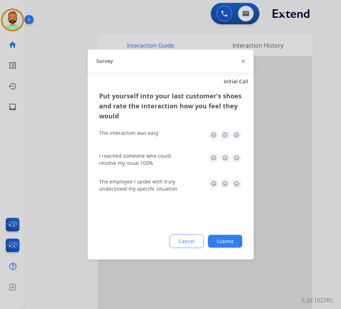
click at [229, 242] on button "Submit" at bounding box center [225, 241] width 34 height 13
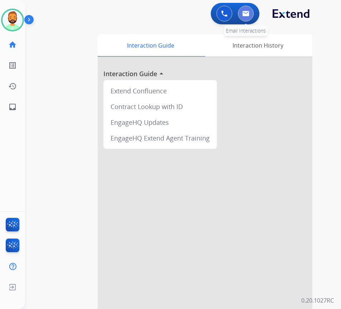
click at [248, 17] on button at bounding box center [246, 14] width 16 height 16
select select "**********"
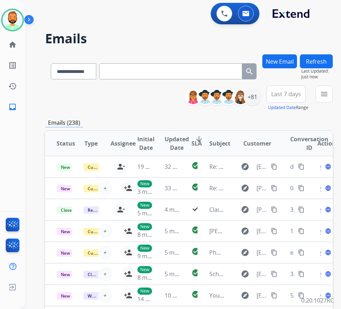
click at [301, 95] on span "Last 7 days" at bounding box center [286, 94] width 30 height 3
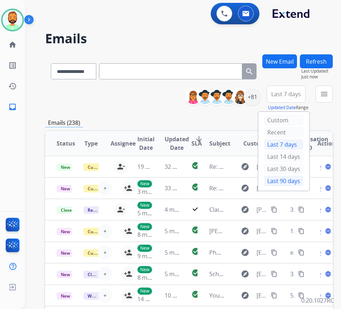
click at [296, 184] on div "Last 90 days" at bounding box center [283, 181] width 39 height 11
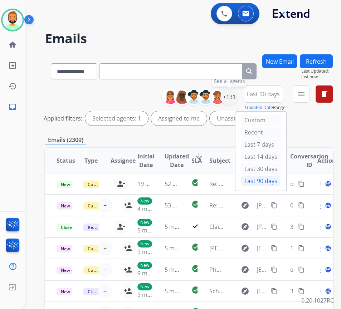
click at [237, 99] on div "+131" at bounding box center [229, 96] width 17 height 17
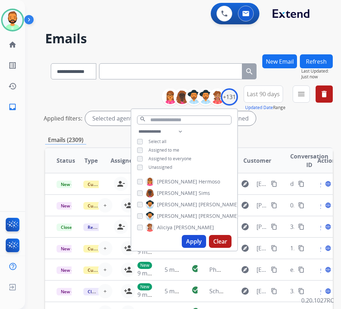
click at [172, 166] on span "Unassigned" at bounding box center [161, 167] width 24 height 6
click at [206, 241] on button "Apply" at bounding box center [194, 241] width 24 height 13
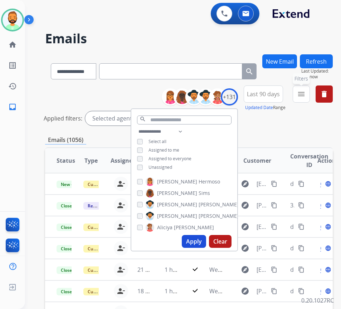
click at [306, 94] on mat-icon "menu" at bounding box center [301, 94] width 9 height 9
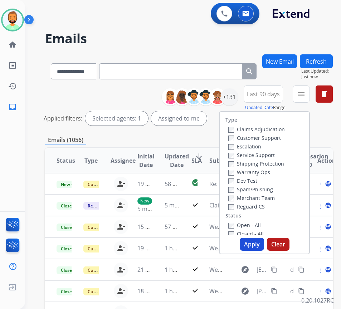
click at [262, 137] on label "Customer Support" at bounding box center [254, 138] width 53 height 7
click at [267, 162] on label "Shipping Protection" at bounding box center [256, 163] width 56 height 7
click at [264, 208] on label "Reguard CS" at bounding box center [246, 206] width 37 height 7
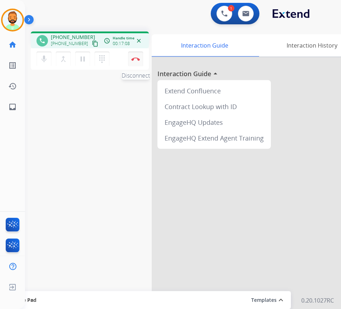
click at [135, 55] on button "Disconnect" at bounding box center [135, 59] width 15 height 15
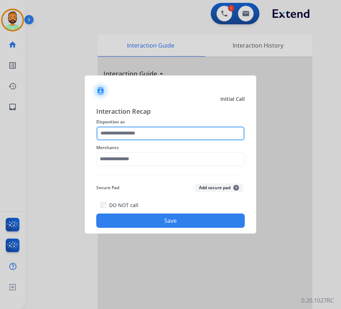
click at [155, 132] on input "text" at bounding box center [170, 133] width 149 height 14
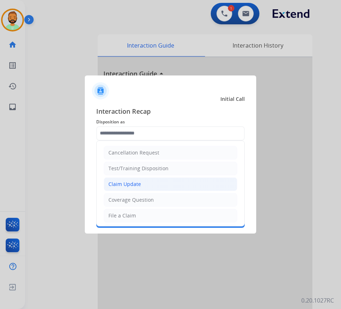
click at [138, 180] on li "Claim Update" at bounding box center [170, 184] width 133 height 14
type input "**********"
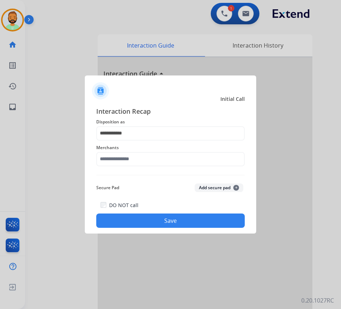
click at [153, 151] on span "Merchants" at bounding box center [170, 147] width 149 height 9
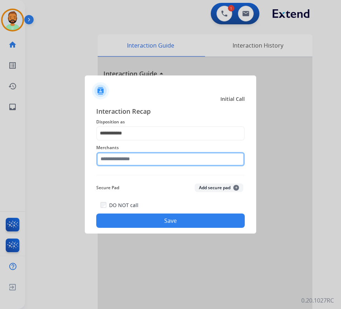
click at [149, 157] on input "text" at bounding box center [170, 159] width 149 height 14
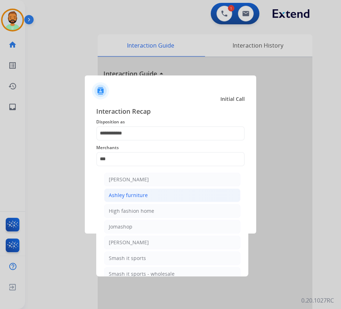
click at [147, 192] on li "Ashley furniture" at bounding box center [172, 196] width 136 height 14
type input "**********"
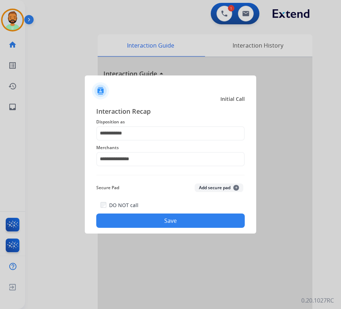
click at [167, 218] on button "Save" at bounding box center [170, 221] width 149 height 14
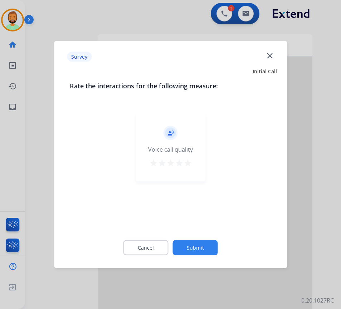
click at [189, 244] on button "Submit" at bounding box center [195, 247] width 45 height 15
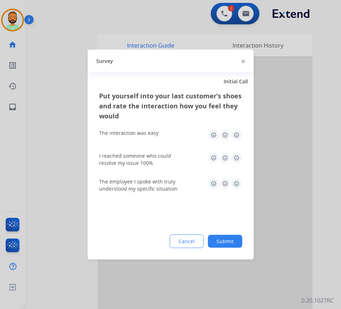
click at [233, 241] on button "Submit" at bounding box center [225, 241] width 34 height 13
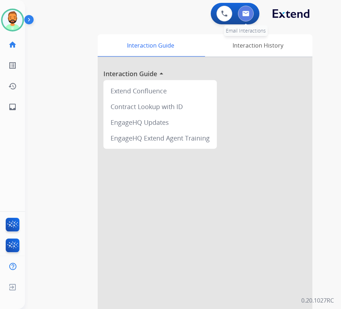
click at [243, 11] on img at bounding box center [245, 14] width 7 height 6
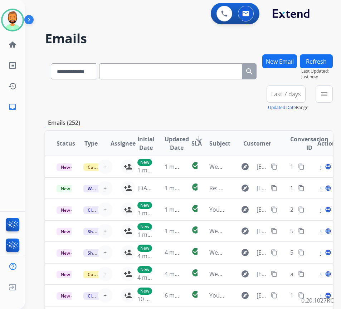
click at [284, 94] on span "Last 7 days" at bounding box center [286, 94] width 30 height 3
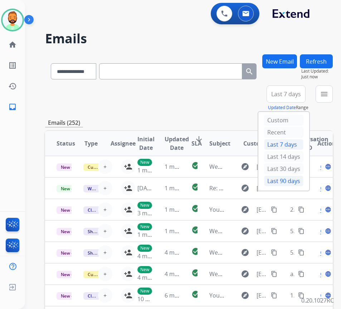
click at [282, 184] on div "Last 90 days" at bounding box center [283, 181] width 39 height 11
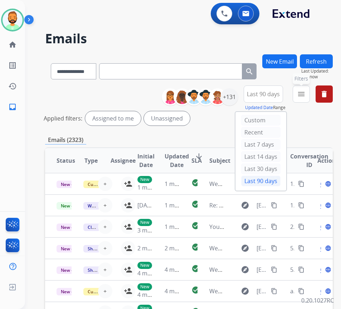
click at [306, 98] on mat-icon "menu" at bounding box center [301, 94] width 9 height 9
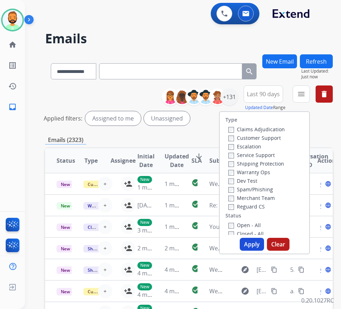
click at [263, 136] on label "Customer Support" at bounding box center [254, 138] width 53 height 7
click at [278, 164] on label "Shipping Protection" at bounding box center [256, 163] width 56 height 7
click at [265, 206] on label "Reguard CS" at bounding box center [246, 206] width 37 height 7
click at [255, 226] on label "Open - All" at bounding box center [244, 225] width 33 height 7
drag, startPoint x: 263, startPoint y: 247, endPoint x: 253, endPoint y: 248, distance: 9.4
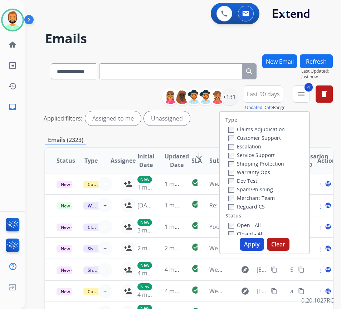
click at [263, 246] on button "Apply" at bounding box center [252, 244] width 24 height 13
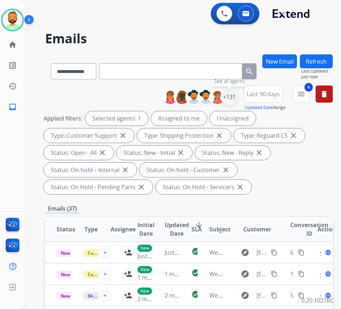
click at [238, 96] on div "+131" at bounding box center [229, 96] width 17 height 17
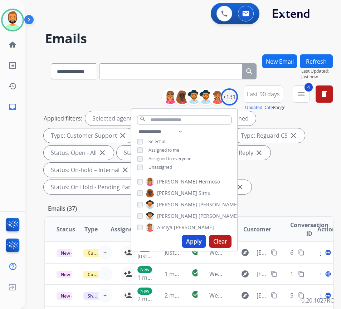
click at [165, 166] on span "Unassigned" at bounding box center [161, 167] width 24 height 6
click at [200, 242] on button "Apply" at bounding box center [194, 241] width 24 height 13
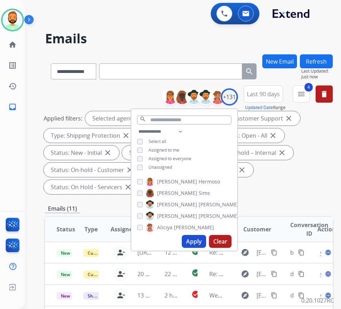
drag, startPoint x: 292, startPoint y: 154, endPoint x: 272, endPoint y: 185, distance: 36.8
click at [292, 156] on div "Applied filters: Selected agents: 1 Assigned to me Type: Customer Support close…" at bounding box center [188, 152] width 288 height 83
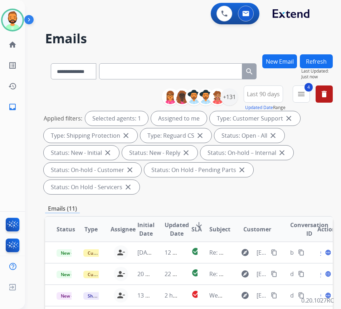
click at [200, 224] on mat-icon "arrow_downward" at bounding box center [199, 225] width 9 height 9
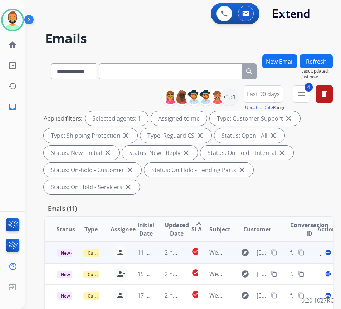
click at [143, 257] on td "11 hours ago" at bounding box center [139, 252] width 27 height 21
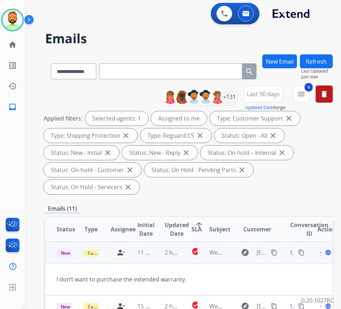
click at [277, 253] on mat-icon "content_copy" at bounding box center [274, 252] width 6 height 6
click at [323, 254] on span "Open" at bounding box center [327, 252] width 15 height 9
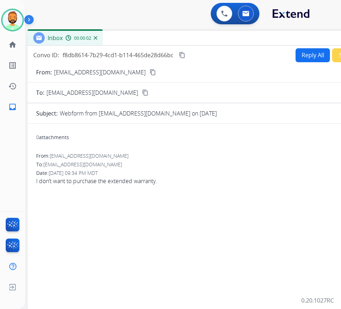
drag, startPoint x: 181, startPoint y: 48, endPoint x: 242, endPoint y: 35, distance: 62.9
click at [242, 35] on div "Inbox 00:00:02" at bounding box center [207, 38] width 358 height 15
click at [308, 57] on button "Reply All" at bounding box center [313, 55] width 34 height 14
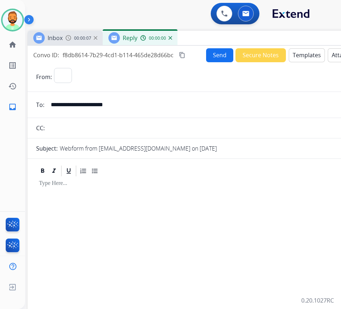
select select "**********"
click at [308, 57] on button "Templates" at bounding box center [307, 55] width 36 height 14
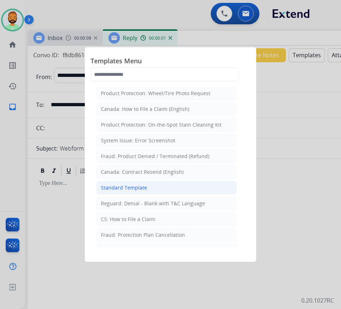
click at [171, 189] on li "Standard Template" at bounding box center [166, 188] width 141 height 14
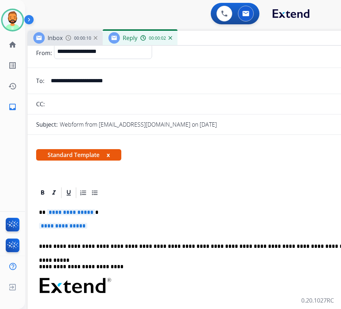
scroll to position [72, 0]
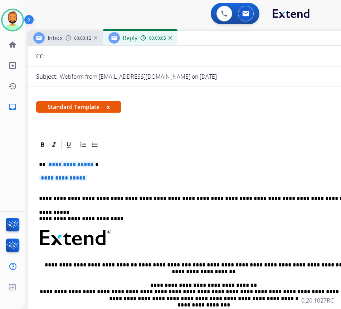
click at [137, 162] on p "**********" at bounding box center [203, 164] width 329 height 6
click at [136, 170] on div "**********" at bounding box center [206, 254] width 341 height 207
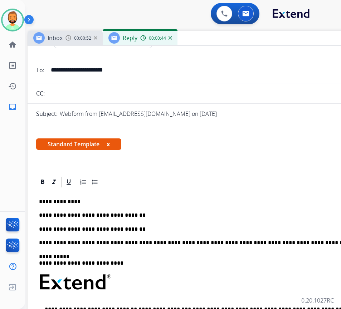
scroll to position [0, 0]
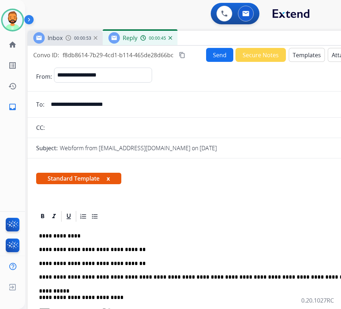
click at [208, 50] on button "Send" at bounding box center [219, 55] width 27 height 14
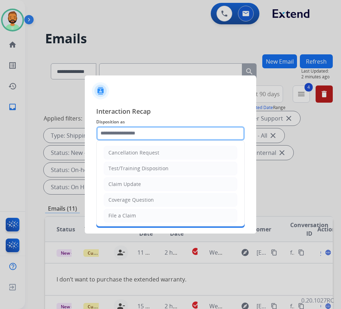
click at [154, 128] on input "text" at bounding box center [170, 133] width 149 height 14
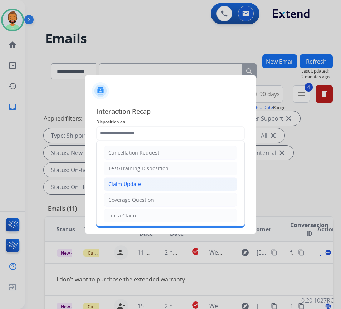
click at [150, 183] on li "Claim Update" at bounding box center [170, 184] width 133 height 14
type input "**********"
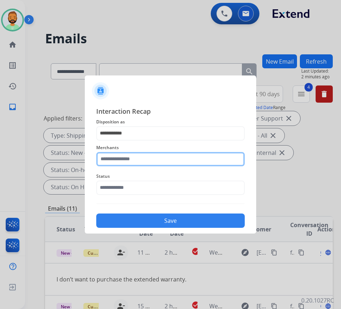
click at [159, 162] on input "text" at bounding box center [170, 159] width 149 height 14
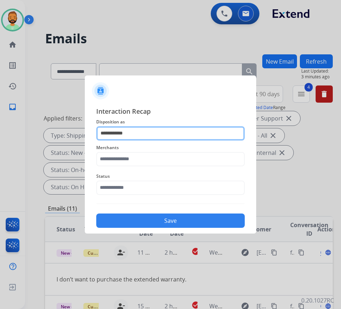
click at [185, 130] on input "**********" at bounding box center [170, 133] width 149 height 14
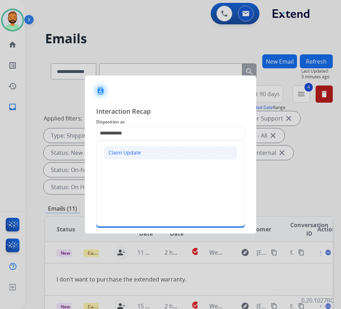
click at [155, 149] on li "Claim Update" at bounding box center [170, 153] width 133 height 14
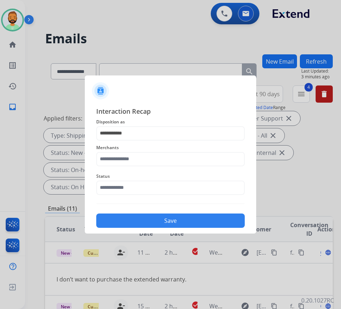
click at [147, 169] on div "Status" at bounding box center [170, 183] width 149 height 29
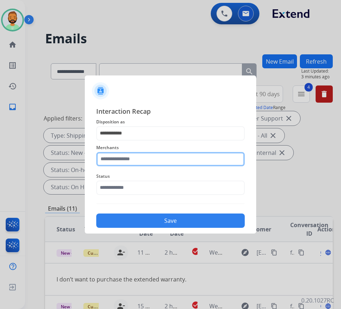
click at [146, 164] on input "text" at bounding box center [170, 159] width 149 height 14
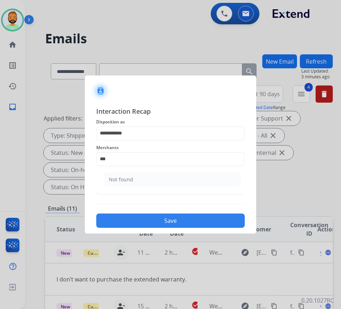
click at [148, 179] on li "Not found" at bounding box center [172, 180] width 136 height 14
type input "*********"
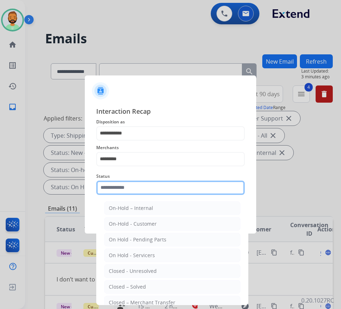
drag, startPoint x: 151, startPoint y: 183, endPoint x: 157, endPoint y: 192, distance: 10.8
click at [152, 184] on input "text" at bounding box center [170, 188] width 149 height 14
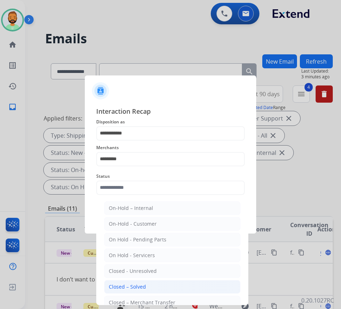
click at [165, 286] on li "Closed – Solved" at bounding box center [172, 287] width 136 height 14
type input "**********"
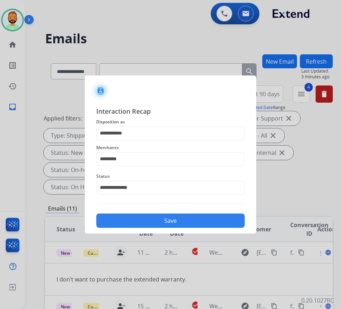
click at [178, 219] on button "Save" at bounding box center [170, 221] width 149 height 14
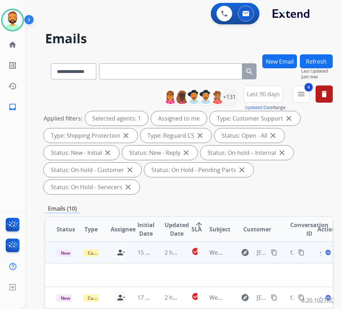
click at [159, 256] on td "2 hours ago" at bounding box center [166, 252] width 27 height 21
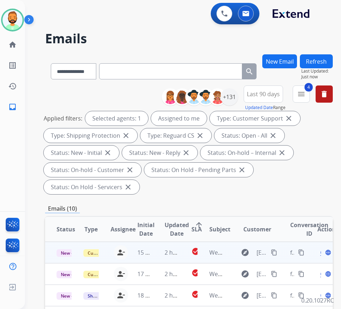
click at [162, 253] on td "2 hours ago" at bounding box center [166, 252] width 27 height 21
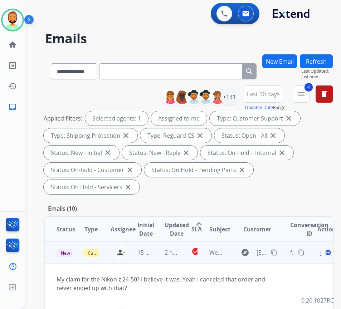
click at [277, 252] on mat-icon "content_copy" at bounding box center [274, 252] width 6 height 6
click at [324, 253] on span "Open" at bounding box center [327, 252] width 15 height 9
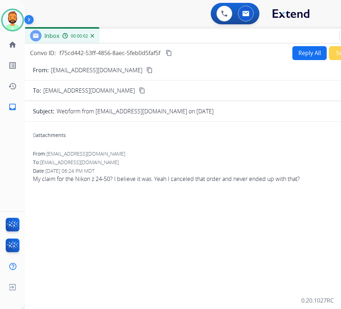
drag, startPoint x: 130, startPoint y: 49, endPoint x: 189, endPoint y: 34, distance: 60.2
click at [189, 34] on div "Inbox 00:00:02" at bounding box center [203, 36] width 358 height 15
click at [302, 49] on button "Reply All" at bounding box center [309, 53] width 34 height 14
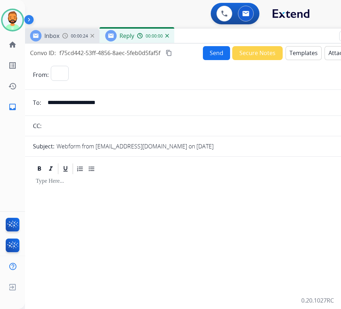
select select "**********"
click at [293, 50] on button "Templates" at bounding box center [304, 53] width 36 height 14
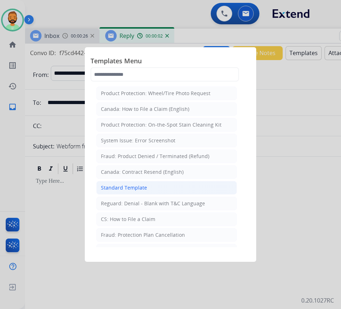
click at [185, 185] on li "Standard Template" at bounding box center [166, 188] width 141 height 14
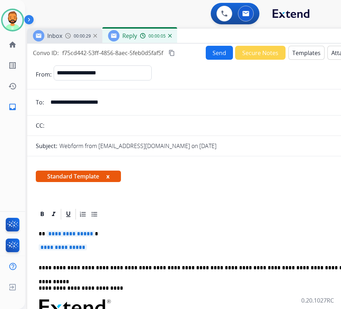
drag, startPoint x: 188, startPoint y: 38, endPoint x: 192, endPoint y: 39, distance: 4.4
click at [191, 38] on div "Inbox 00:00:29 Reply 00:00:05" at bounding box center [206, 36] width 358 height 15
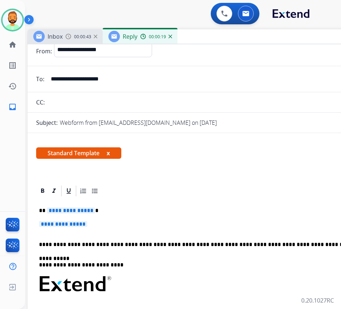
scroll to position [36, 0]
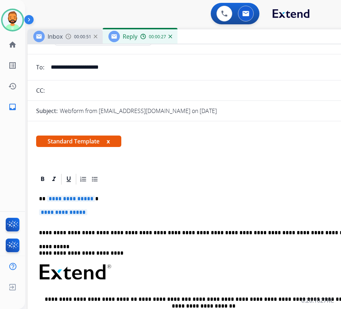
click at [130, 198] on p "**********" at bounding box center [203, 199] width 329 height 6
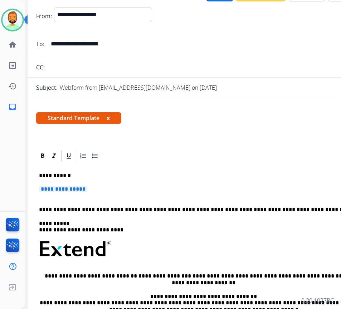
scroll to position [0, 0]
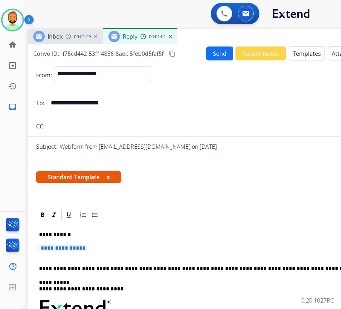
click at [161, 253] on p "**********" at bounding box center [206, 251] width 335 height 13
click at [161, 248] on p "**********" at bounding box center [206, 251] width 335 height 13
click at [161, 247] on p "**********" at bounding box center [206, 251] width 335 height 13
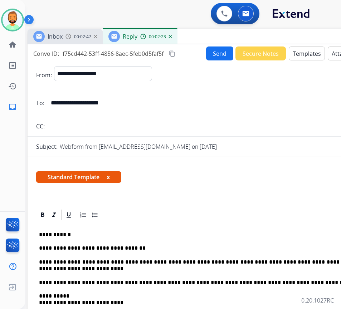
click at [154, 267] on p "**********" at bounding box center [203, 265] width 329 height 13
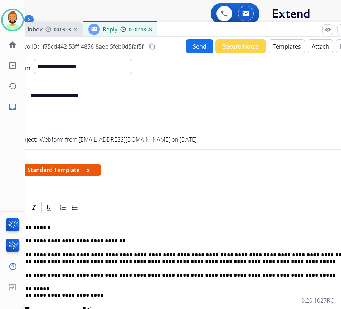
drag, startPoint x: 252, startPoint y: 41, endPoint x: 232, endPoint y: 34, distance: 21.3
click at [232, 34] on div "Inbox 00:03:03 Reply 00:02:38" at bounding box center [187, 29] width 358 height 15
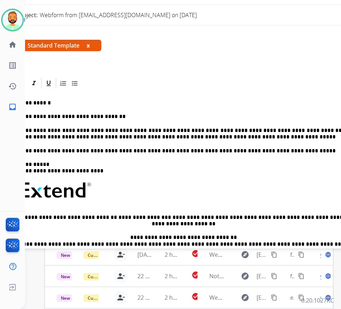
scroll to position [184, 0]
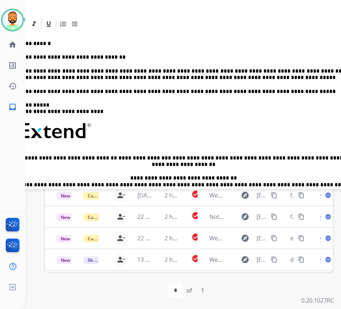
click at [29, 77] on p "**********" at bounding box center [183, 74] width 329 height 13
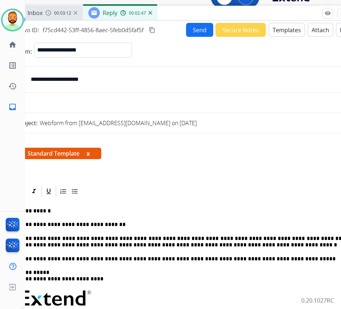
scroll to position [5, 0]
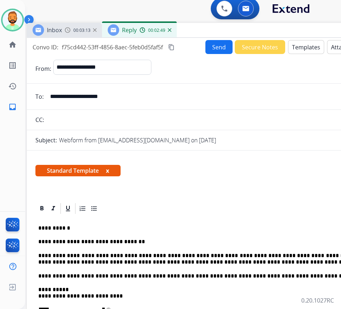
drag, startPoint x: 173, startPoint y: 27, endPoint x: 189, endPoint y: 32, distance: 16.9
click at [190, 33] on div "Inbox 00:03:13 Reply 00:02:49" at bounding box center [206, 30] width 358 height 15
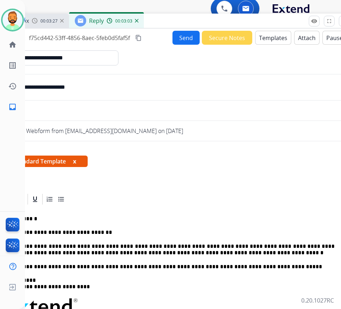
drag, startPoint x: 247, startPoint y: 21, endPoint x: 256, endPoint y: 21, distance: 8.2
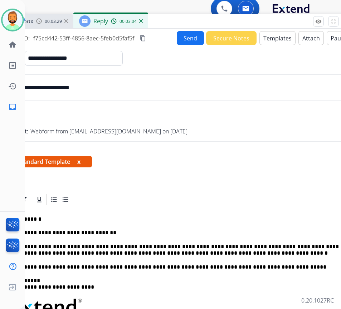
drag, startPoint x: 256, startPoint y: 21, endPoint x: 227, endPoint y: 209, distance: 190.0
drag, startPoint x: 161, startPoint y: 15, endPoint x: 165, endPoint y: 21, distance: 7.1
click at [165, 21] on div "Inbox 00:03:51 Reply 00:03:27" at bounding box center [177, 21] width 358 height 15
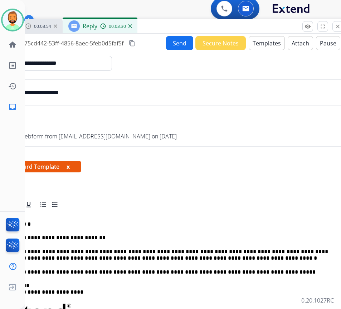
drag, startPoint x: 168, startPoint y: 28, endPoint x: 210, endPoint y: 67, distance: 57.2
click at [155, 28] on div "Inbox 00:03:54 Reply 00:03:30" at bounding box center [166, 26] width 358 height 15
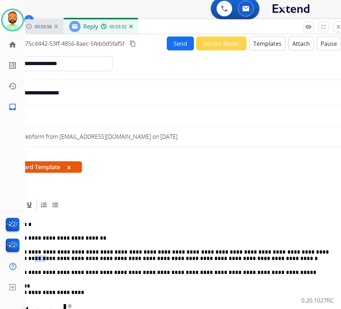
drag, startPoint x: 331, startPoint y: 249, endPoint x: 318, endPoint y: 252, distance: 13.5
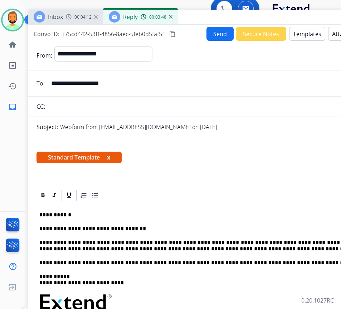
drag, startPoint x: 166, startPoint y: 27, endPoint x: 196, endPoint y: 26, distance: 30.1
click at [196, 18] on div "Inbox 00:04:12 Reply 00:03:48" at bounding box center [207, 17] width 358 height 15
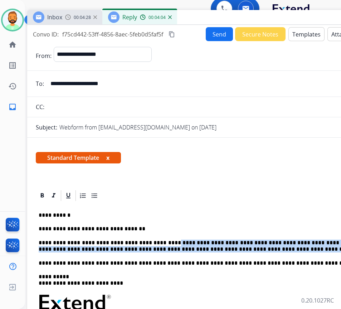
drag, startPoint x: 152, startPoint y: 243, endPoint x: 290, endPoint y: 253, distance: 138.1
click at [290, 253] on p "**********" at bounding box center [203, 246] width 329 height 13
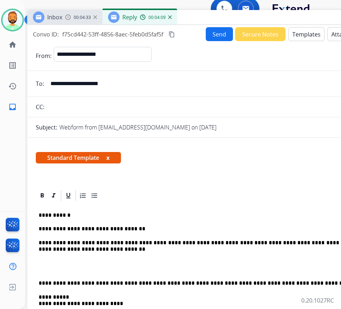
click at [134, 252] on p "**********" at bounding box center [203, 246] width 329 height 13
drag, startPoint x: 36, startPoint y: 282, endPoint x: 40, endPoint y: 284, distance: 4.2
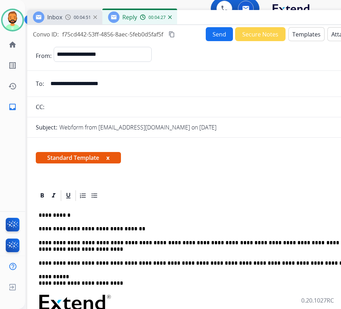
click at [94, 251] on p "**********" at bounding box center [203, 246] width 329 height 13
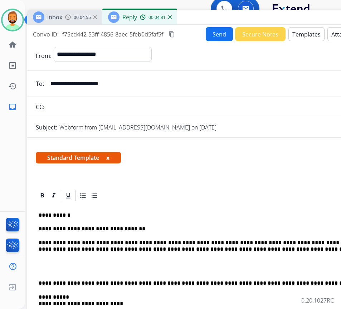
click at [299, 247] on p "**********" at bounding box center [203, 246] width 329 height 13
drag, startPoint x: 41, startPoint y: 282, endPoint x: 44, endPoint y: 283, distance: 4.0
click at [42, 283] on p "**********" at bounding box center [203, 283] width 329 height 6
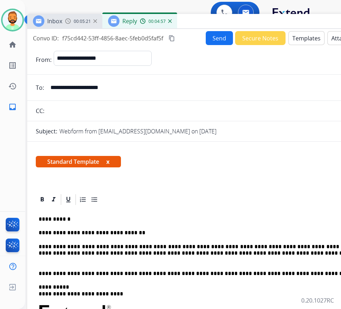
scroll to position [0, 0]
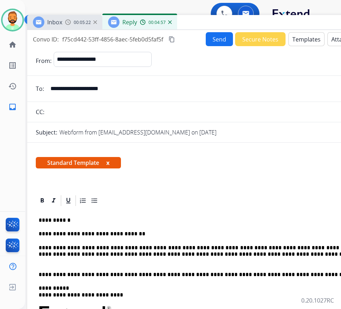
click at [212, 38] on button "Send" at bounding box center [219, 39] width 27 height 14
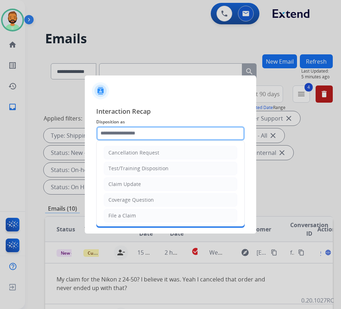
click at [165, 132] on input "text" at bounding box center [170, 133] width 149 height 14
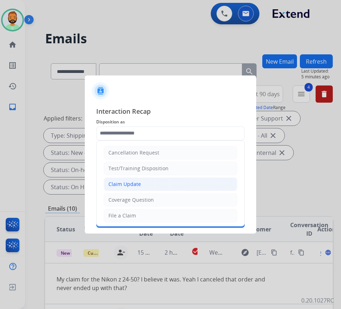
click at [151, 187] on li "Claim Update" at bounding box center [170, 184] width 133 height 14
type input "**********"
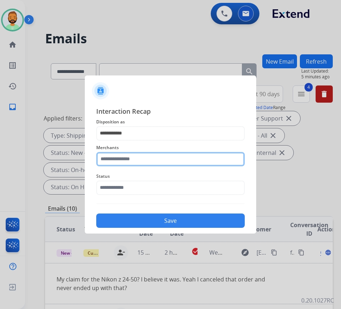
click at [151, 155] on input "text" at bounding box center [170, 159] width 149 height 14
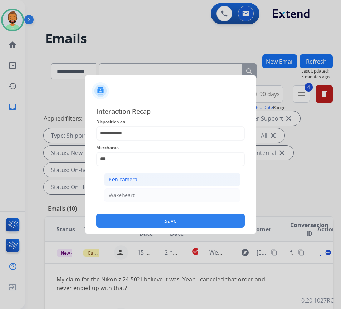
click at [147, 180] on li "Keh camera" at bounding box center [172, 180] width 136 height 14
type input "**********"
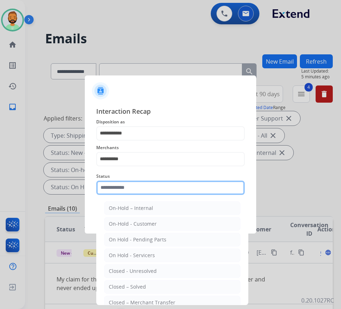
click at [150, 193] on input "text" at bounding box center [170, 188] width 149 height 14
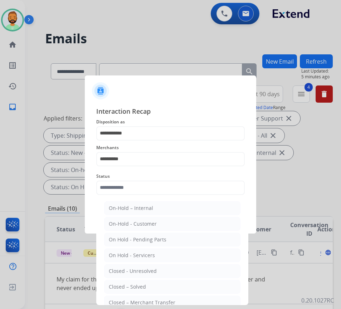
drag, startPoint x: 147, startPoint y: 285, endPoint x: 147, endPoint y: 280, distance: 5.0
click at [147, 284] on li "Closed – Solved" at bounding box center [172, 287] width 136 height 14
type input "**********"
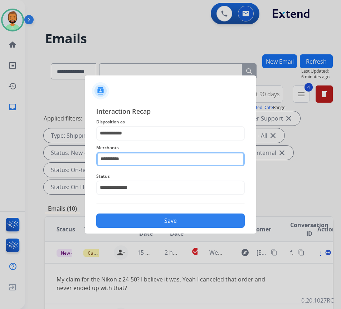
click at [143, 164] on input "**********" at bounding box center [170, 159] width 149 height 14
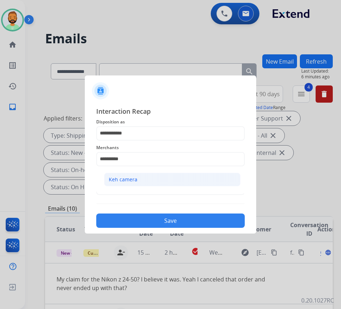
click at [147, 183] on li "Keh camera" at bounding box center [172, 180] width 136 height 14
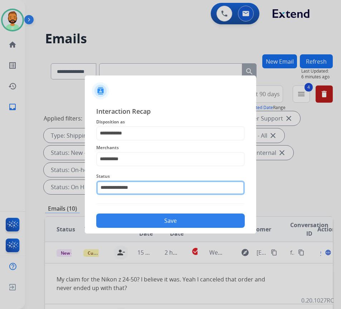
click at [147, 185] on input "**********" at bounding box center [170, 188] width 149 height 14
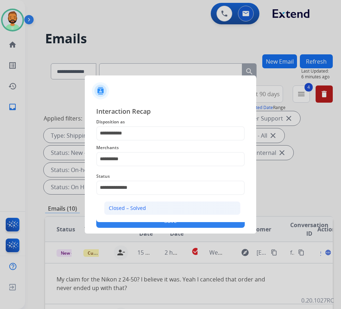
click at [150, 206] on li "Closed – Solved" at bounding box center [172, 208] width 136 height 14
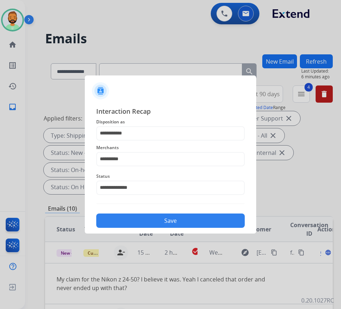
click at [173, 226] on button "Save" at bounding box center [170, 221] width 149 height 14
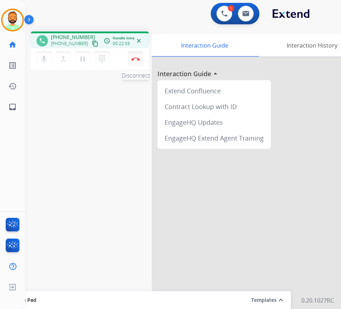
click at [136, 57] on img at bounding box center [135, 59] width 9 height 4
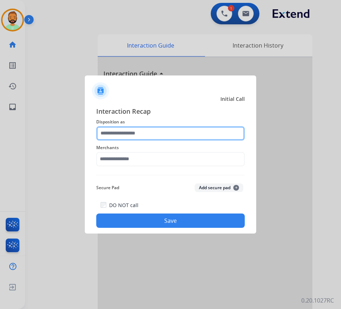
click at [158, 138] on input "text" at bounding box center [170, 133] width 149 height 14
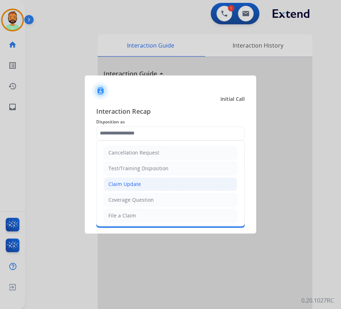
click at [145, 185] on li "Claim Update" at bounding box center [170, 184] width 133 height 14
type input "**********"
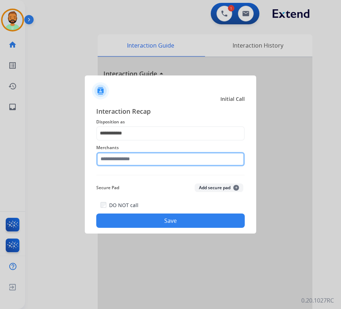
click at [142, 159] on input "text" at bounding box center [170, 159] width 149 height 14
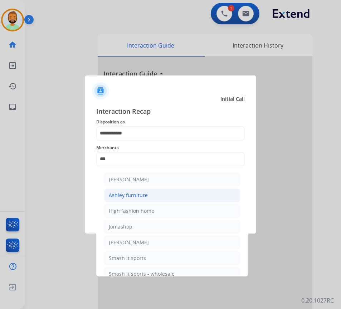
click at [163, 196] on li "Ashley furniture" at bounding box center [172, 196] width 136 height 14
type input "**********"
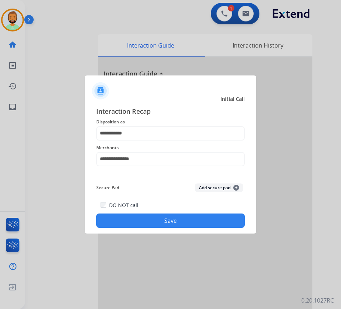
click at [176, 223] on button "Save" at bounding box center [170, 221] width 149 height 14
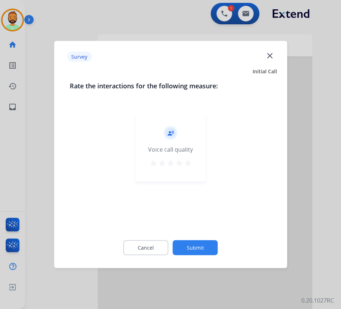
click at [202, 247] on button "Submit" at bounding box center [195, 247] width 45 height 15
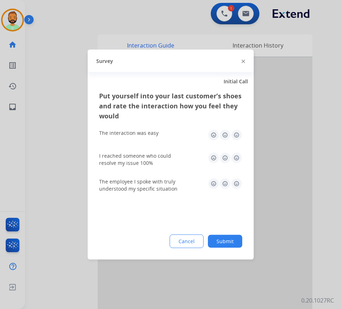
click at [216, 237] on button "Submit" at bounding box center [225, 241] width 34 height 13
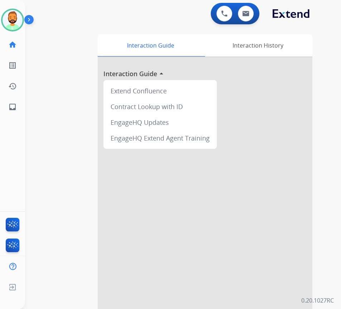
click at [269, 155] on div at bounding box center [205, 190] width 215 height 267
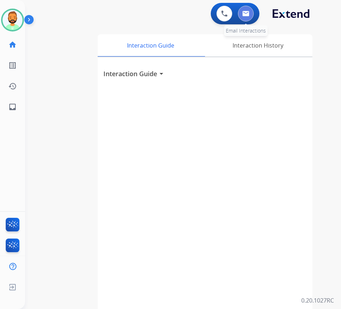
click at [247, 13] on img at bounding box center [245, 14] width 7 height 6
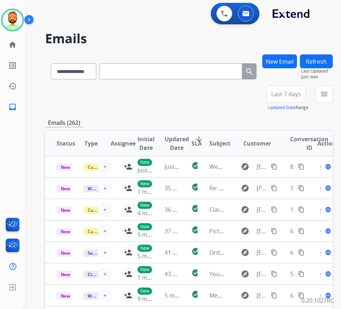
click at [294, 93] on span "Last 7 days" at bounding box center [286, 94] width 30 height 3
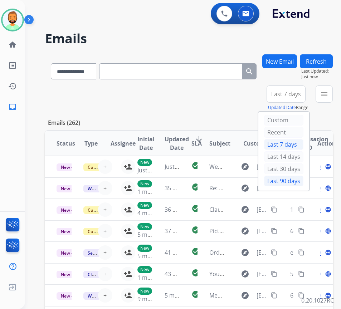
click at [297, 182] on div "Last 90 days" at bounding box center [283, 181] width 39 height 11
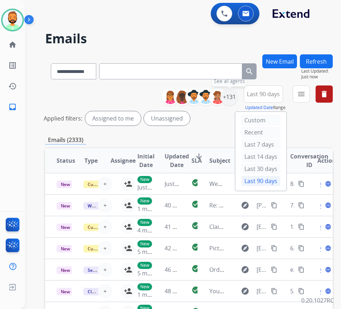
click at [238, 97] on div "+131" at bounding box center [229, 96] width 17 height 17
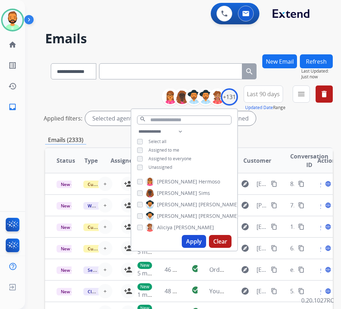
click at [172, 167] on span "Unassigned" at bounding box center [161, 167] width 24 height 6
click at [198, 244] on button "Apply" at bounding box center [194, 241] width 24 height 13
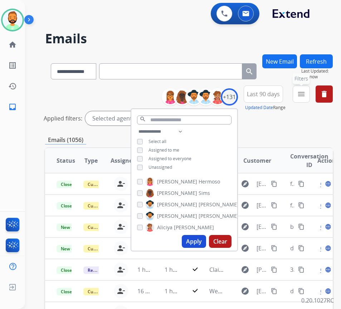
click at [306, 93] on mat-icon "menu" at bounding box center [301, 94] width 9 height 9
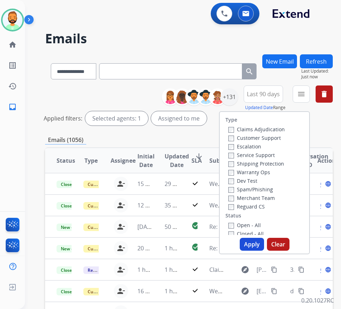
click at [268, 139] on label "Customer Support" at bounding box center [254, 138] width 53 height 7
click at [269, 165] on label "Shipping Protection" at bounding box center [256, 163] width 56 height 7
click at [258, 205] on label "Reguard CS" at bounding box center [246, 206] width 37 height 7
click at [253, 225] on label "Open - All" at bounding box center [244, 225] width 33 height 7
click at [255, 245] on button "Apply" at bounding box center [252, 244] width 24 height 13
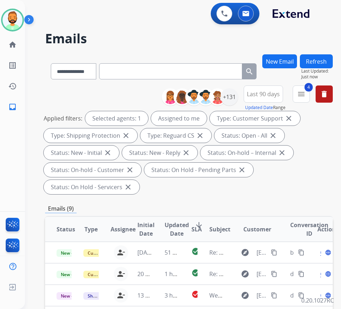
click at [200, 224] on mat-icon "arrow_downward" at bounding box center [199, 225] width 9 height 9
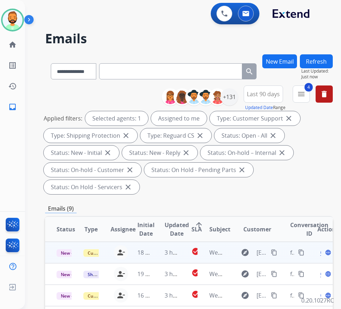
click at [155, 250] on td "3 hours ago" at bounding box center [166, 252] width 27 height 21
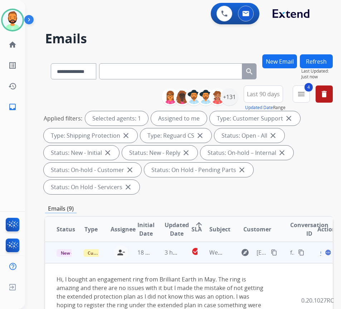
click at [324, 253] on span "Open" at bounding box center [327, 252] width 15 height 9
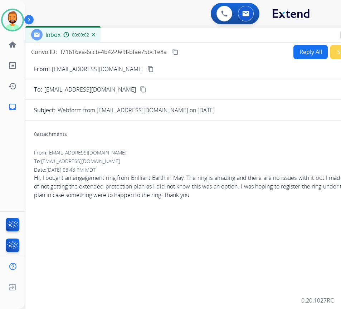
drag, startPoint x: 136, startPoint y: 55, endPoint x: 222, endPoint y: 57, distance: 85.9
click at [196, 39] on div "Inbox 00:00:02" at bounding box center [204, 35] width 358 height 15
click at [303, 49] on button "Reply All" at bounding box center [310, 52] width 34 height 14
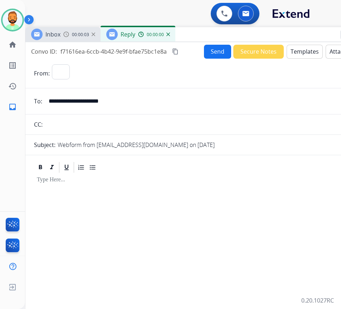
select select "**********"
click at [301, 52] on button "Templates" at bounding box center [305, 52] width 36 height 14
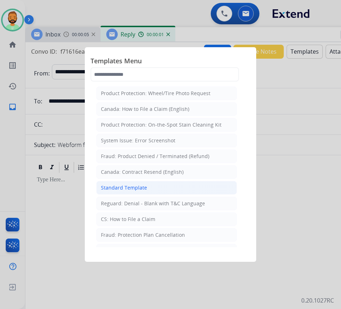
click at [173, 185] on li "Standard Template" at bounding box center [166, 188] width 141 height 14
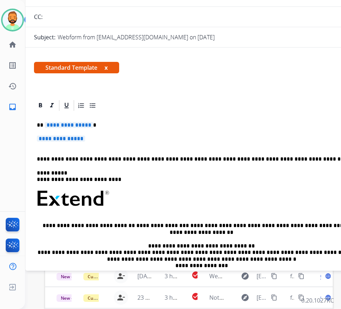
click at [142, 116] on div "**********" at bounding box center [204, 215] width 341 height 207
click at [138, 139] on p "**********" at bounding box center [204, 142] width 335 height 13
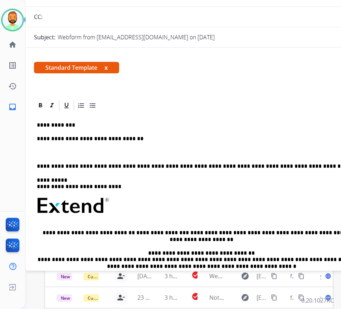
click at [64, 151] on p at bounding box center [204, 153] width 335 height 6
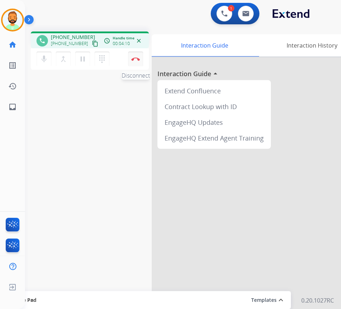
click at [135, 61] on button "Disconnect" at bounding box center [135, 59] width 15 height 15
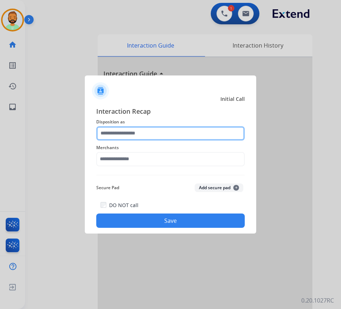
click at [122, 139] on input "text" at bounding box center [170, 133] width 149 height 14
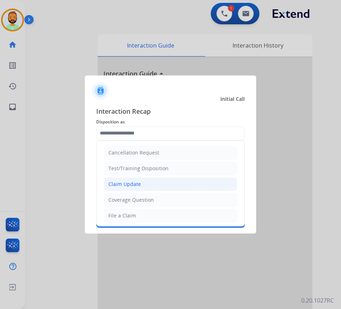
click at [133, 185] on div "Claim Update" at bounding box center [124, 184] width 33 height 7
type input "**********"
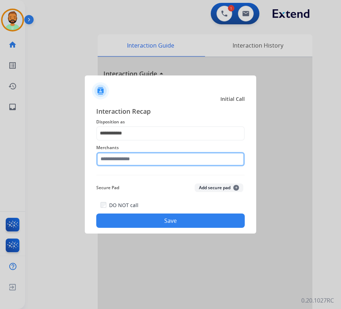
click at [131, 159] on input "text" at bounding box center [170, 159] width 149 height 14
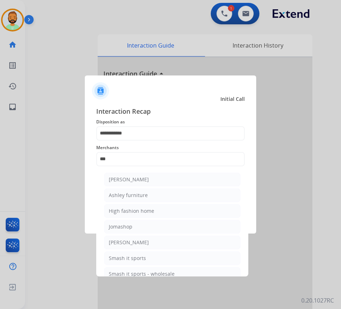
click at [147, 186] on ul "Ashley - Reguard Ashley furniture High fashion home Jomashop Sam ash Smash it s…" at bounding box center [172, 228] width 141 height 119
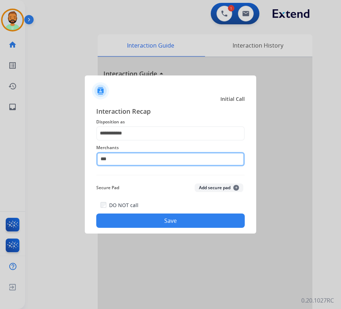
click at [160, 160] on input "***" at bounding box center [170, 159] width 149 height 14
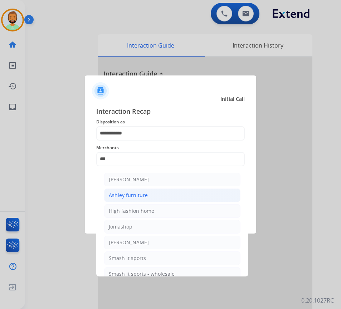
click at [156, 192] on li "Ashley furniture" at bounding box center [172, 196] width 136 height 14
type input "**********"
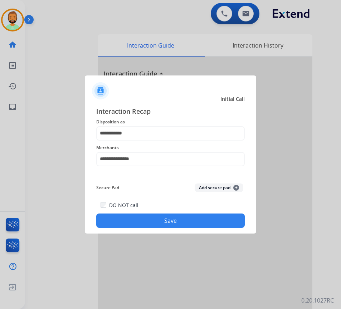
click at [169, 211] on div "DO NOT call Save" at bounding box center [170, 214] width 149 height 27
click at [171, 219] on button "Save" at bounding box center [170, 221] width 149 height 14
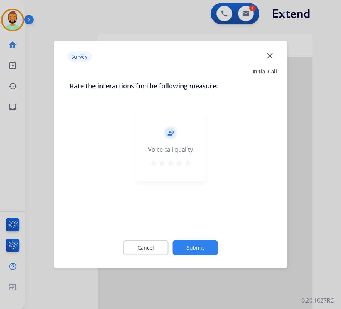
click at [195, 240] on div "Cancel Submit" at bounding box center [170, 248] width 201 height 32
click at [211, 248] on button "Submit" at bounding box center [195, 247] width 45 height 15
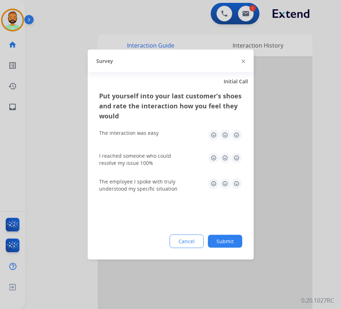
click at [235, 242] on button "Submit" at bounding box center [225, 241] width 34 height 13
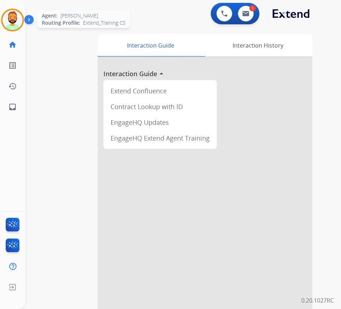
click at [14, 16] on img at bounding box center [13, 20] width 20 height 20
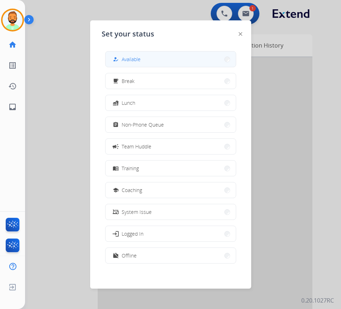
click at [142, 57] on button "how_to_reg Available" at bounding box center [171, 59] width 130 height 15
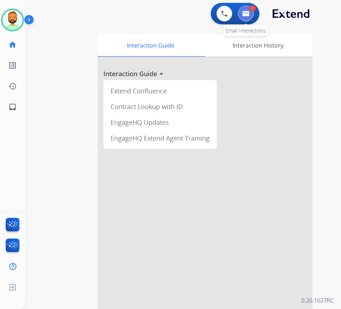
click at [246, 6] on button at bounding box center [246, 14] width 16 height 16
select select "**********"
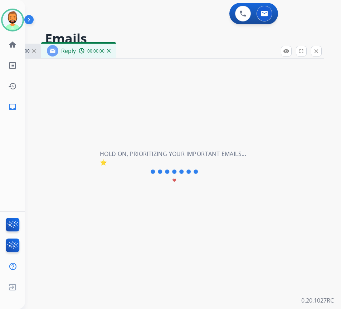
select select "**********"
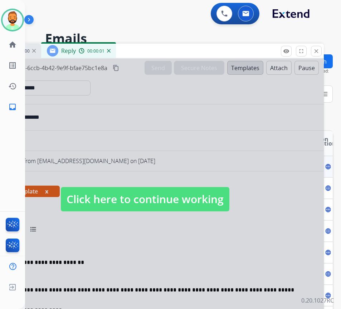
click at [155, 214] on div at bounding box center [145, 192] width 358 height 267
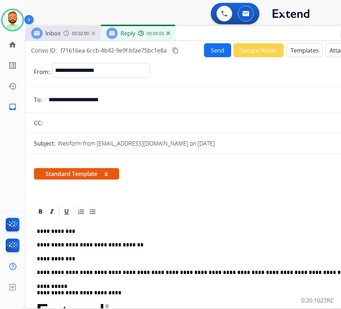
drag, startPoint x: 150, startPoint y: 47, endPoint x: 209, endPoint y: 30, distance: 61.6
click at [209, 30] on div "Inbox 00:02:00 Reply 00:00:03" at bounding box center [204, 33] width 358 height 15
click at [99, 258] on p "**********" at bounding box center [201, 259] width 329 height 6
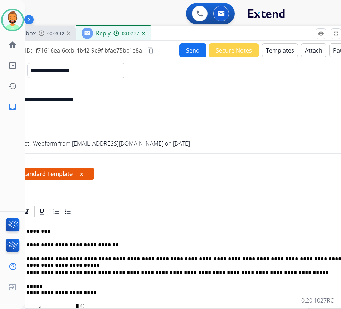
scroll to position [0, 16]
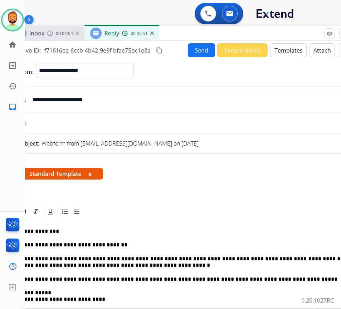
click at [198, 50] on button "Send" at bounding box center [201, 50] width 27 height 14
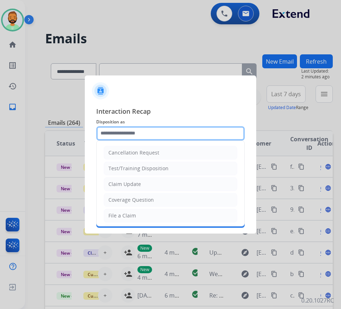
click at [157, 136] on input "text" at bounding box center [170, 133] width 149 height 14
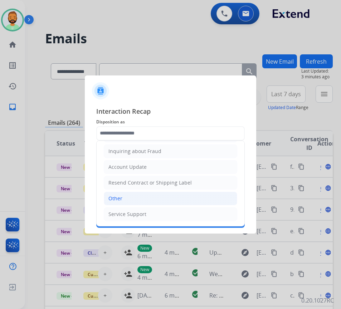
click at [146, 201] on li "Other" at bounding box center [170, 199] width 133 height 14
type input "*****"
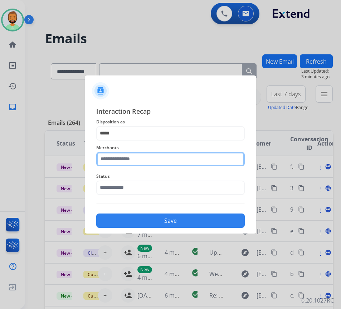
click at [162, 160] on input "text" at bounding box center [170, 159] width 149 height 14
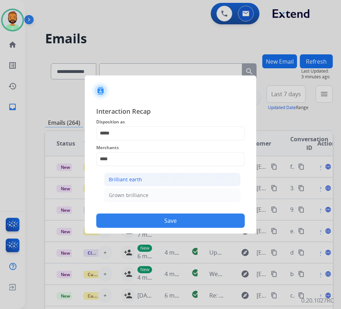
click at [154, 180] on li "Brilliant earth" at bounding box center [172, 180] width 136 height 14
type input "**********"
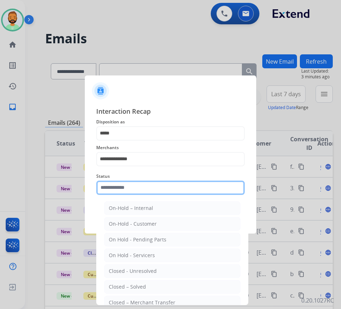
click at [162, 192] on input "text" at bounding box center [170, 188] width 149 height 14
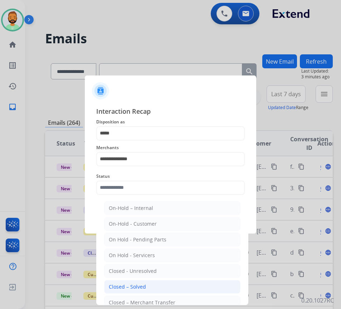
click at [162, 287] on li "Closed – Solved" at bounding box center [172, 287] width 136 height 14
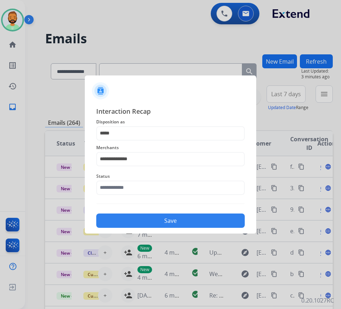
type input "**********"
click at [187, 215] on button "Save" at bounding box center [170, 221] width 149 height 14
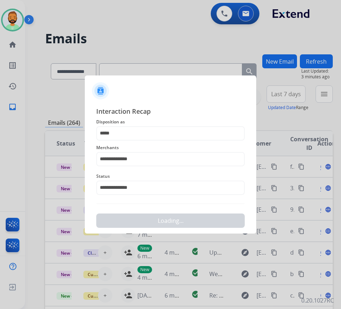
scroll to position [0, 0]
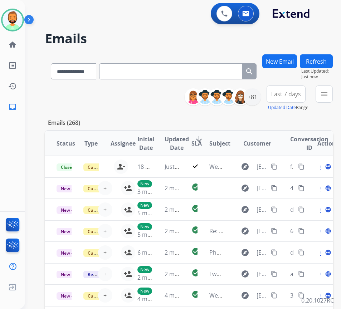
click at [292, 96] on span "Last 7 days" at bounding box center [286, 94] width 30 height 3
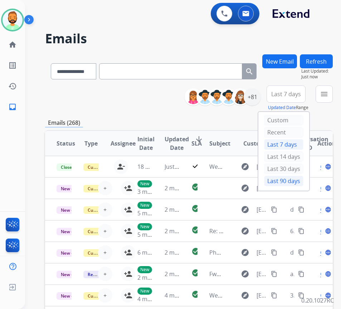
click at [303, 179] on div "Last 90 days" at bounding box center [283, 181] width 39 height 11
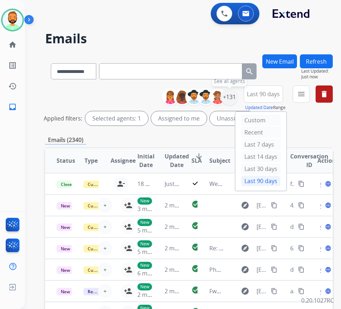
click at [238, 98] on div "+131" at bounding box center [229, 96] width 17 height 17
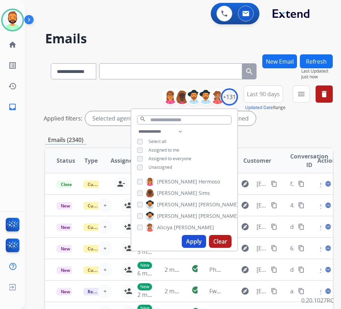
click at [166, 165] on span "Unassigned" at bounding box center [161, 167] width 24 height 6
click at [206, 241] on button "Apply" at bounding box center [194, 241] width 24 height 13
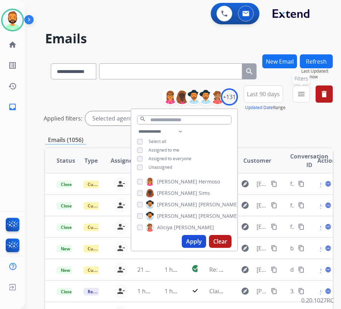
click at [306, 92] on mat-icon "menu" at bounding box center [301, 94] width 9 height 9
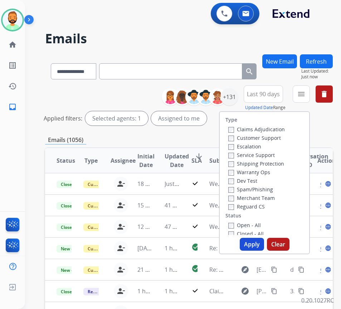
click at [281, 139] on label "Customer Support" at bounding box center [254, 138] width 53 height 7
click at [276, 162] on label "Shipping Protection" at bounding box center [256, 163] width 56 height 7
click at [265, 206] on label "Reguard CS" at bounding box center [246, 206] width 37 height 7
click at [261, 224] on label "Open - All" at bounding box center [244, 225] width 33 height 7
click at [263, 240] on button "Apply" at bounding box center [252, 244] width 24 height 13
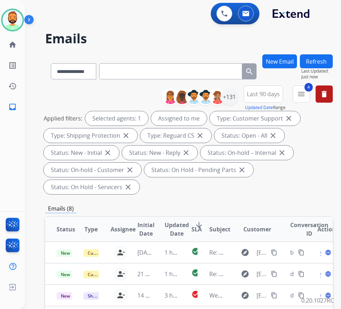
click at [198, 228] on span "SLA" at bounding box center [196, 229] width 10 height 9
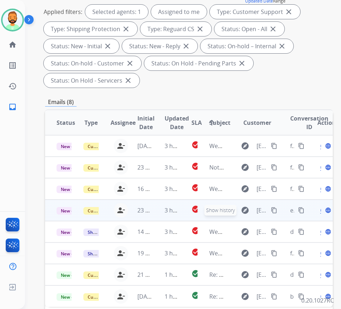
scroll to position [107, 0]
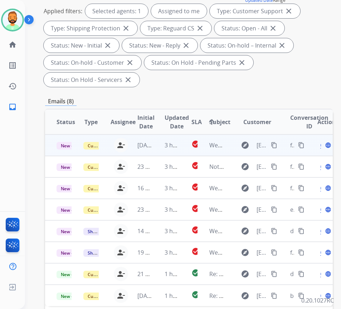
click at [159, 145] on td "3 hours ago" at bounding box center [166, 145] width 27 height 21
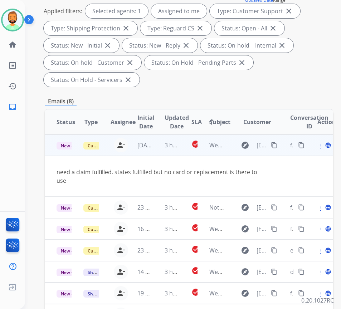
click at [276, 144] on mat-icon "content_copy" at bounding box center [274, 145] width 6 height 6
click at [324, 144] on span "Open" at bounding box center [327, 145] width 15 height 9
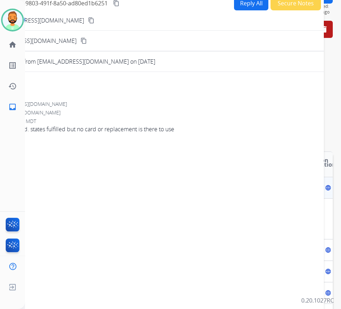
scroll to position [0, 0]
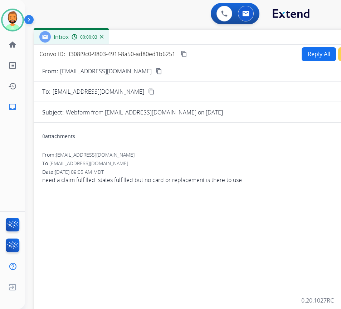
drag, startPoint x: 101, startPoint y: 48, endPoint x: 169, endPoint y: 34, distance: 69.1
click at [169, 34] on div "Inbox 00:00:03" at bounding box center [213, 37] width 358 height 15
click at [315, 52] on button "Reply All" at bounding box center [319, 54] width 34 height 14
select select "**********"
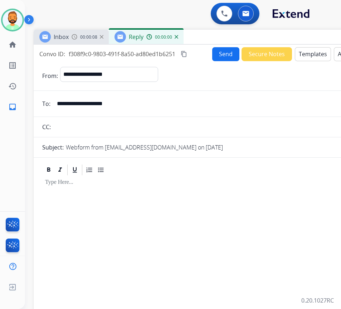
click at [141, 191] on div at bounding box center [212, 255] width 341 height 159
click at [311, 54] on button "Templates" at bounding box center [313, 54] width 36 height 14
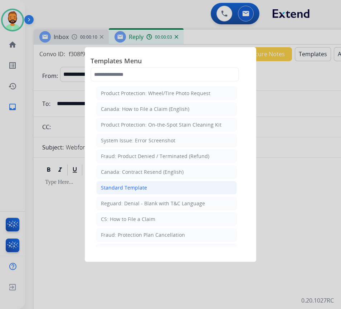
click at [194, 183] on li "Standard Template" at bounding box center [166, 188] width 141 height 14
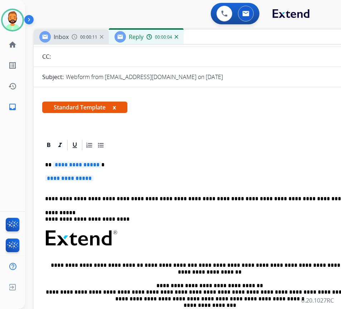
scroll to position [72, 0]
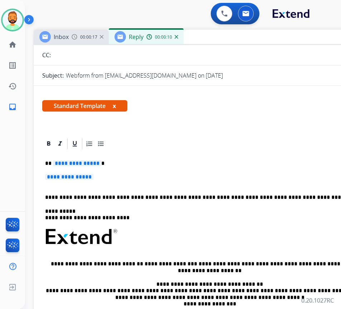
click at [125, 160] on div "**********" at bounding box center [212, 253] width 341 height 207
click at [107, 175] on p "**********" at bounding box center [212, 180] width 335 height 13
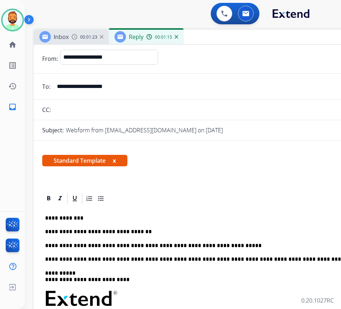
scroll to position [0, 0]
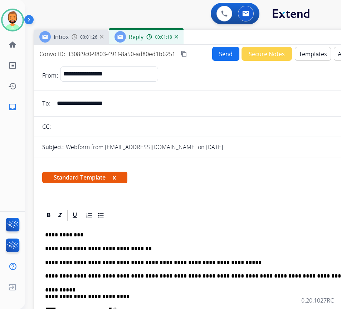
click at [218, 55] on button "Send" at bounding box center [225, 54] width 27 height 14
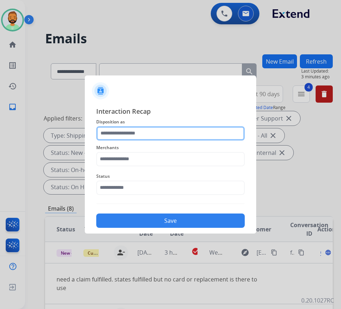
click at [168, 134] on input "text" at bounding box center [170, 133] width 149 height 14
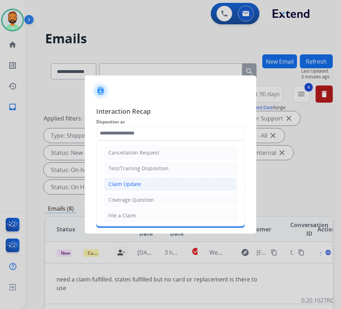
click at [155, 185] on li "Claim Update" at bounding box center [170, 184] width 133 height 14
type input "**********"
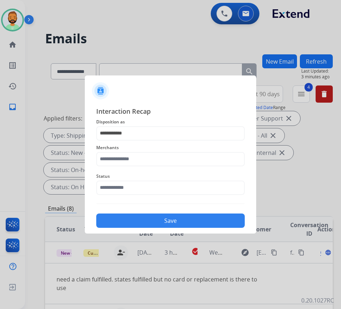
click at [157, 151] on span "Merchants" at bounding box center [170, 147] width 149 height 9
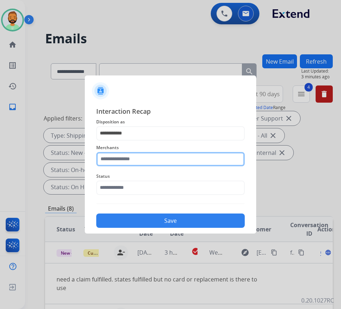
click at [148, 165] on input "text" at bounding box center [170, 159] width 149 height 14
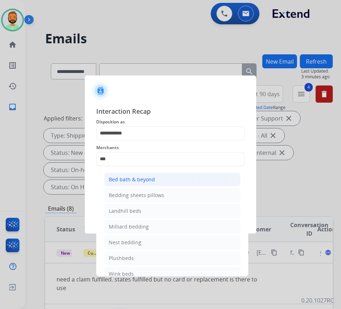
drag, startPoint x: 146, startPoint y: 177, endPoint x: 152, endPoint y: 177, distance: 5.8
click at [147, 177] on div "Bed bath & beyond" at bounding box center [132, 179] width 46 height 7
type input "**********"
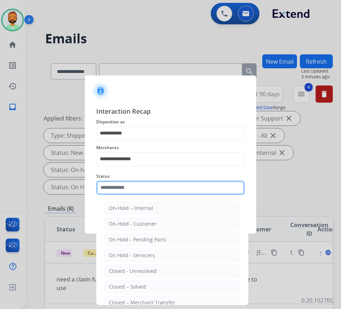
click at [161, 185] on input "text" at bounding box center [170, 188] width 149 height 14
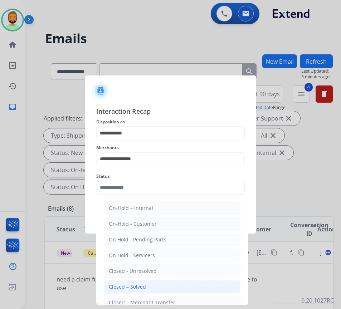
click at [152, 284] on li "Closed – Solved" at bounding box center [172, 287] width 136 height 14
type input "**********"
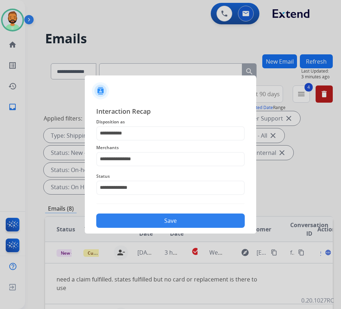
click at [174, 217] on button "Save" at bounding box center [170, 221] width 149 height 14
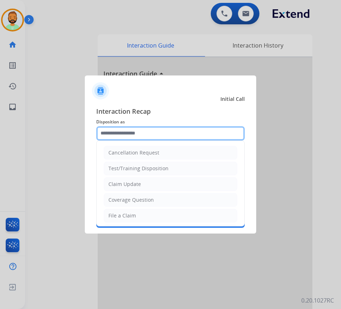
click at [142, 132] on input "text" at bounding box center [170, 133] width 149 height 14
click at [162, 132] on input "text" at bounding box center [170, 133] width 149 height 14
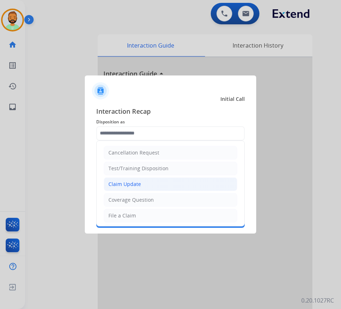
click at [152, 187] on li "Claim Update" at bounding box center [170, 184] width 133 height 14
type input "**********"
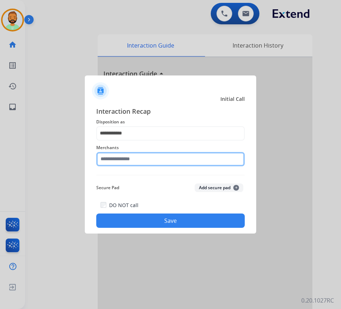
click at [143, 158] on input "text" at bounding box center [170, 159] width 149 height 14
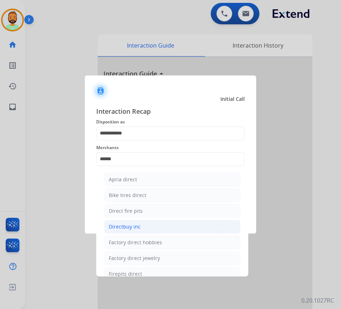
click at [161, 224] on li "Directbuy inc" at bounding box center [172, 227] width 136 height 14
type input "**********"
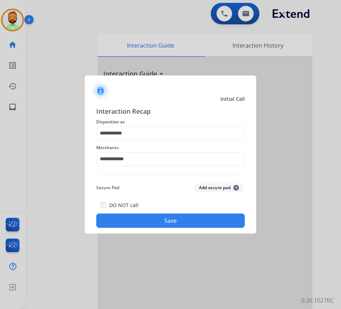
click at [164, 216] on button "Save" at bounding box center [170, 221] width 149 height 14
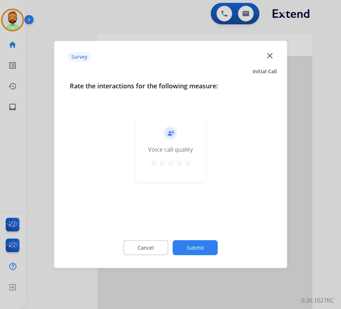
click at [193, 247] on button "Submit" at bounding box center [195, 247] width 45 height 15
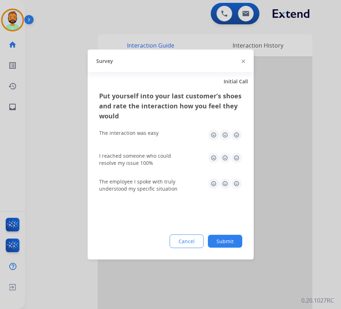
click at [227, 239] on button "Submit" at bounding box center [225, 241] width 34 height 13
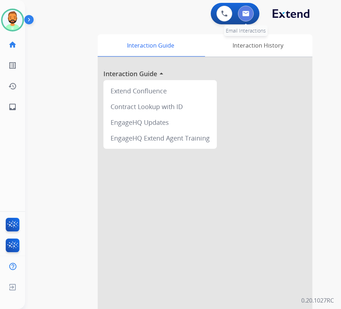
click at [249, 13] on img at bounding box center [245, 14] width 7 height 6
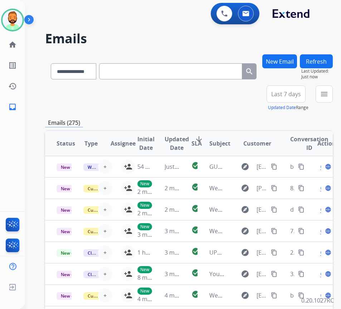
click at [301, 95] on span "Last 7 days" at bounding box center [286, 94] width 30 height 3
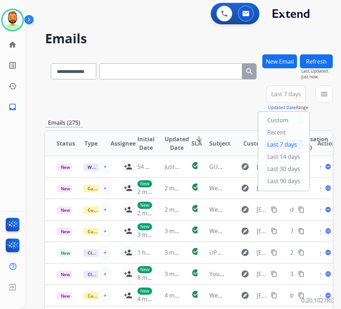
click at [291, 183] on div "Last 90 days" at bounding box center [283, 181] width 39 height 11
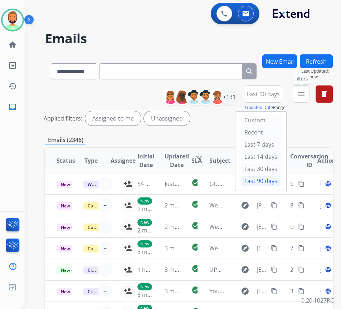
click at [310, 98] on button "menu Filters" at bounding box center [301, 94] width 17 height 17
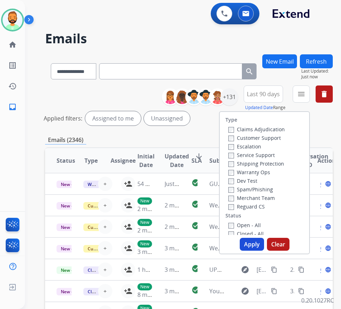
click at [270, 138] on label "Customer Support" at bounding box center [254, 138] width 53 height 7
click at [266, 172] on label "Warranty Ops" at bounding box center [249, 172] width 42 height 7
click at [266, 171] on label "Warranty Ops" at bounding box center [249, 172] width 42 height 7
click at [266, 165] on label "Shipping Protection" at bounding box center [256, 163] width 56 height 7
click at [261, 200] on label "Merchant Team" at bounding box center [251, 198] width 47 height 7
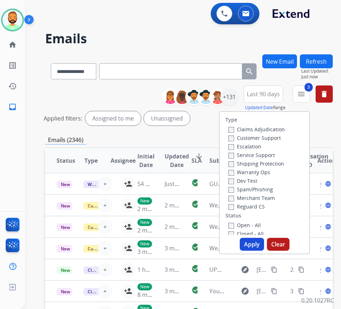
click at [261, 201] on label "Merchant Team" at bounding box center [251, 198] width 47 height 7
click at [261, 210] on div "Reguard CS" at bounding box center [256, 206] width 57 height 9
click at [262, 208] on label "Reguard CS" at bounding box center [246, 206] width 37 height 7
click at [260, 224] on label "Open - All" at bounding box center [244, 225] width 33 height 7
click at [255, 224] on label "Open - All" at bounding box center [244, 225] width 33 height 7
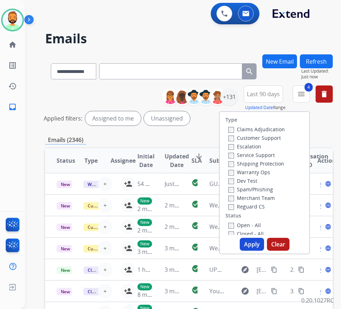
click at [259, 243] on button "Apply" at bounding box center [252, 244] width 24 height 13
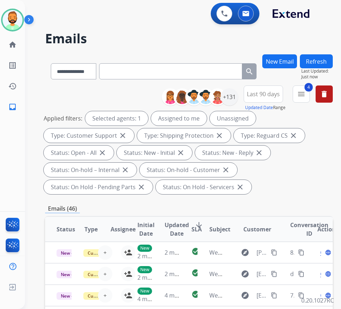
click at [201, 225] on span "SLA" at bounding box center [196, 229] width 10 height 9
click at [236, 100] on div "+131" at bounding box center [229, 96] width 17 height 17
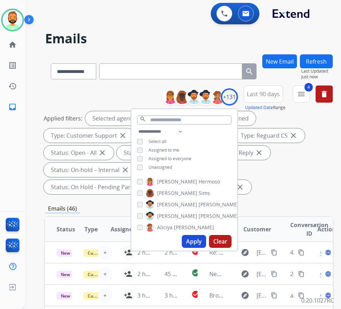
click at [169, 171] on div "**********" at bounding box center [184, 150] width 106 height 46
click at [170, 170] on div "**********" at bounding box center [184, 150] width 106 height 46
click at [177, 162] on div "**********" at bounding box center [184, 150] width 106 height 46
click at [172, 164] on span "Unassigned" at bounding box center [161, 167] width 24 height 6
click at [201, 237] on button "Apply" at bounding box center [194, 241] width 24 height 13
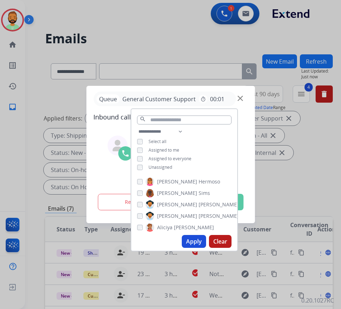
click at [304, 195] on div at bounding box center [170, 154] width 341 height 309
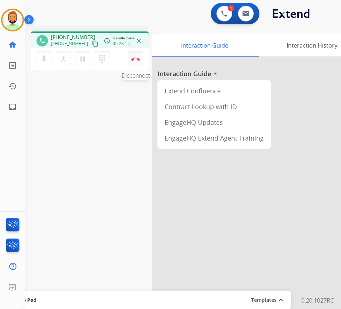
click at [139, 59] on img at bounding box center [135, 59] width 9 height 4
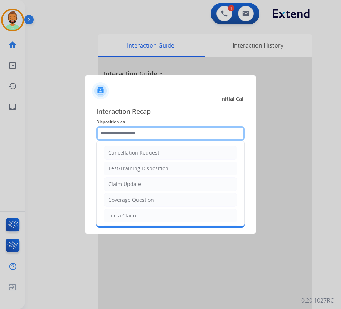
click at [157, 132] on input "text" at bounding box center [170, 133] width 149 height 14
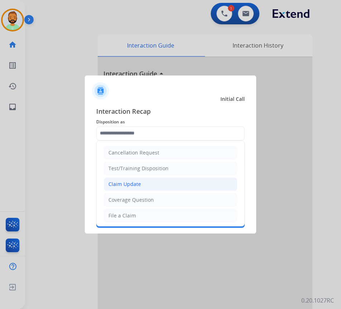
click at [160, 183] on li "Claim Update" at bounding box center [170, 184] width 133 height 14
type input "**********"
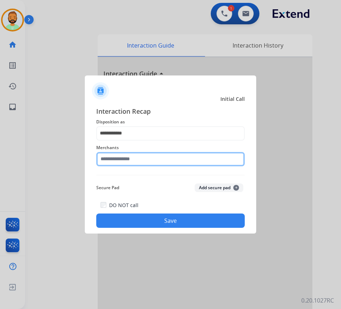
click at [161, 163] on input "text" at bounding box center [170, 159] width 149 height 14
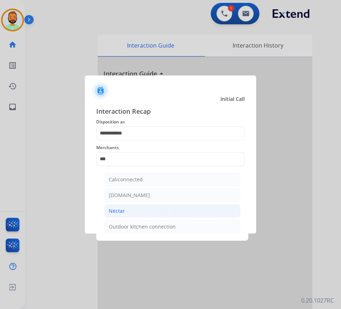
click at [172, 206] on li "Nectar" at bounding box center [172, 211] width 136 height 14
type input "******"
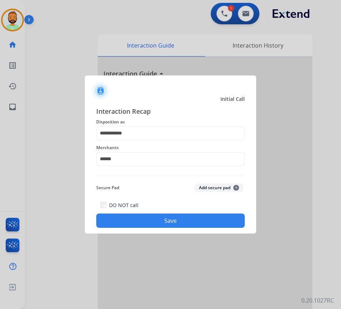
click at [183, 218] on button "Save" at bounding box center [170, 221] width 149 height 14
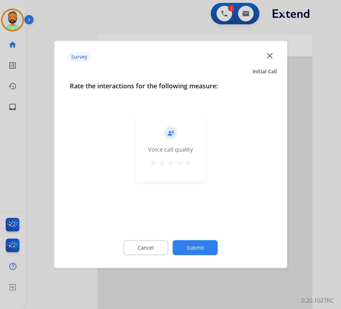
click at [201, 246] on button "Submit" at bounding box center [195, 247] width 45 height 15
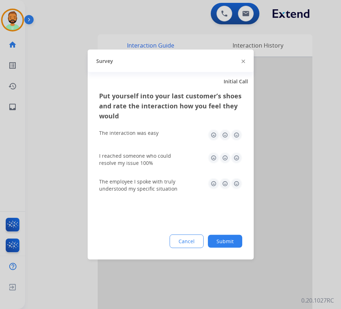
drag, startPoint x: 246, startPoint y: 234, endPoint x: 240, endPoint y: 243, distance: 10.8
click at [246, 236] on div "Put yourself into your last customer’s shoes and rate the interaction how you f…" at bounding box center [171, 175] width 166 height 169
click at [239, 243] on button "Submit" at bounding box center [225, 241] width 34 height 13
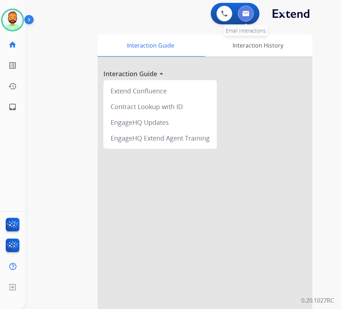
click at [245, 10] on button at bounding box center [246, 14] width 16 height 16
select select "**********"
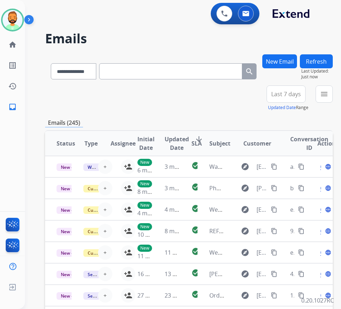
click at [291, 93] on span "Last 7 days" at bounding box center [286, 94] width 30 height 3
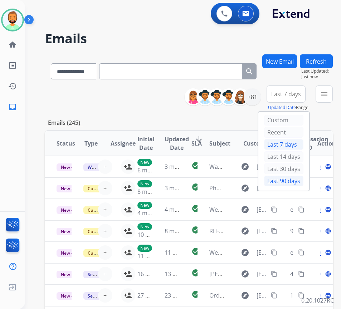
click at [284, 181] on div "Last 90 days" at bounding box center [283, 181] width 39 height 11
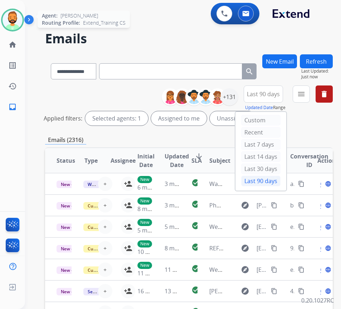
click at [15, 23] on img at bounding box center [13, 20] width 20 height 20
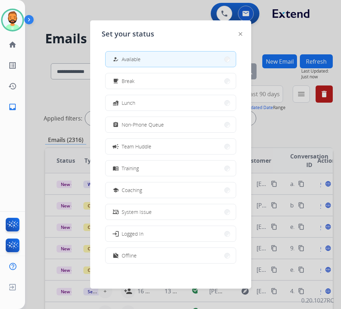
click at [305, 26] on div at bounding box center [170, 154] width 341 height 309
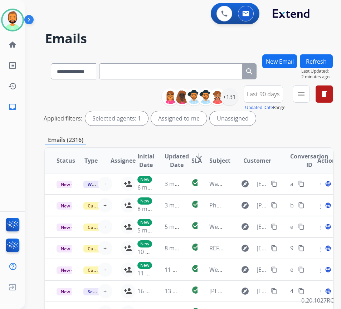
click at [279, 94] on span "Last 90 days" at bounding box center [263, 94] width 33 height 3
click at [238, 94] on div "+131" at bounding box center [229, 96] width 17 height 17
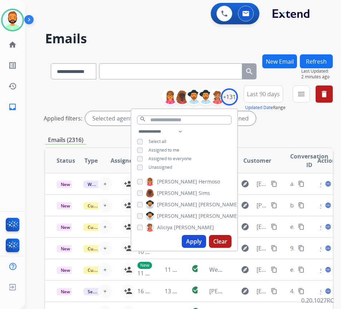
click at [166, 165] on span "Unassigned" at bounding box center [161, 167] width 24 height 6
drag, startPoint x: 200, startPoint y: 238, endPoint x: 214, endPoint y: 238, distance: 13.2
click at [203, 238] on button "Apply" at bounding box center [194, 241] width 24 height 13
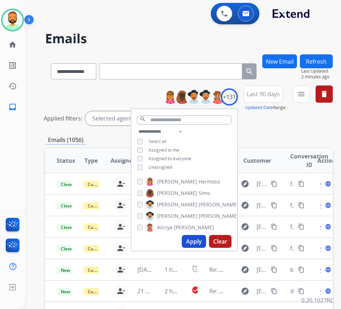
click at [280, 141] on div "Emails (1056)" at bounding box center [189, 140] width 288 height 9
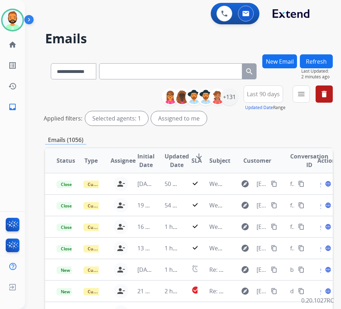
click at [200, 158] on span "SLA" at bounding box center [196, 160] width 10 height 9
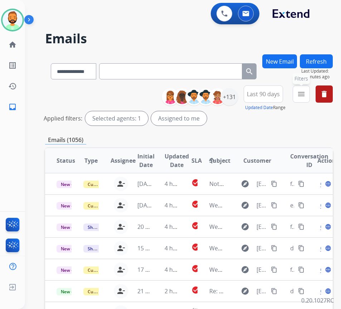
click at [306, 99] on button "menu Filters" at bounding box center [301, 94] width 17 height 17
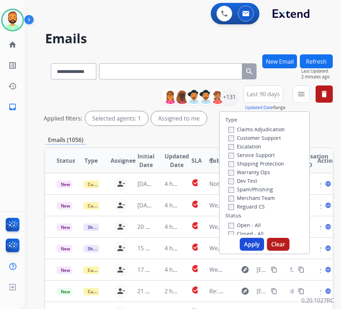
click at [267, 141] on label "Customer Support" at bounding box center [254, 138] width 53 height 7
click at [265, 161] on label "Shipping Protection" at bounding box center [256, 163] width 56 height 7
click at [262, 205] on label "Reguard CS" at bounding box center [246, 206] width 37 height 7
click at [255, 228] on label "Open - All" at bounding box center [244, 225] width 33 height 7
click at [256, 242] on button "Apply" at bounding box center [252, 244] width 24 height 13
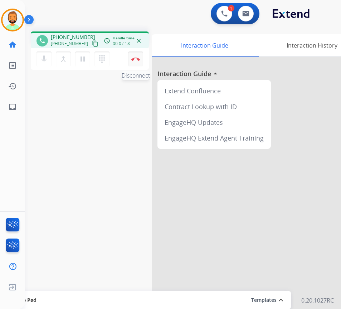
click at [136, 57] on button "Disconnect" at bounding box center [135, 59] width 15 height 15
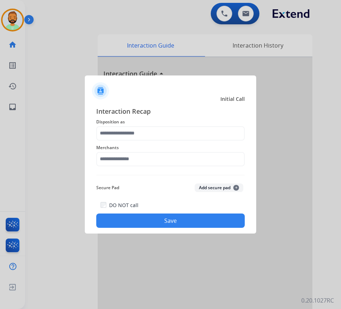
click at [166, 127] on div "Interaction Recap Disposition as Merchants Secure Pad Add secure pad + DO NOT c…" at bounding box center [170, 167] width 149 height 122
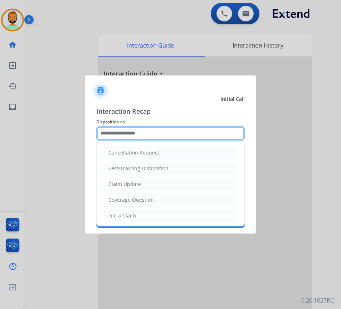
click at [152, 132] on input "text" at bounding box center [170, 133] width 149 height 14
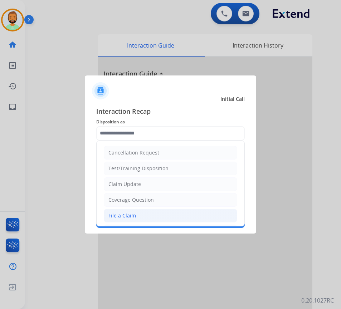
click at [137, 217] on li "File a Claim" at bounding box center [170, 216] width 133 height 14
type input "**********"
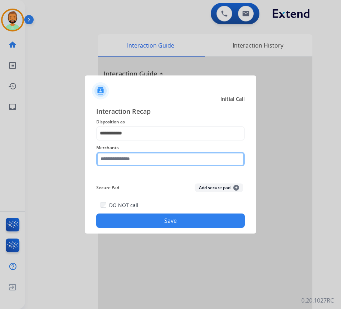
click at [143, 154] on input "text" at bounding box center [170, 159] width 149 height 14
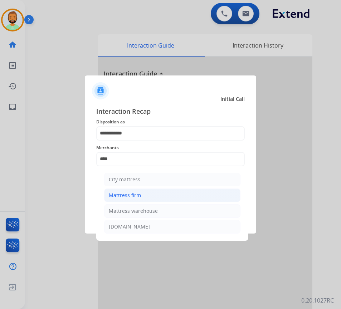
click at [140, 197] on div "Mattress firm" at bounding box center [125, 195] width 32 height 7
type input "**********"
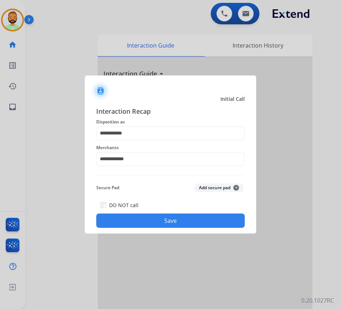
click at [161, 216] on button "Save" at bounding box center [170, 221] width 149 height 14
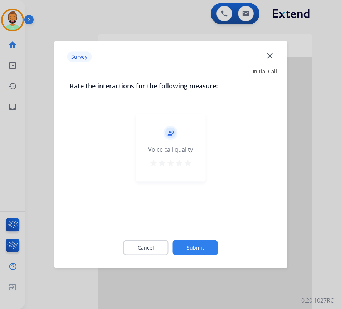
click at [198, 245] on button "Submit" at bounding box center [195, 247] width 45 height 15
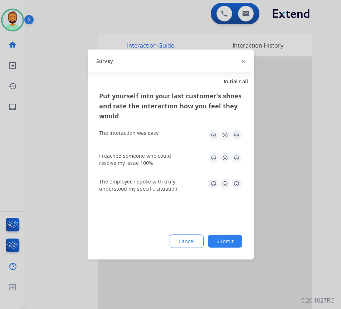
click at [216, 243] on button "Submit" at bounding box center [225, 241] width 34 height 13
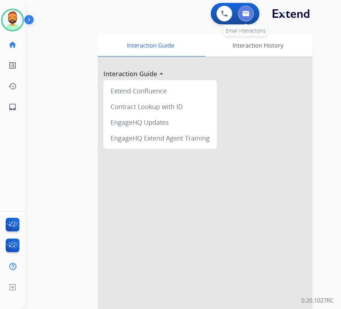
click at [249, 11] on img at bounding box center [245, 14] width 7 height 6
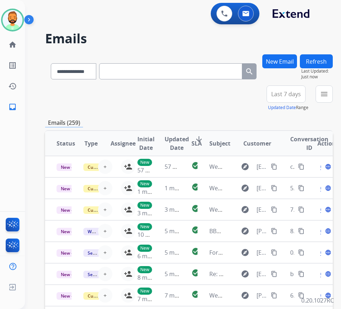
click at [295, 93] on span "Last 7 days" at bounding box center [286, 94] width 30 height 3
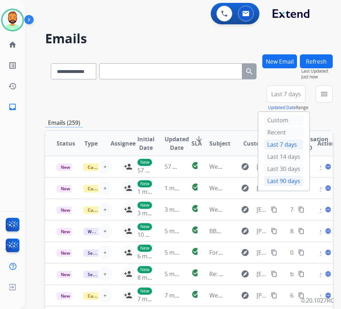
click at [293, 180] on div "Last 90 days" at bounding box center [283, 181] width 39 height 11
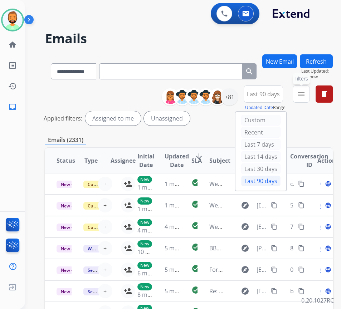
drag, startPoint x: 311, startPoint y: 101, endPoint x: 311, endPoint y: 97, distance: 3.6
click at [310, 98] on button "menu Filters" at bounding box center [301, 94] width 17 height 17
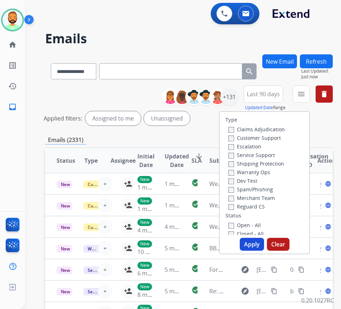
click at [274, 136] on label "Customer Support" at bounding box center [254, 138] width 53 height 7
click at [271, 163] on label "Shipping Protection" at bounding box center [256, 163] width 56 height 7
click at [259, 206] on label "Reguard CS" at bounding box center [246, 206] width 37 height 7
click at [250, 223] on div "Open - All" at bounding box center [265, 225] width 75 height 9
click at [250, 225] on label "Open - All" at bounding box center [244, 225] width 33 height 7
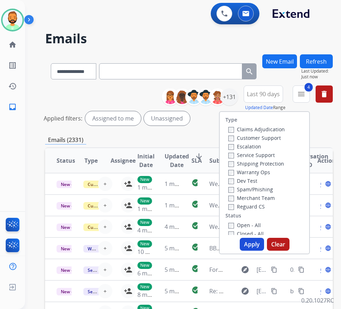
click at [254, 242] on button "Apply" at bounding box center [252, 244] width 24 height 13
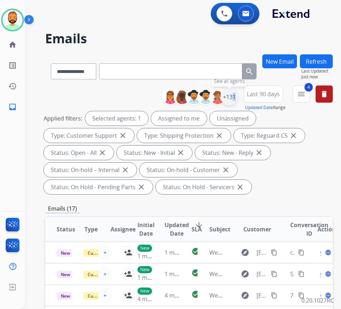
click at [238, 97] on div "+131" at bounding box center [229, 96] width 17 height 17
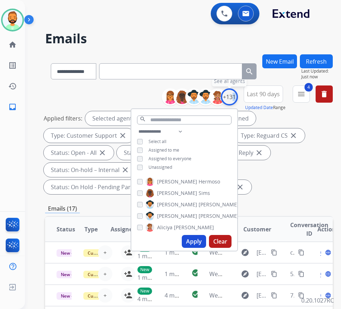
click at [238, 98] on div "+131" at bounding box center [229, 96] width 17 height 17
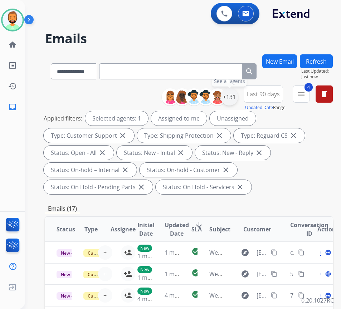
click at [238, 102] on div "+131" at bounding box center [229, 96] width 17 height 17
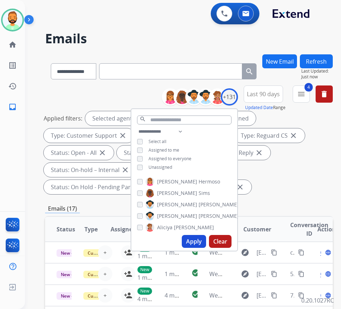
click at [160, 166] on span "Unassigned" at bounding box center [161, 167] width 24 height 6
click at [203, 243] on button "Apply" at bounding box center [194, 241] width 24 height 13
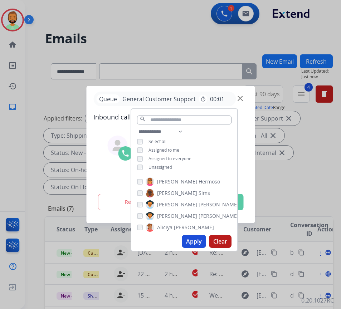
click at [302, 173] on div at bounding box center [170, 154] width 341 height 309
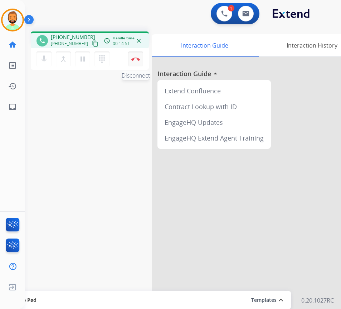
click at [137, 56] on button "Disconnect" at bounding box center [135, 59] width 15 height 15
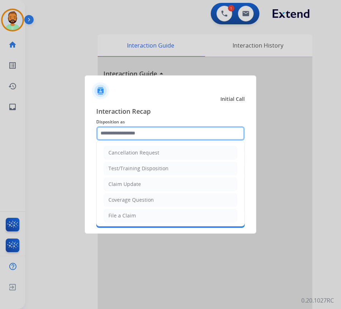
click at [140, 132] on input "text" at bounding box center [170, 133] width 149 height 14
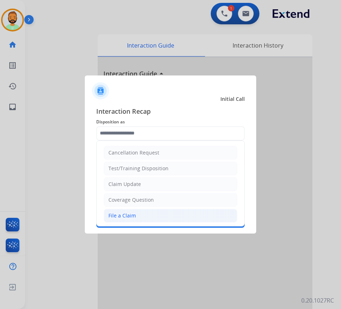
click at [126, 219] on div "File a Claim" at bounding box center [122, 215] width 28 height 7
type input "**********"
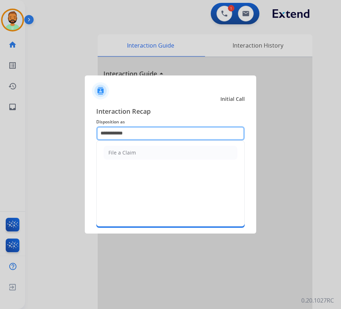
drag, startPoint x: 148, startPoint y: 138, endPoint x: 9, endPoint y: 133, distance: 139.3
click at [0, 140] on app-contact-recap-modal "**********" at bounding box center [0, 154] width 0 height 309
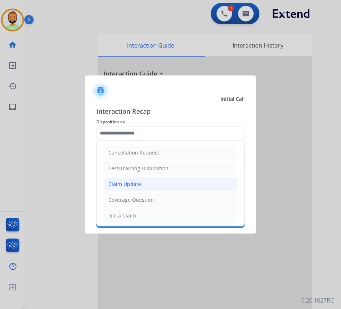
click at [161, 184] on li "Claim Update" at bounding box center [170, 184] width 133 height 14
type input "**********"
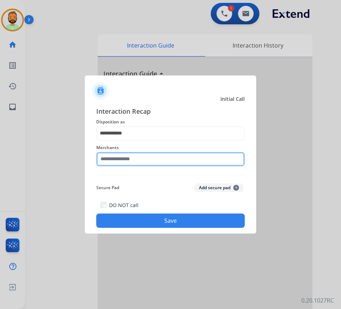
click at [160, 156] on input "text" at bounding box center [170, 159] width 149 height 14
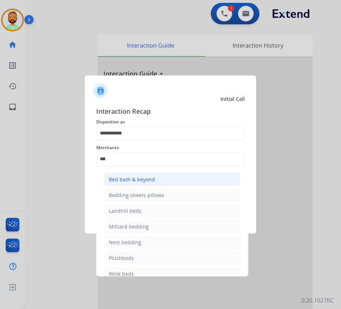
click at [135, 179] on div "Bed bath & beyond" at bounding box center [132, 179] width 46 height 7
type input "**********"
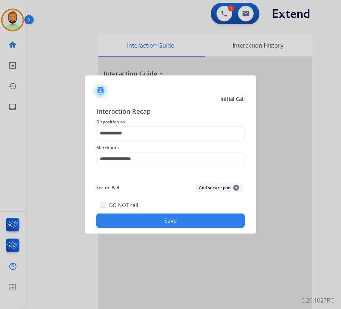
click at [163, 223] on button "Save" at bounding box center [170, 221] width 149 height 14
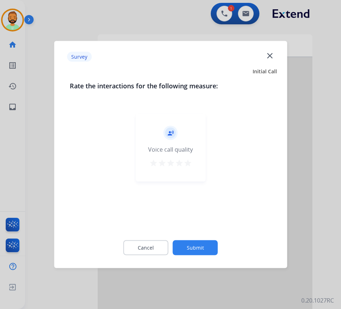
click at [205, 248] on button "Submit" at bounding box center [195, 247] width 45 height 15
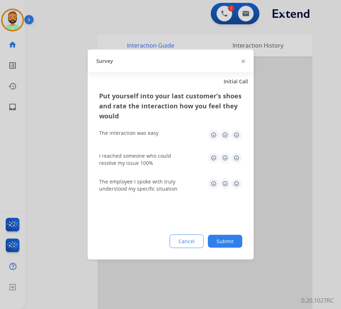
drag, startPoint x: 225, startPoint y: 228, endPoint x: 229, endPoint y: 236, distance: 9.4
click at [225, 228] on div "Put yourself into your last customer’s shoes and rate the interaction how you f…" at bounding box center [171, 175] width 166 height 169
click at [229, 239] on button "Submit" at bounding box center [225, 241] width 34 height 13
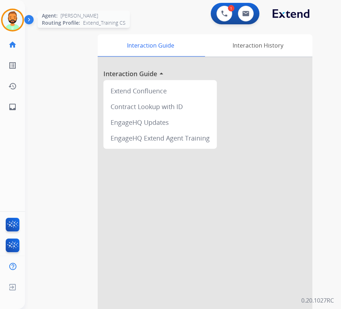
click at [11, 20] on img at bounding box center [13, 20] width 20 height 20
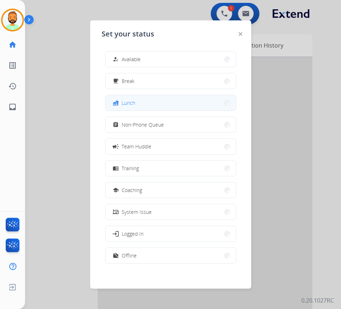
click at [143, 100] on button "fastfood Lunch" at bounding box center [171, 102] width 130 height 15
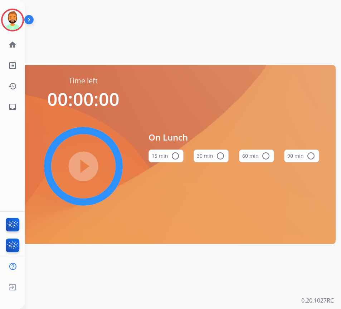
drag, startPoint x: 219, startPoint y: 159, endPoint x: 210, endPoint y: 161, distance: 10.0
click at [218, 159] on mat-icon "radio_button_unchecked" at bounding box center [220, 156] width 9 height 9
click at [80, 162] on mat-icon "play_circle_filled" at bounding box center [83, 166] width 9 height 9
